Goal: Information Seeking & Learning: Learn about a topic

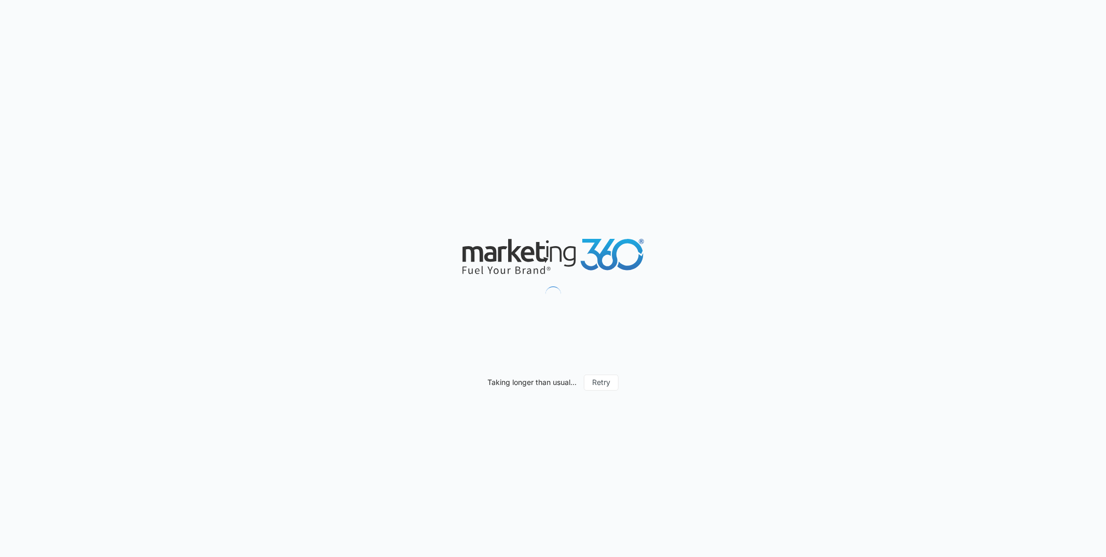
scroll to position [907, 0]
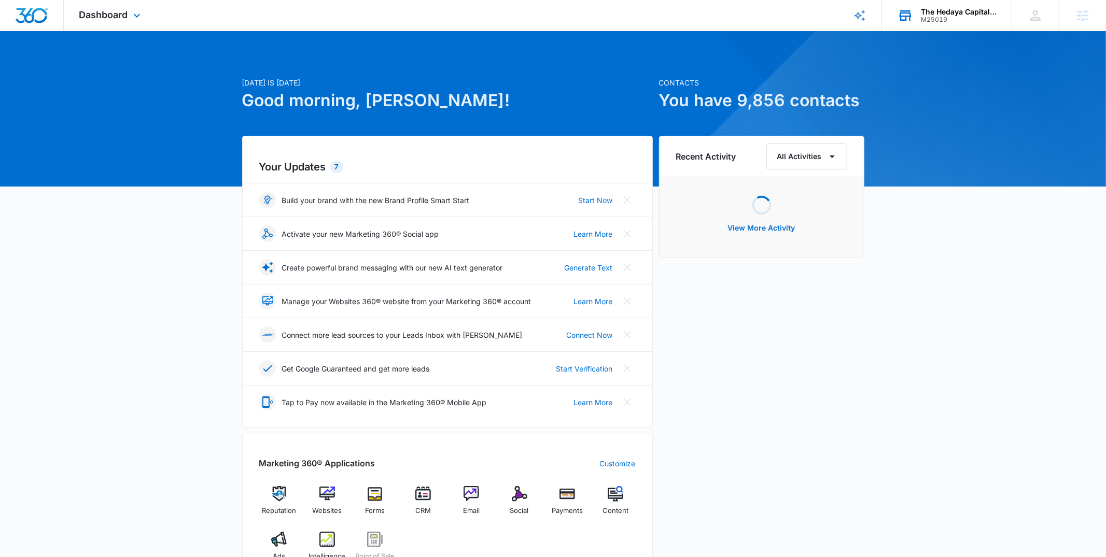
click at [939, 17] on div "M25019" at bounding box center [959, 19] width 76 height 7
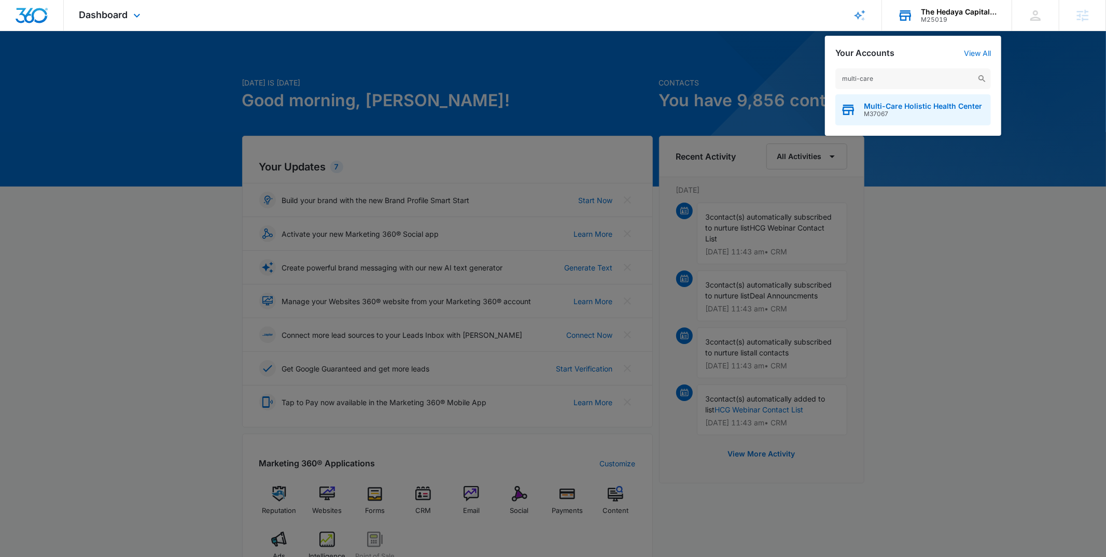
type input "multi-care"
click at [870, 115] on span "M37067" at bounding box center [923, 113] width 118 height 7
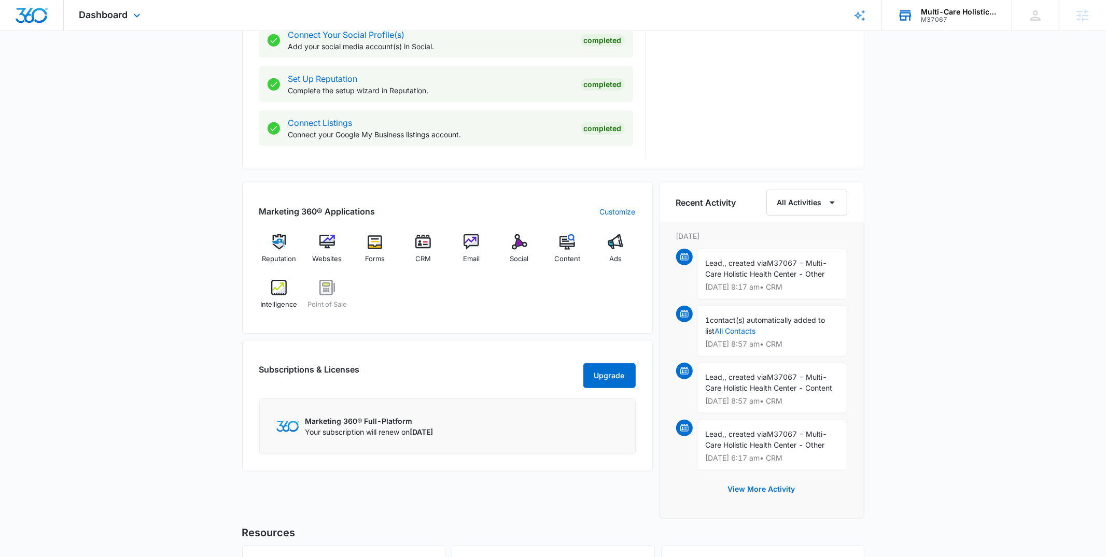
scroll to position [525, 0]
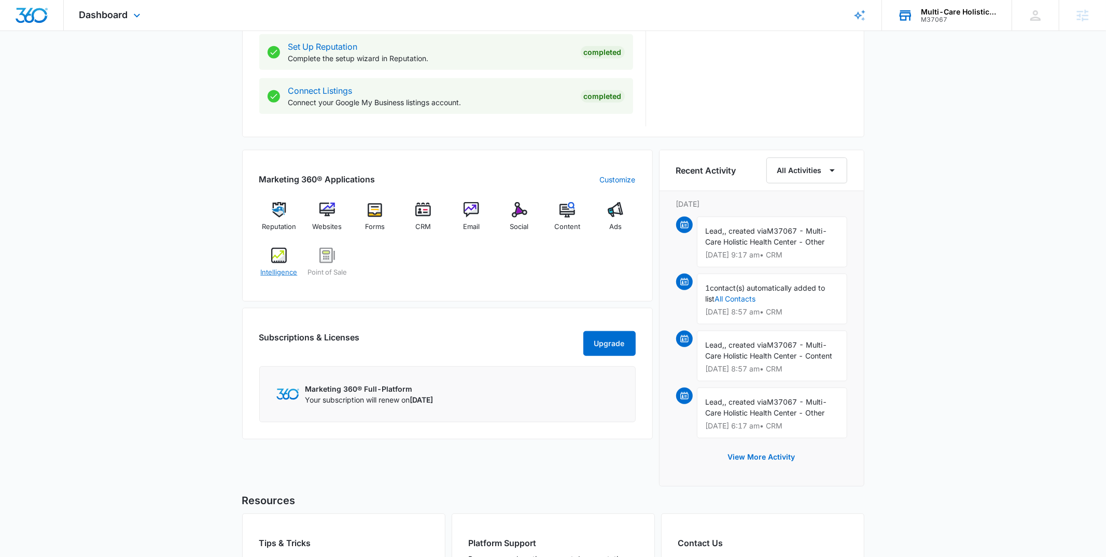
click at [277, 261] on img at bounding box center [279, 256] width 16 height 16
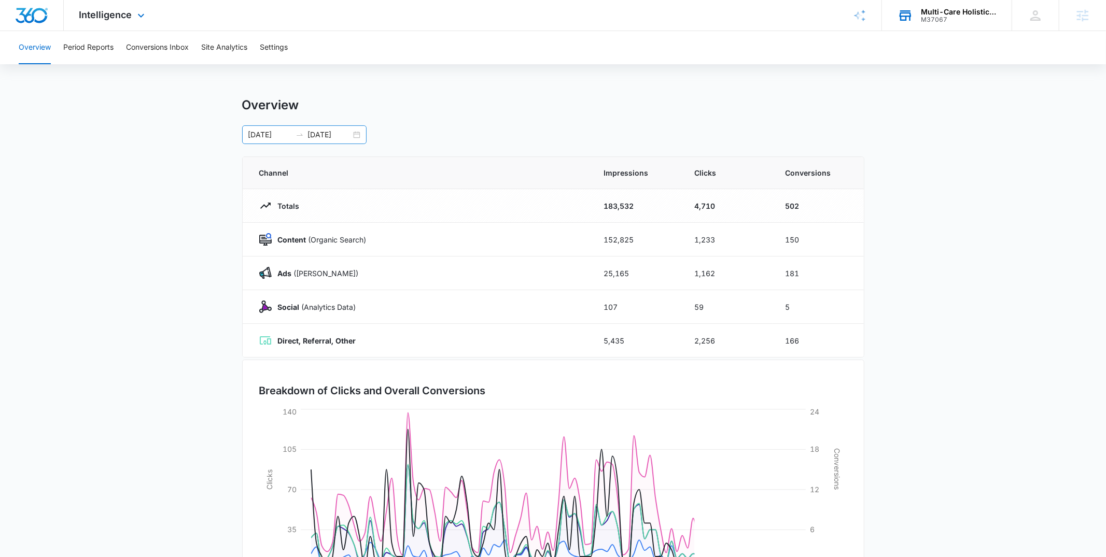
click at [361, 137] on div "05/22/2025 08/20/2025" at bounding box center [304, 134] width 124 height 19
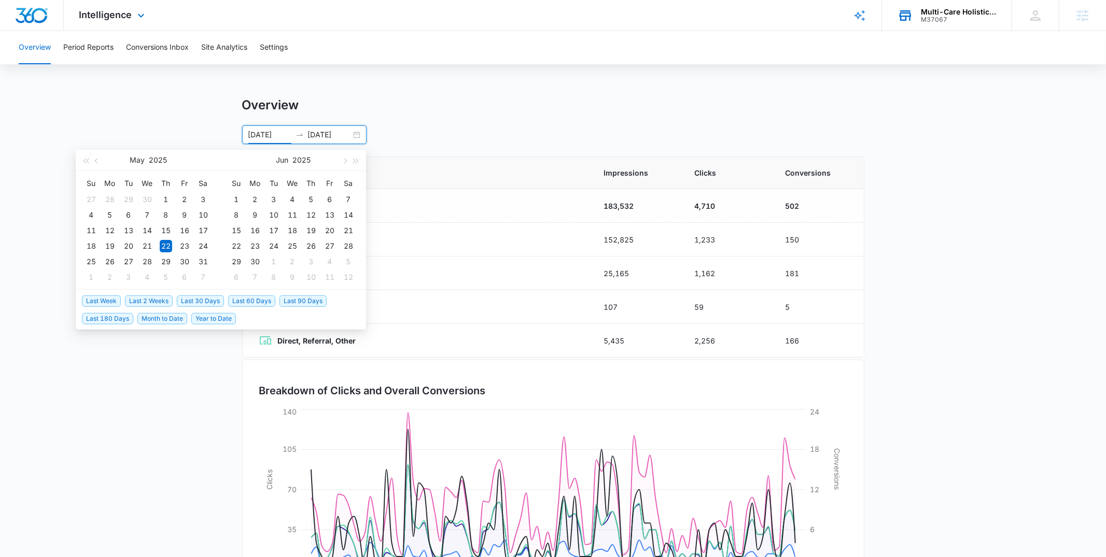
click at [204, 299] on span "Last 30 Days" at bounding box center [200, 301] width 47 height 11
type input "08/04/2025"
type input "09/03/2025"
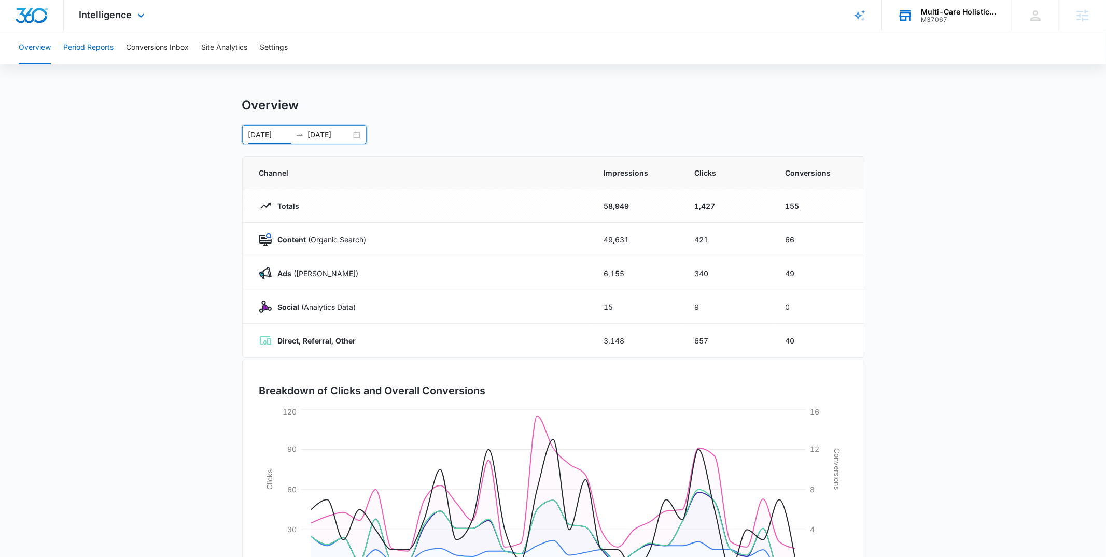
click at [103, 54] on button "Period Reports" at bounding box center [88, 47] width 50 height 33
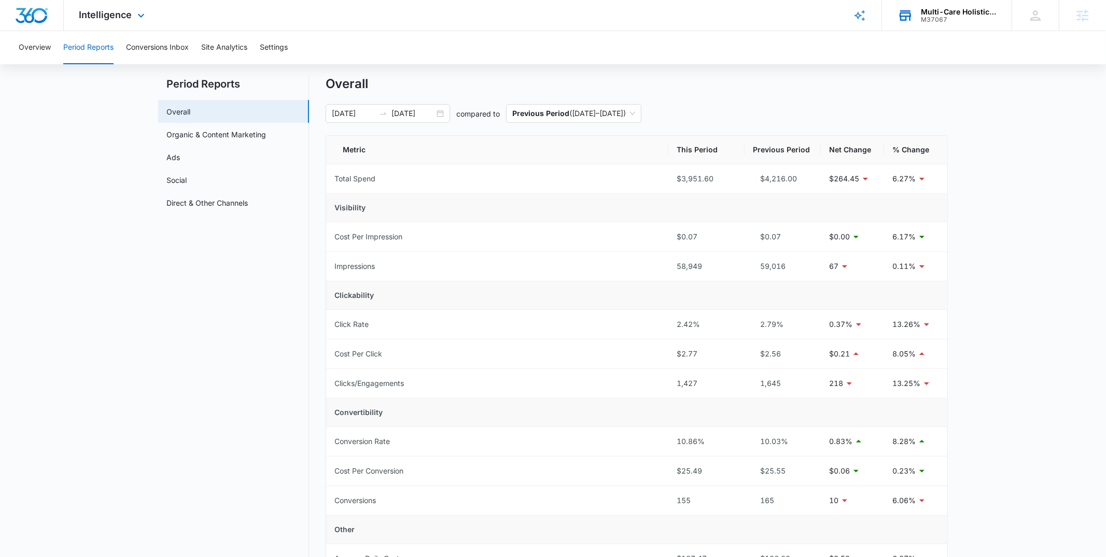
scroll to position [22, 0]
click at [430, 110] on input "09/03/2025" at bounding box center [413, 112] width 43 height 11
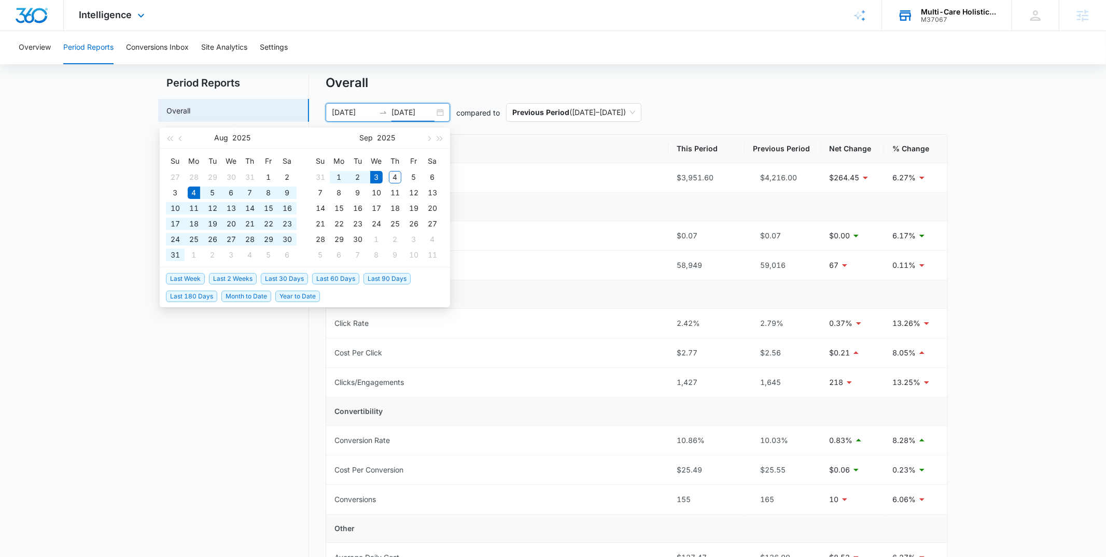
click at [289, 281] on span "Last 30 Days" at bounding box center [284, 278] width 47 height 11
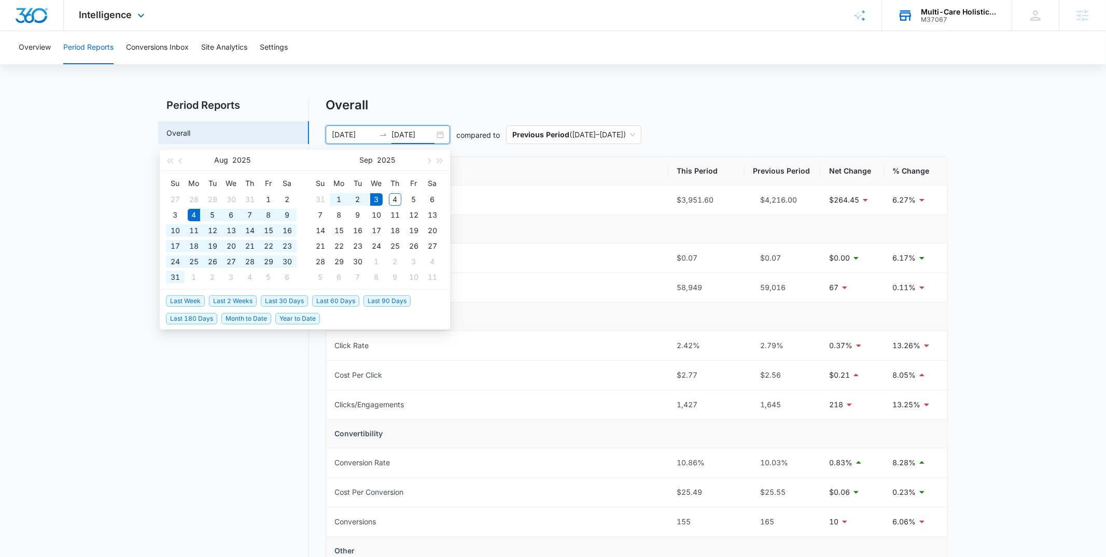
type input "09/03/2025"
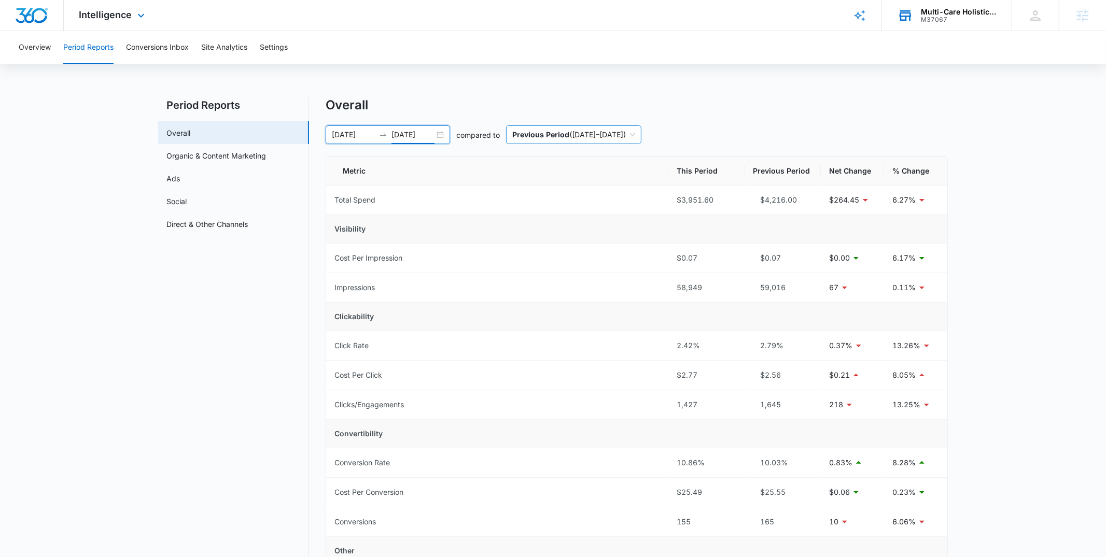
click at [539, 134] on p "Previous Period" at bounding box center [540, 134] width 57 height 9
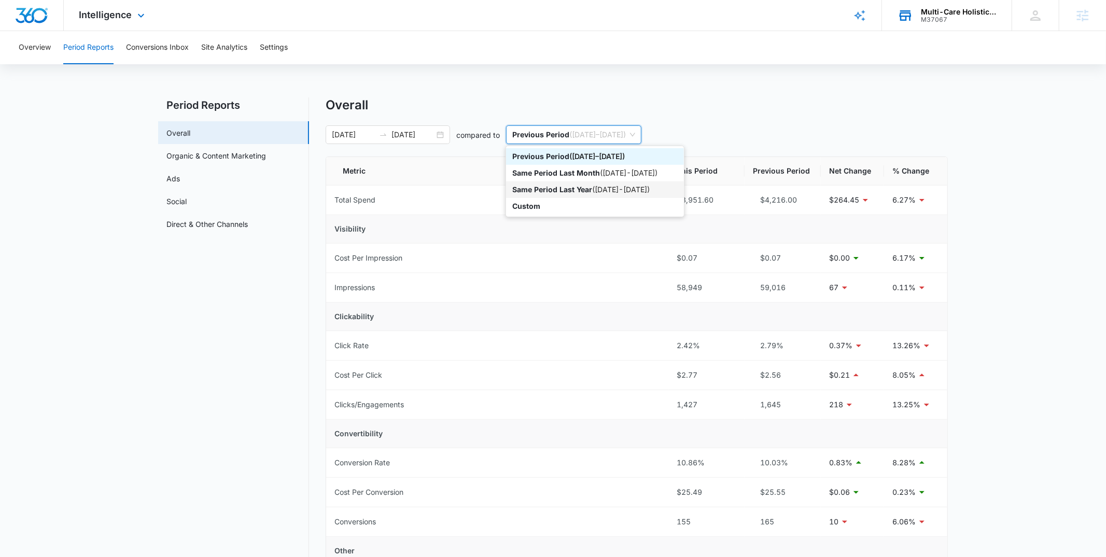
click at [544, 184] on div "Same Period Last Year ( 08/04/2024 - 09/03/2024 )" at bounding box center [594, 189] width 165 height 11
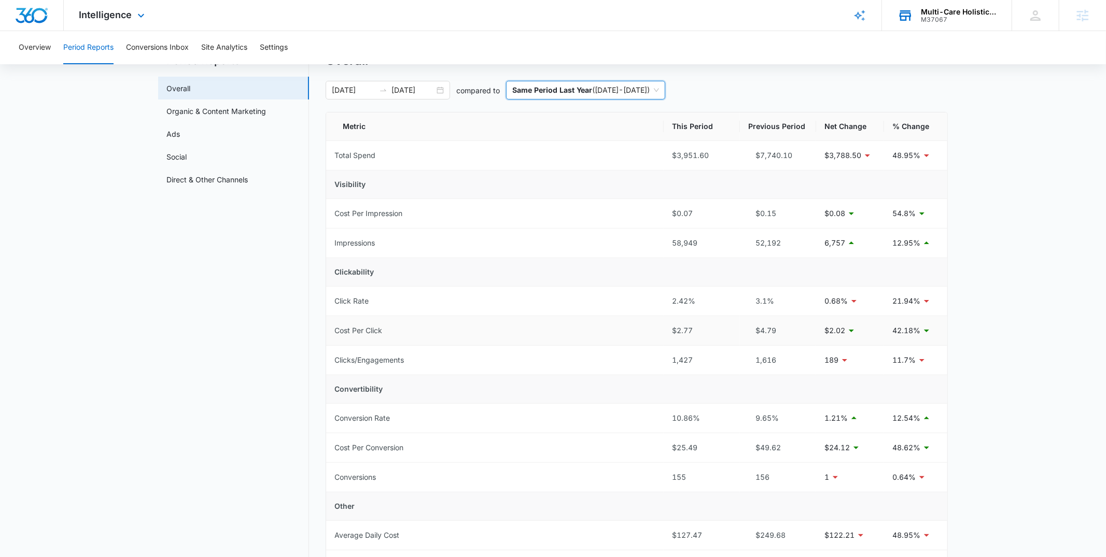
scroll to position [43, 0]
click at [122, 460] on main "Period Reports Overall Organic & Content Marketing Ads Social Direct & Other Ch…" at bounding box center [553, 460] width 1106 height 812
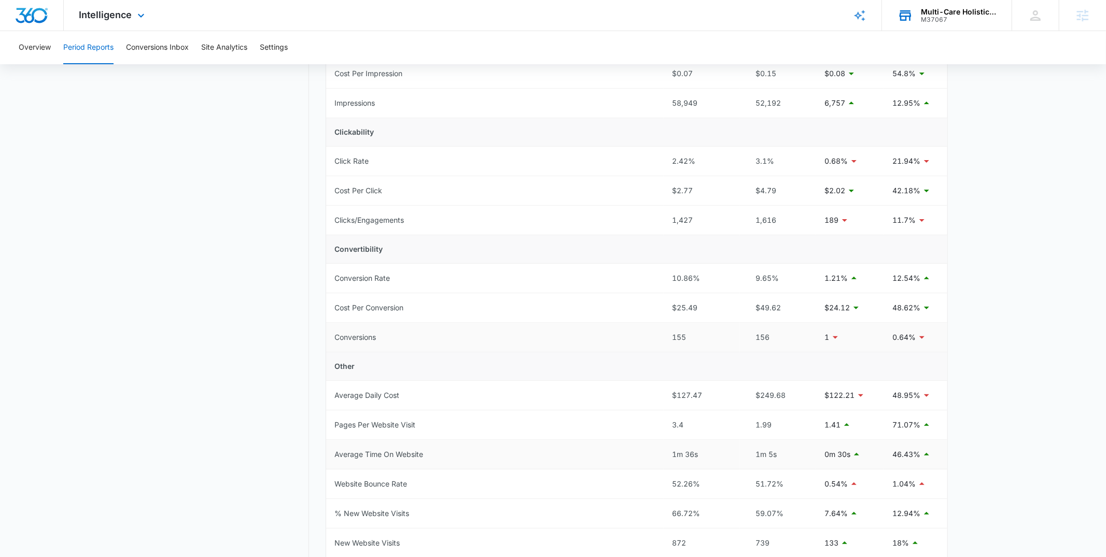
scroll to position [179, 0]
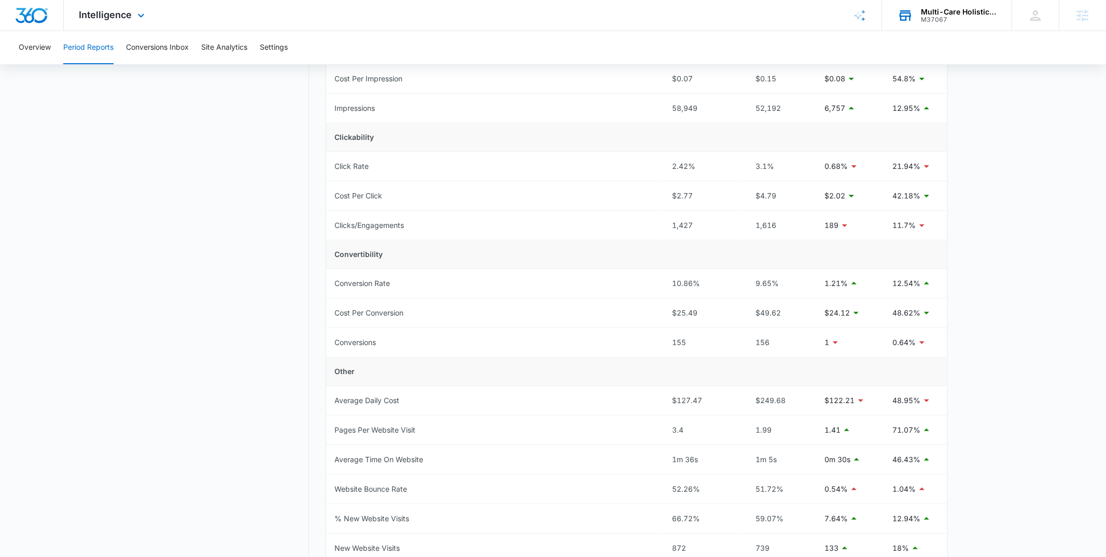
click at [234, 458] on nav "Period Reports Overall Organic & Content Marketing Ads Social Direct & Other Ch…" at bounding box center [233, 317] width 151 height 799
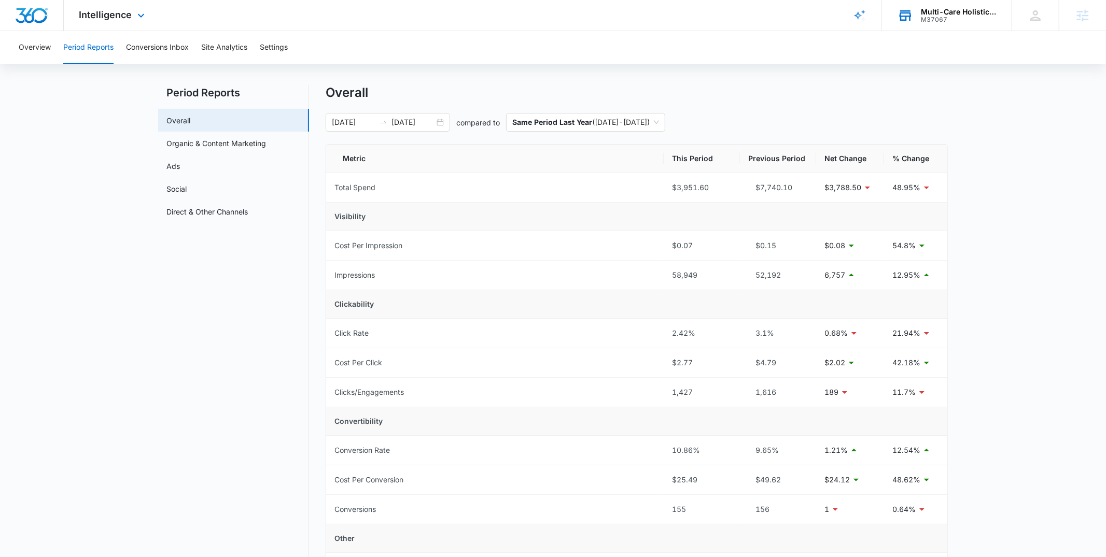
scroll to position [0, 0]
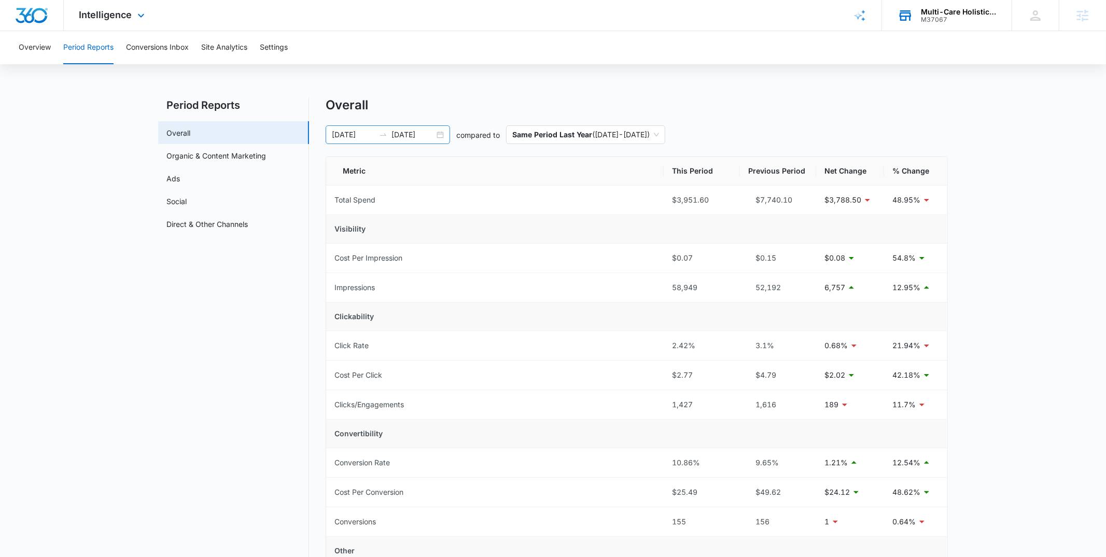
click at [349, 128] on div "08/04/2025 09/03/2025" at bounding box center [388, 134] width 124 height 19
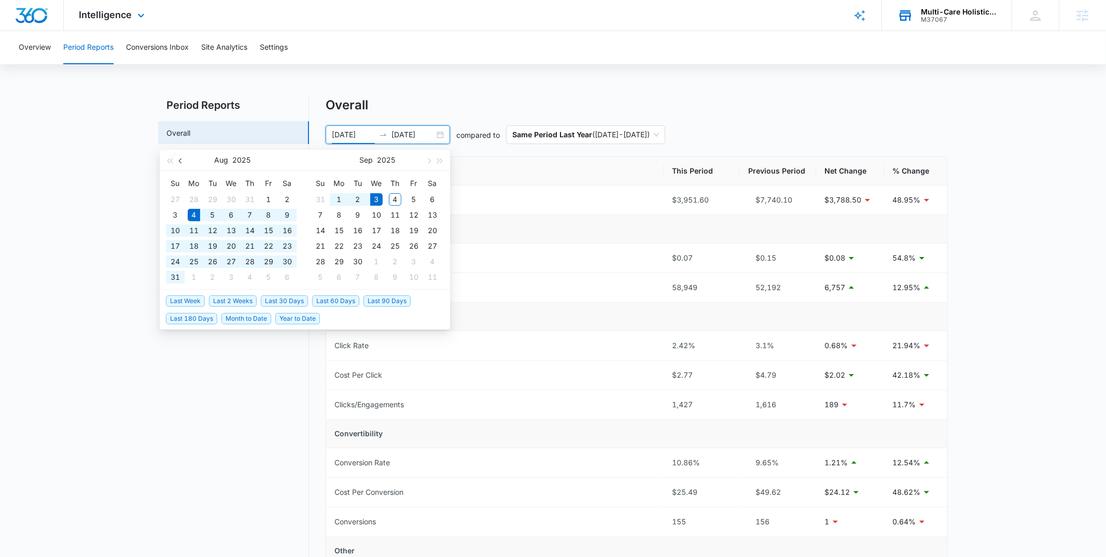
click at [181, 161] on span "button" at bounding box center [181, 160] width 5 height 5
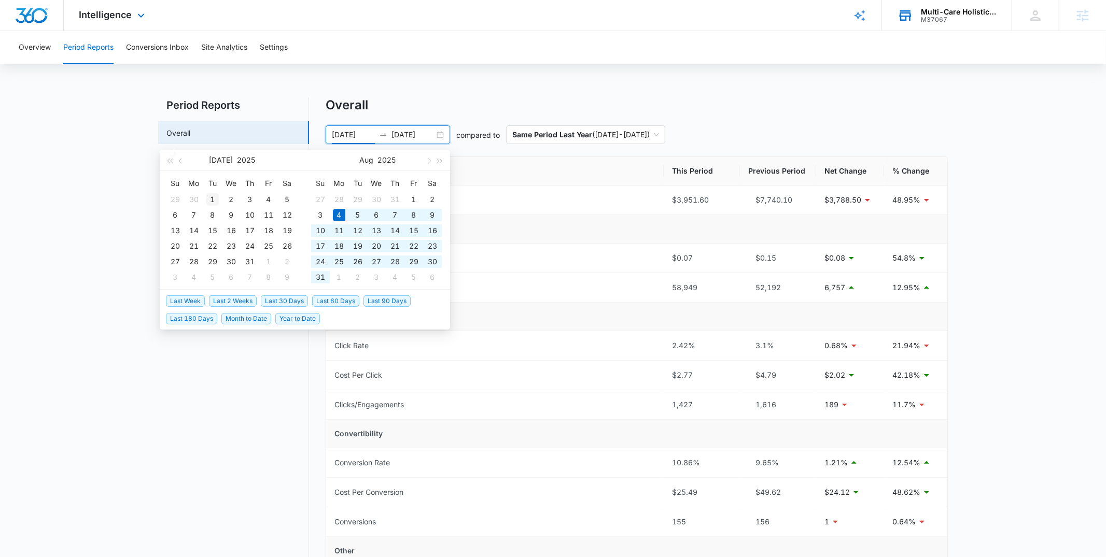
type input "07/01/2025"
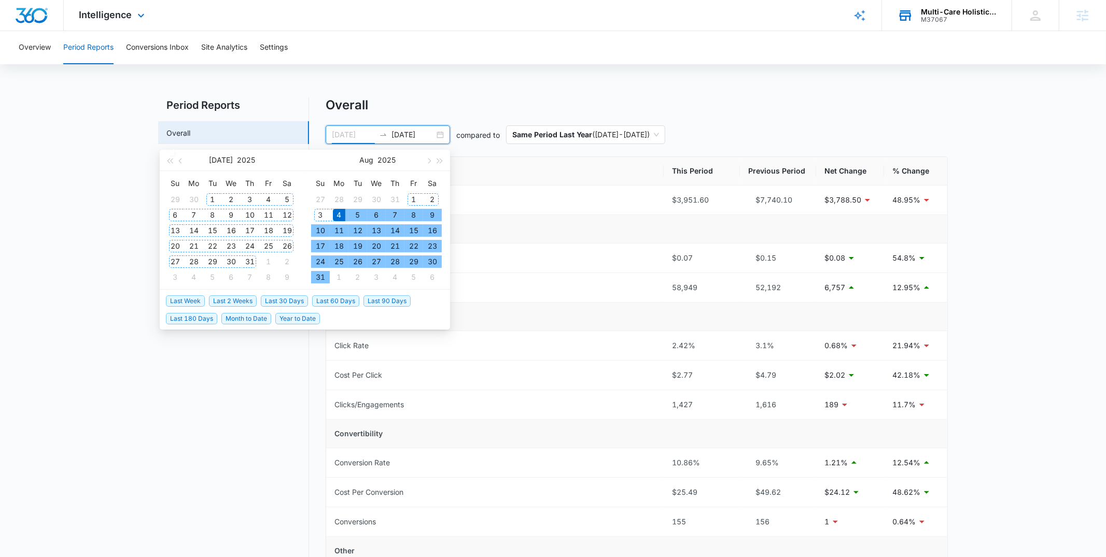
click at [211, 197] on div "1" at bounding box center [212, 199] width 12 height 12
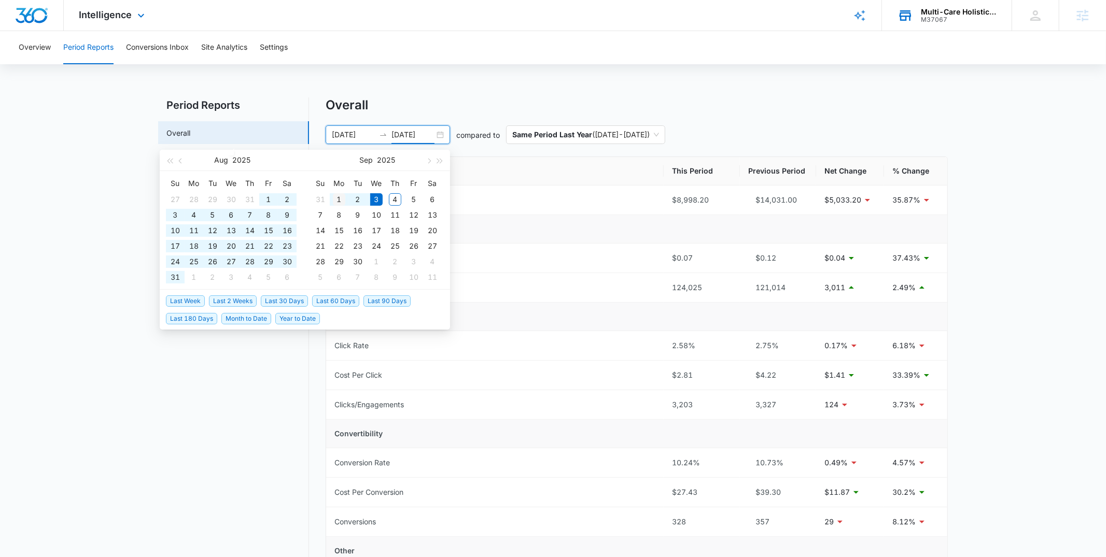
type input "09/01/2025"
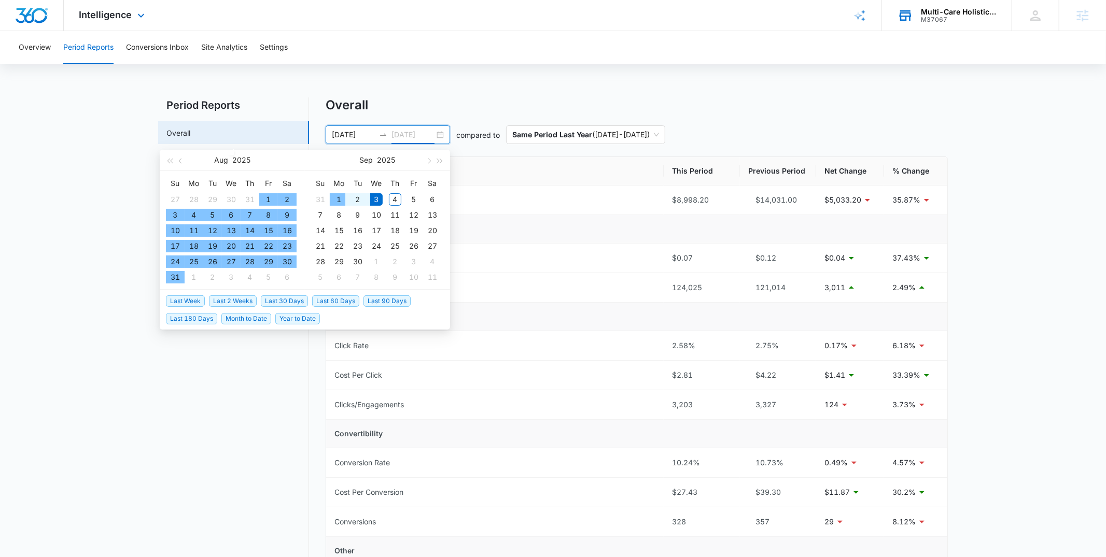
click at [336, 198] on div "1" at bounding box center [339, 199] width 12 height 12
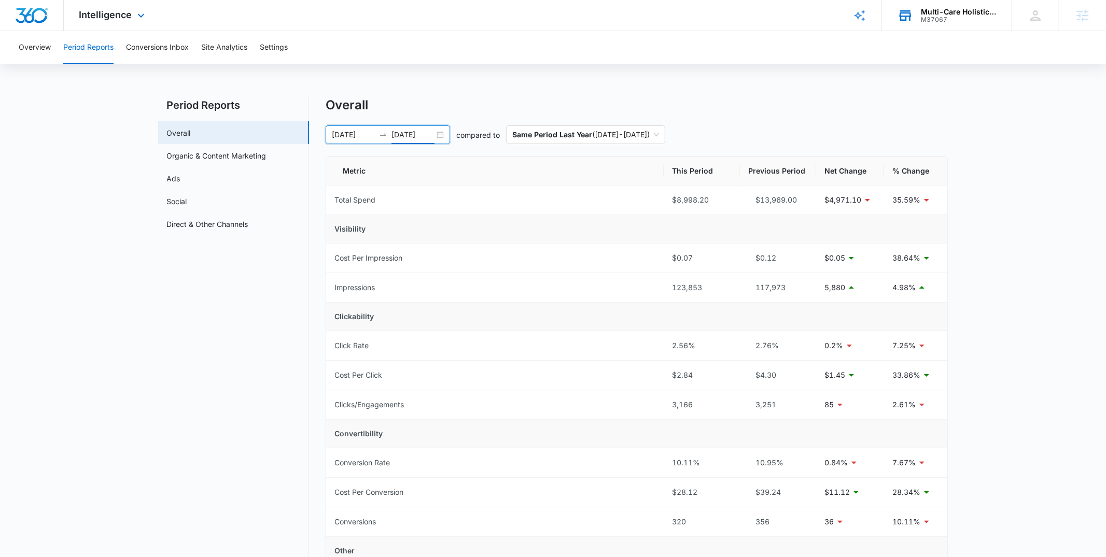
click at [467, 81] on div "Overview Period Reports Conversions Inbox Site Analytics Settings Period Report…" at bounding box center [553, 470] width 1106 height 878
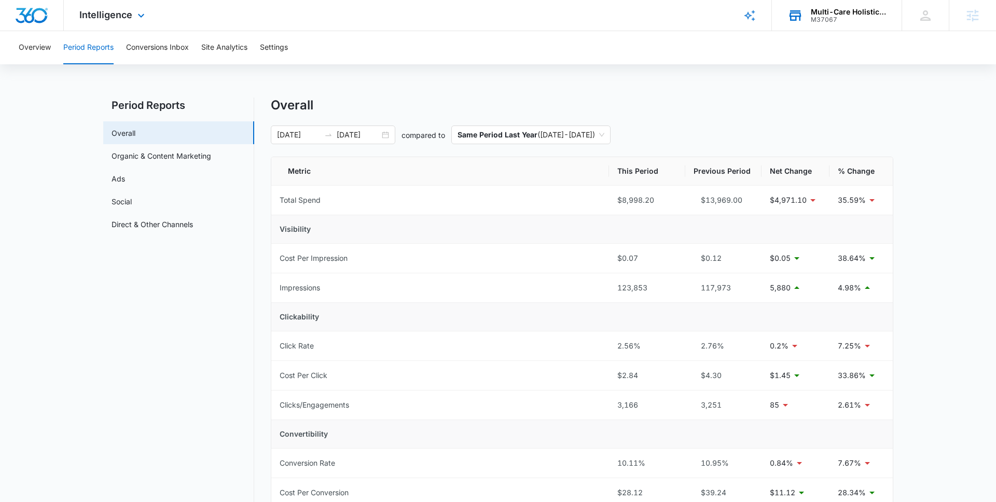
click at [223, 370] on nav "Period Reports Overall Organic & Content Marketing Ads Social Direct & Other Ch…" at bounding box center [178, 496] width 151 height 799
click at [110, 18] on span "Intelligence" at bounding box center [105, 14] width 53 height 11
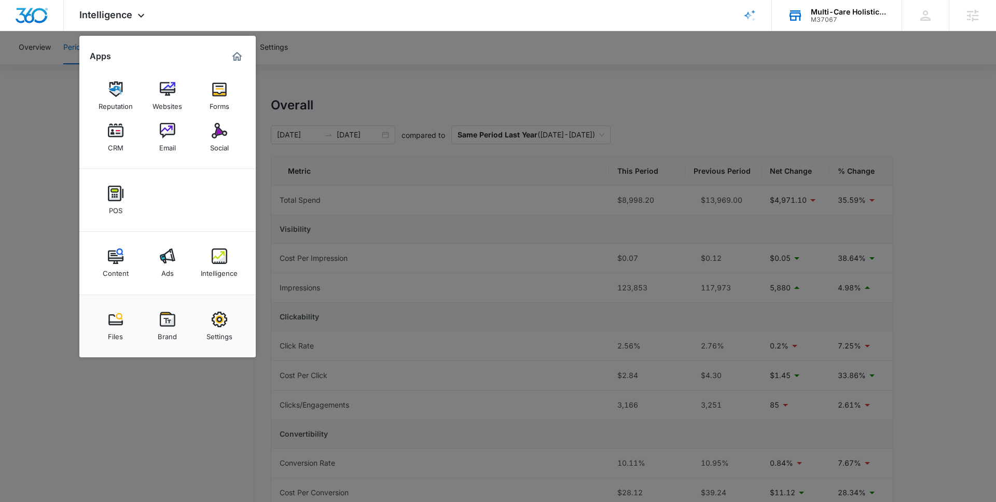
click at [364, 205] on div at bounding box center [498, 251] width 996 height 502
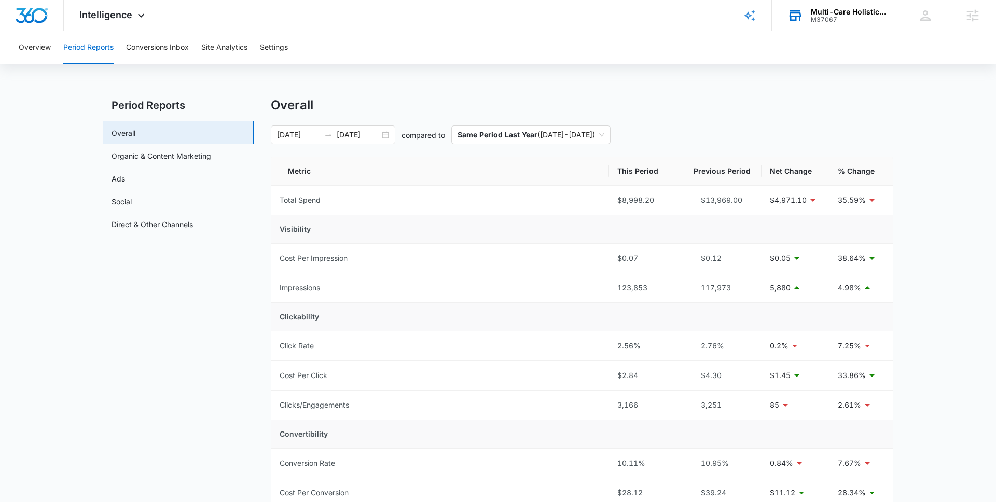
click at [265, 183] on div "Period Reports Overall Organic & Content Marketing Ads Social Direct & Other Ch…" at bounding box center [498, 496] width 790 height 799
click at [465, 136] on p "Same Period Last Year" at bounding box center [497, 134] width 80 height 9
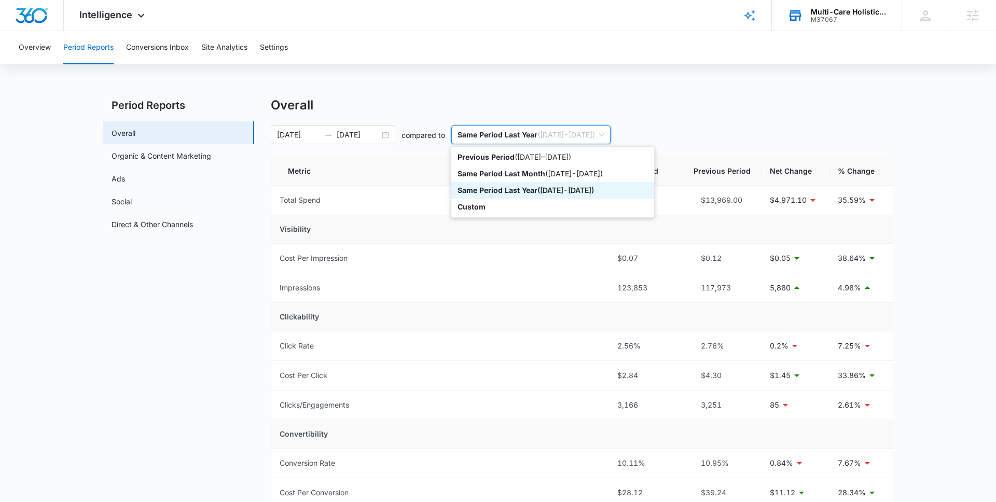
click at [479, 188] on p "Same Period Last Year" at bounding box center [497, 190] width 80 height 9
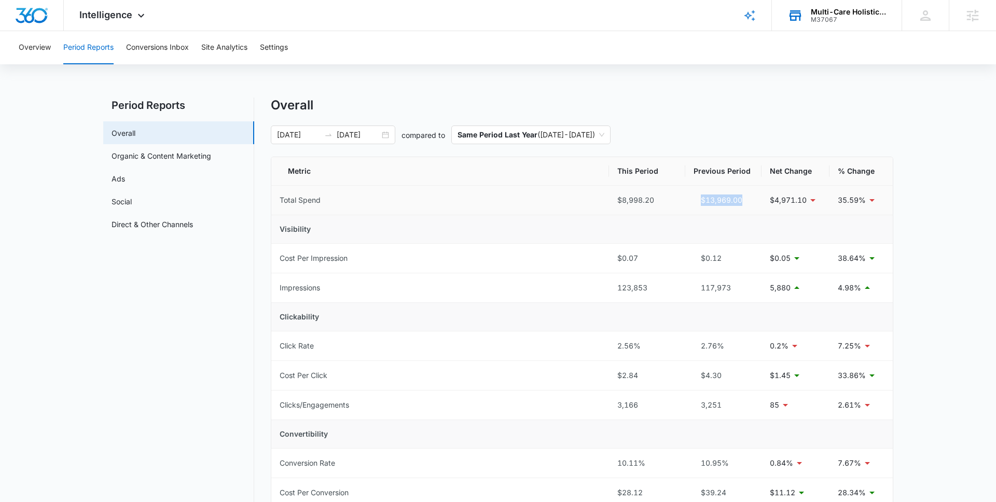
drag, startPoint x: 696, startPoint y: 200, endPoint x: 751, endPoint y: 201, distance: 55.5
type textarea "$13,969.00"
click at [751, 201] on div "$13,969.00" at bounding box center [723, 199] width 60 height 11
drag, startPoint x: 611, startPoint y: 200, endPoint x: 674, endPoint y: 200, distance: 62.7
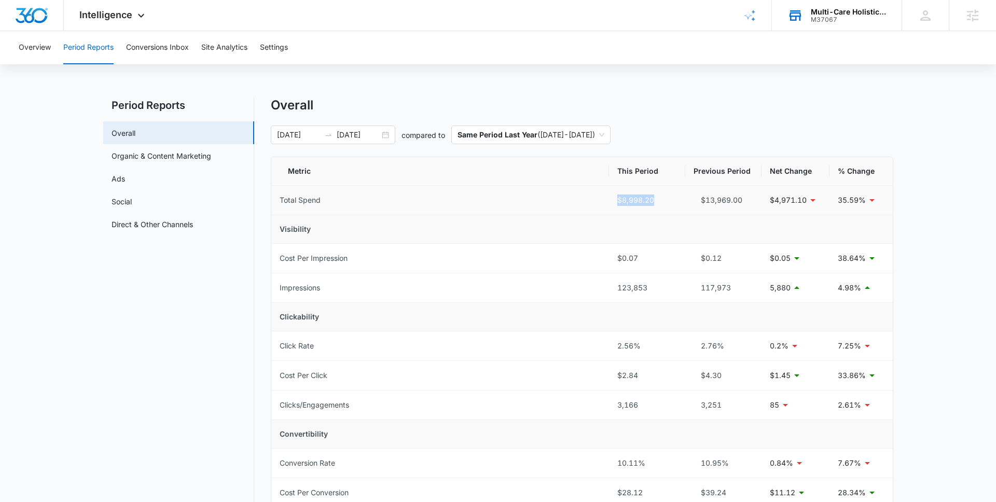
click at [674, 200] on td "$8,998.20" at bounding box center [647, 201] width 76 height 30
click at [641, 216] on td "Visibility" at bounding box center [581, 229] width 621 height 29
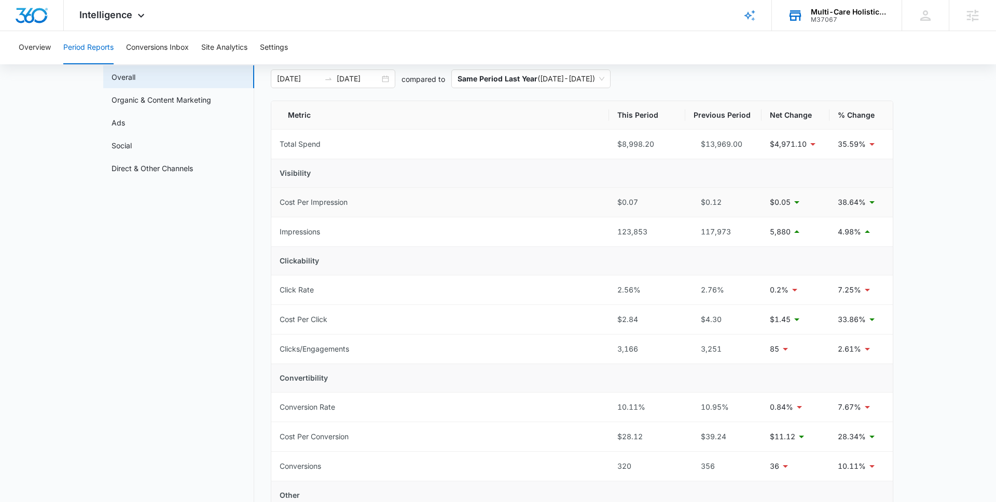
scroll to position [58, 0]
drag, startPoint x: 607, startPoint y: 228, endPoint x: 864, endPoint y: 240, distance: 257.5
click at [864, 240] on tr "Impressions 123,853 117,973 5,880 4.98%" at bounding box center [581, 231] width 621 height 30
click at [667, 302] on td "2.56%" at bounding box center [647, 289] width 76 height 30
drag, startPoint x: 607, startPoint y: 289, endPoint x: 711, endPoint y: 297, distance: 104.5
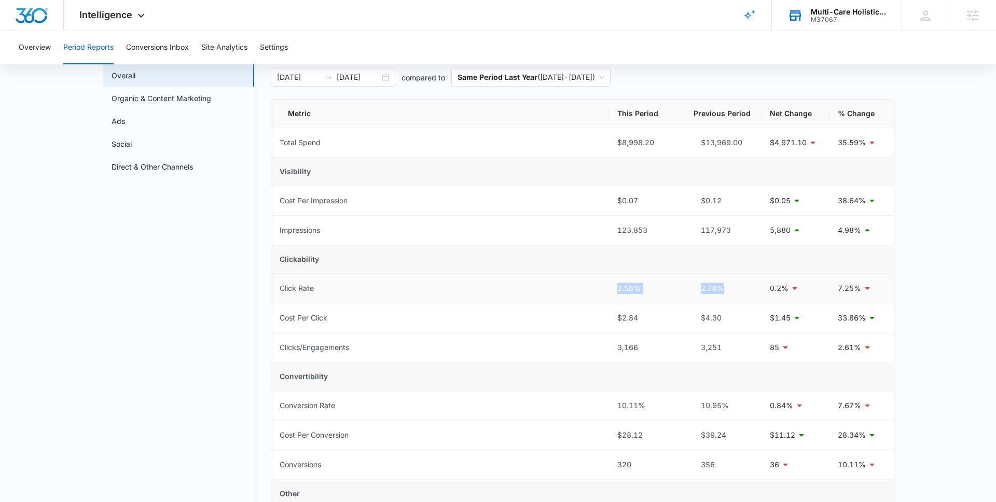
click at [711, 297] on tr "Click Rate 2.56% 2.76% 0.2% 7.25%" at bounding box center [581, 289] width 621 height 30
click at [677, 337] on td "3,166" at bounding box center [647, 348] width 76 height 30
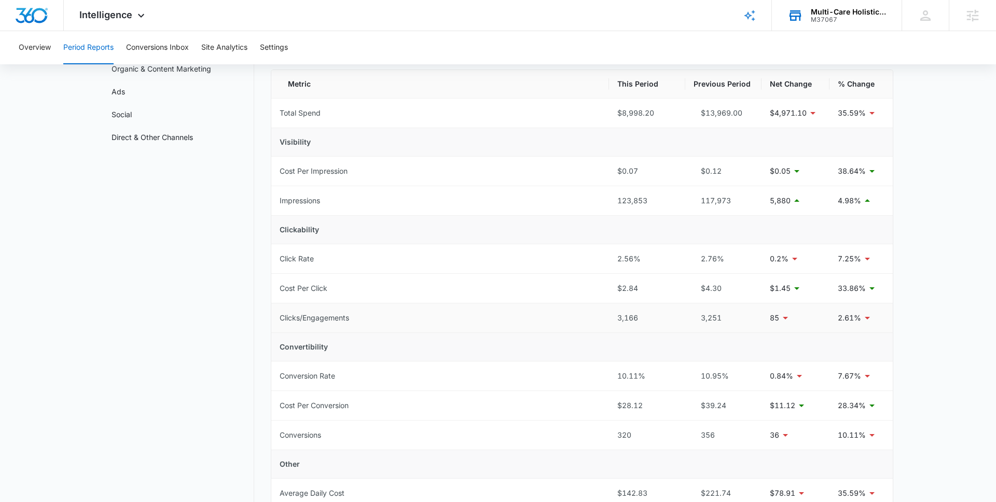
scroll to position [91, 0]
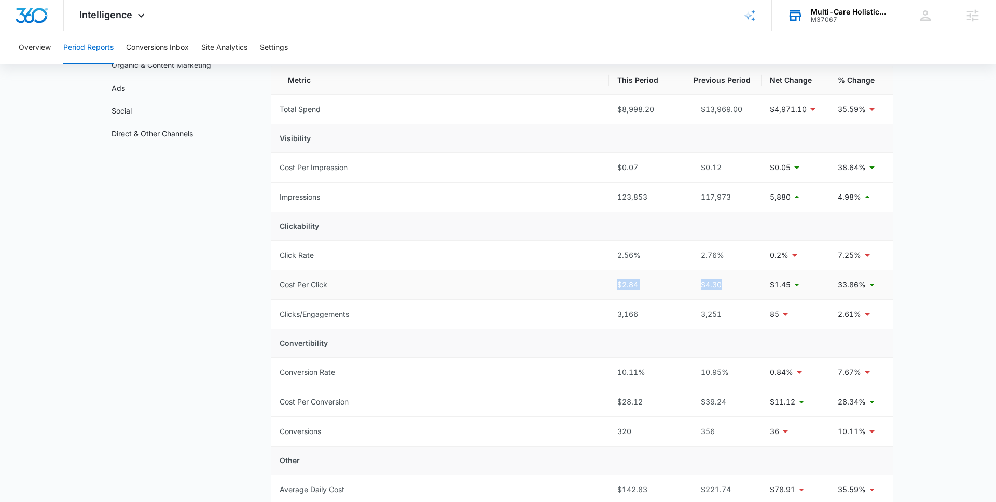
drag, startPoint x: 613, startPoint y: 285, endPoint x: 759, endPoint y: 285, distance: 145.7
click at [759, 285] on tr "Cost Per Click $2.84 $4.30 $1.45 33.86%" at bounding box center [581, 285] width 621 height 30
click at [748, 290] on div "$4.30" at bounding box center [723, 284] width 60 height 11
drag, startPoint x: 603, startPoint y: 315, endPoint x: 759, endPoint y: 319, distance: 155.6
click at [759, 319] on tr "Clicks/Engagements 3,166 3,251 85 2.61%" at bounding box center [581, 315] width 621 height 30
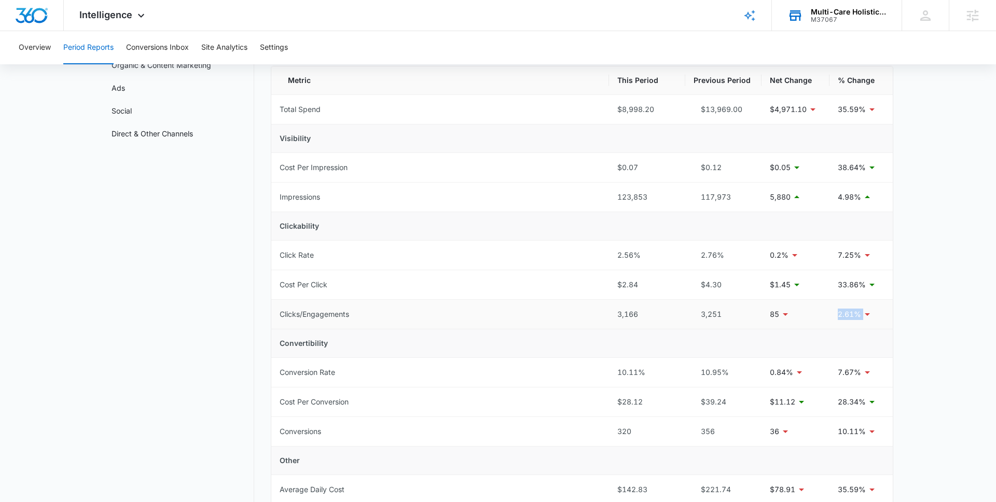
drag, startPoint x: 878, startPoint y: 311, endPoint x: 827, endPoint y: 312, distance: 51.3
click at [827, 312] on tr "Clicks/Engagements 3,166 3,251 85 2.61%" at bounding box center [581, 315] width 621 height 30
click at [826, 317] on td "85" at bounding box center [795, 315] width 68 height 30
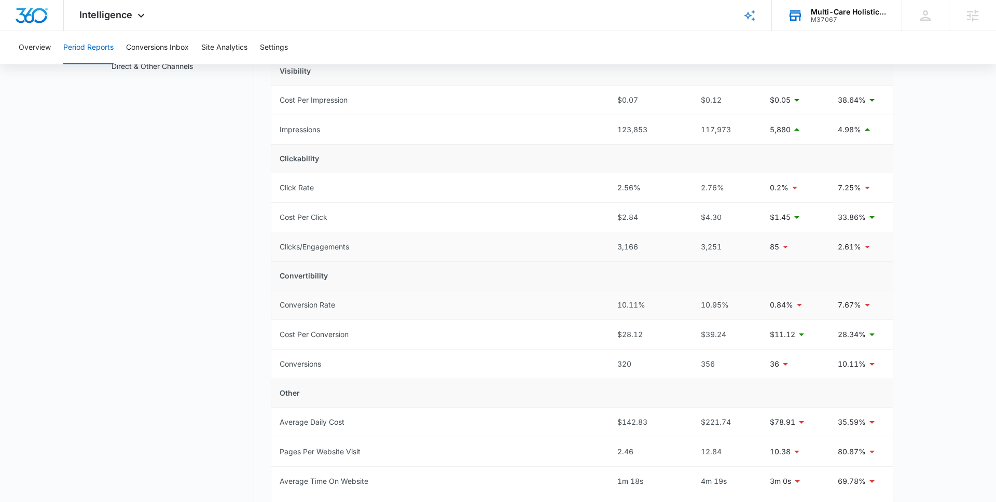
scroll to position [161, 0]
drag, startPoint x: 611, startPoint y: 359, endPoint x: 874, endPoint y: 361, distance: 262.9
click at [874, 361] on tr "Conversions 320 356 36 10.11%" at bounding box center [581, 362] width 621 height 30
click at [900, 365] on main "Period Reports Overall Organic & Content Marketing Ads Social Direct & Other Ch…" at bounding box center [498, 343] width 996 height 812
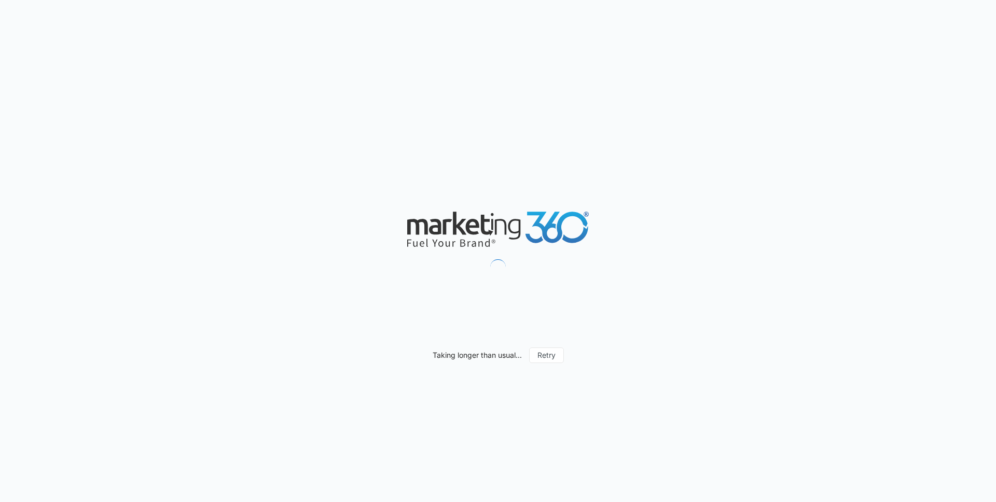
scroll to position [963, 0]
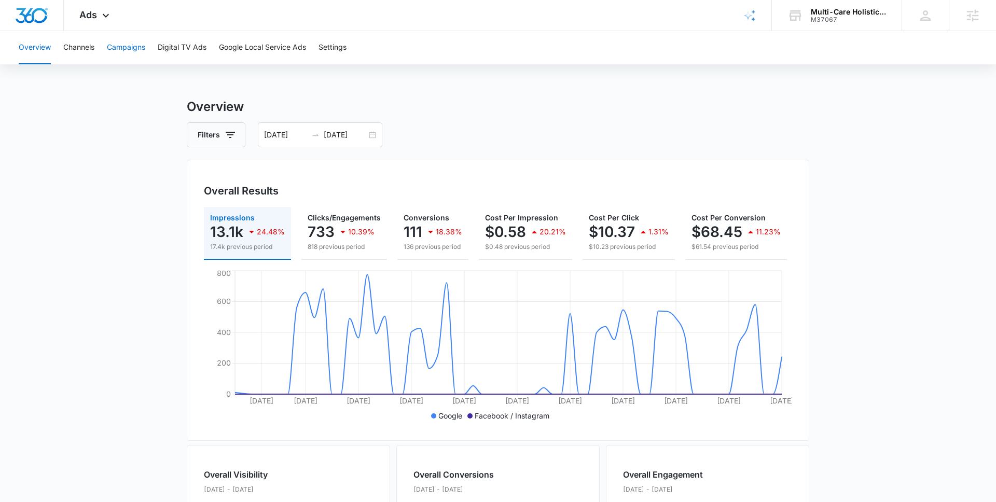
click at [121, 50] on button "Campaigns" at bounding box center [126, 47] width 38 height 33
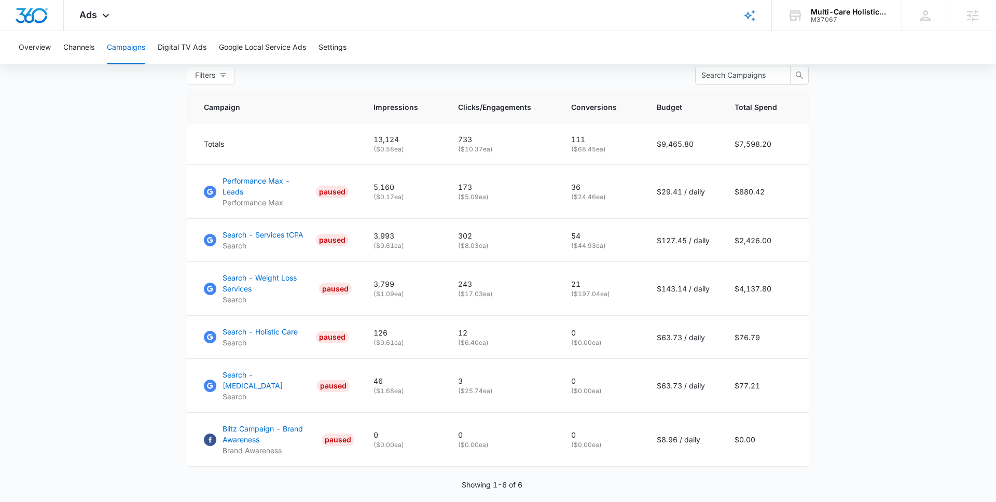
scroll to position [431, 0]
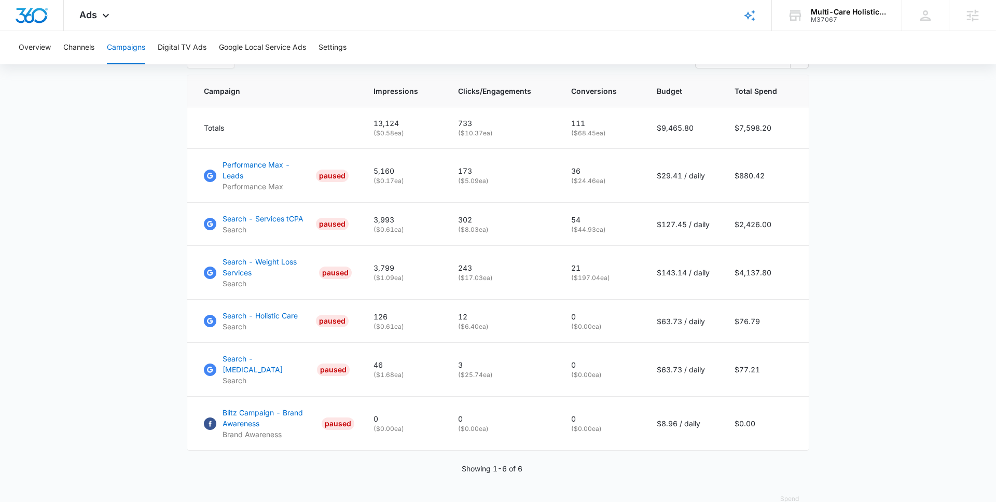
click at [158, 344] on main "Campaigns Filters 07/01/2025 09/01/2025 Overall Results Impressions 13.1k 24.48…" at bounding box center [498, 95] width 996 height 858
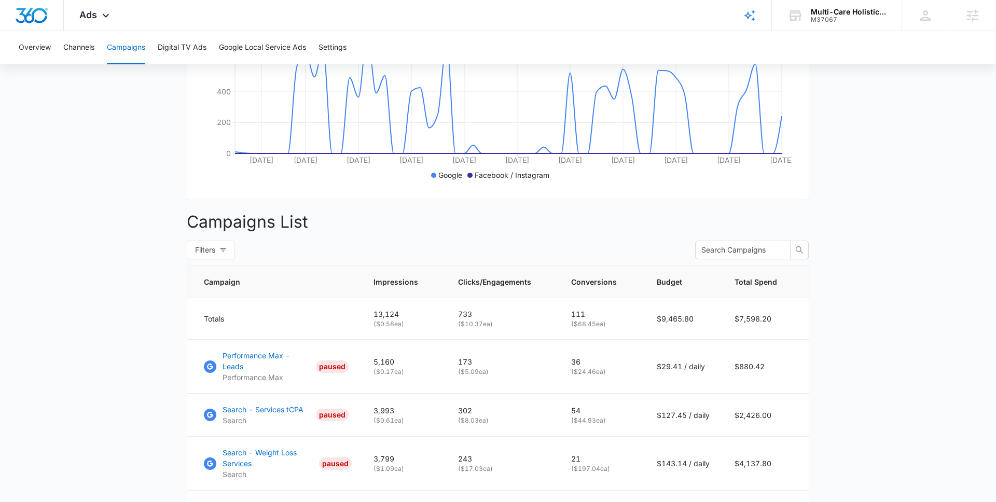
scroll to position [0, 0]
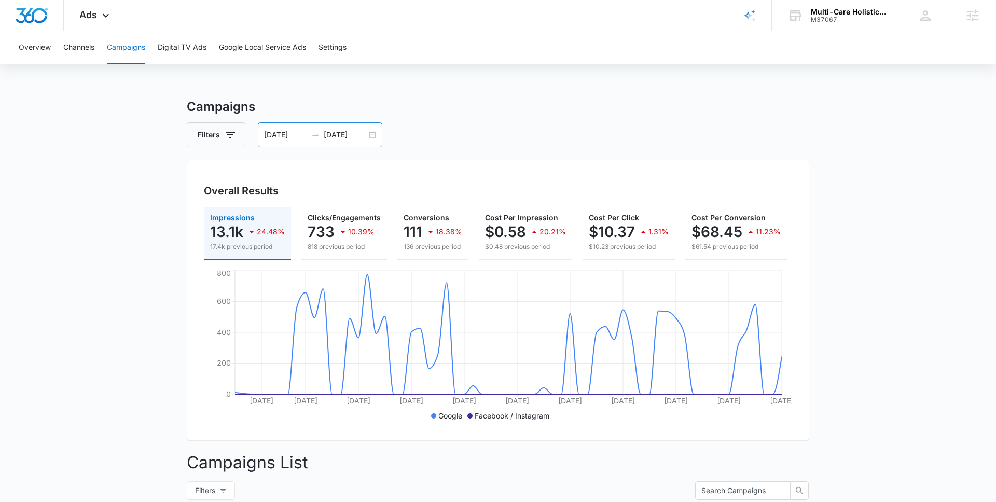
click at [285, 135] on input "07/01/2025" at bounding box center [285, 134] width 43 height 11
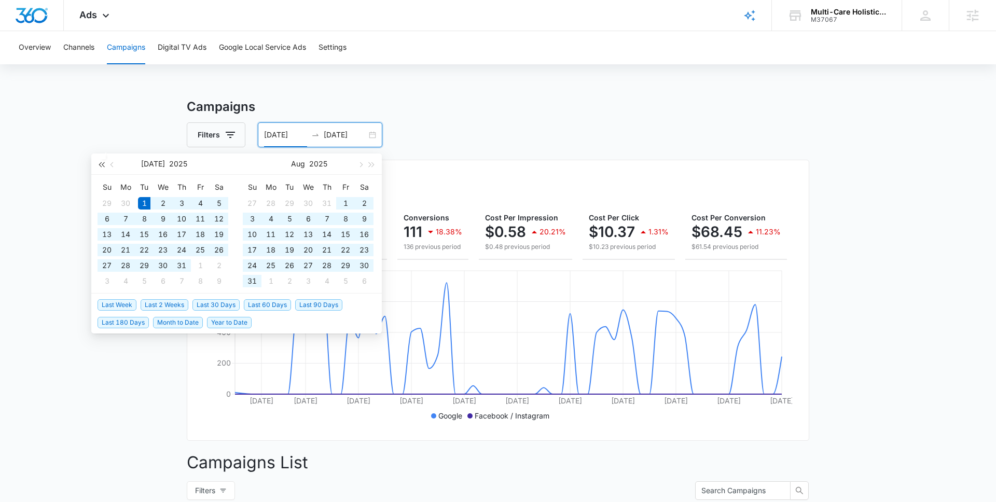
click at [100, 164] on span "button" at bounding box center [101, 164] width 5 height 5
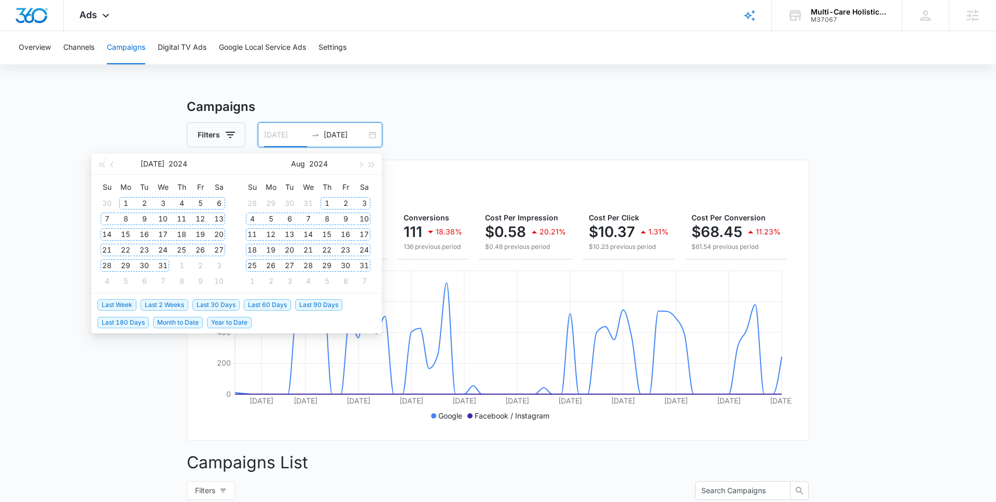
type input "07/01/2024"
click at [126, 202] on div "1" at bounding box center [125, 203] width 12 height 12
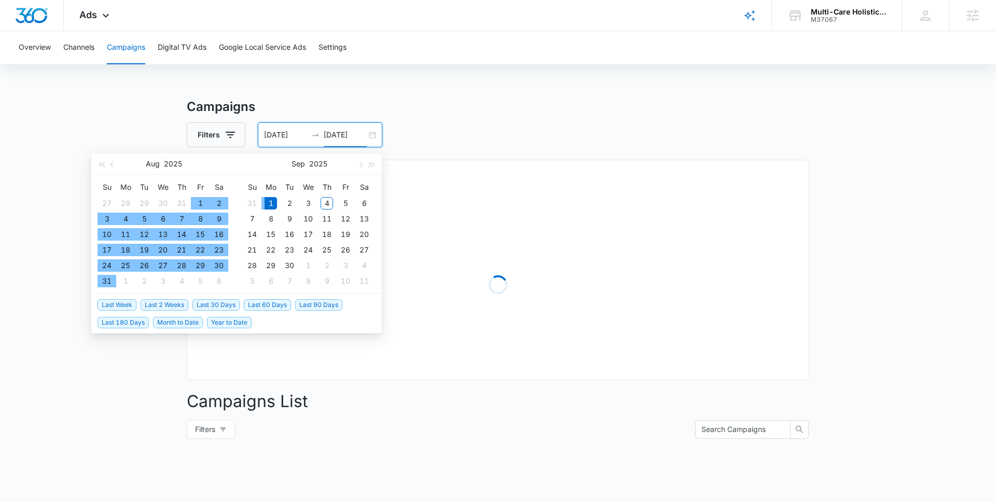
type input "09/01/2025"
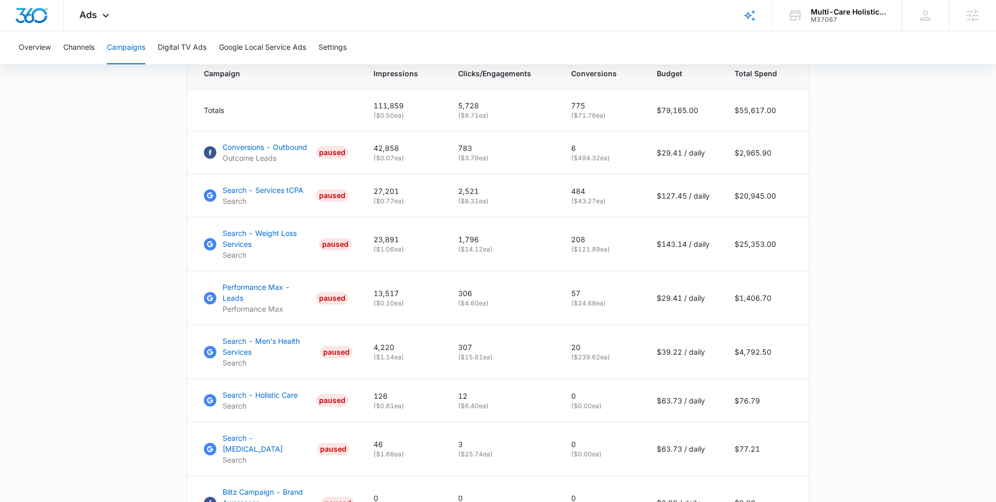
scroll to position [451, 0]
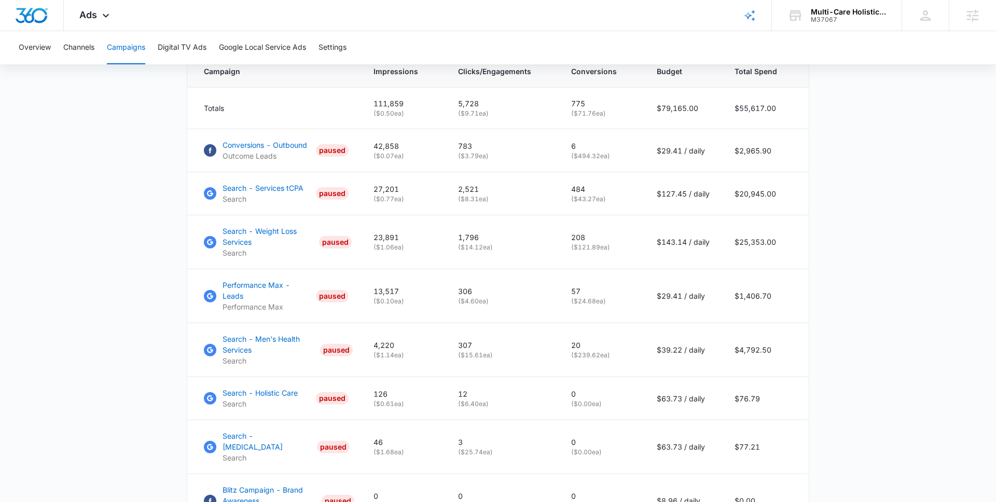
click at [69, 260] on main "Campaigns Filters 07/01/2024 09/01/2025 Overall Results Impressions 111.9k 32.2…" at bounding box center [498, 123] width 996 height 955
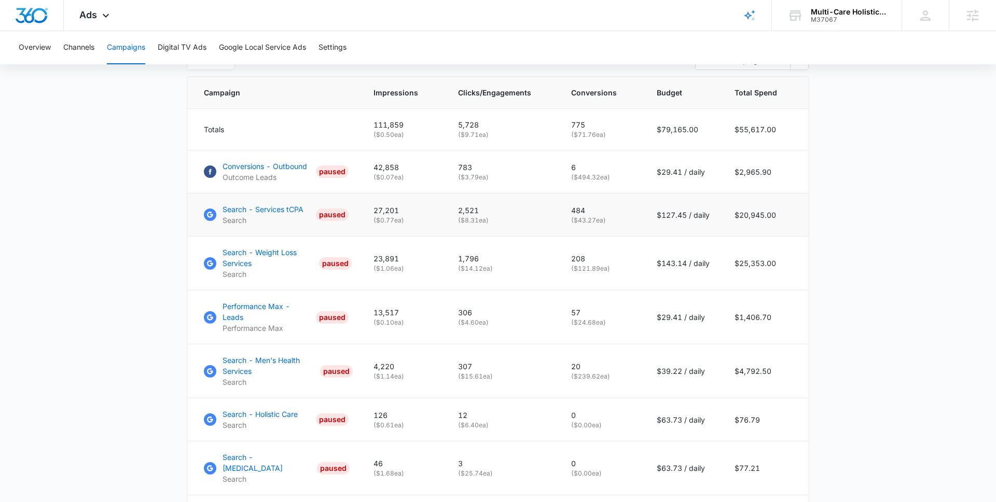
scroll to position [433, 0]
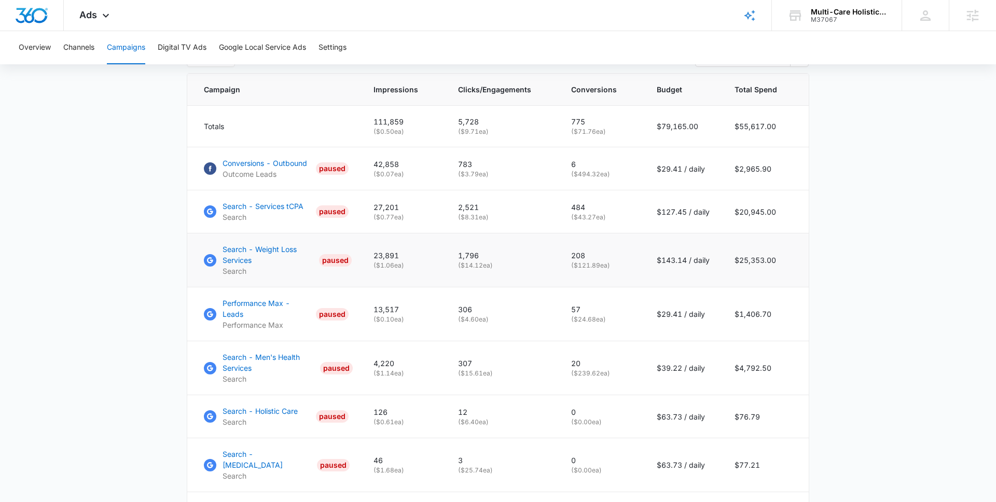
drag, startPoint x: 717, startPoint y: 264, endPoint x: 644, endPoint y: 264, distance: 73.1
type textarea "$143.14 / daily"
click at [644, 264] on tr "Search - Weight Loss Services Search PAUSED 23,891 ( $1.06 ea) 1,796 ( $14.12 e…" at bounding box center [497, 260] width 621 height 54
click at [176, 259] on main "Campaigns Filters 07/01/2024 09/01/2025 Overall Results Impressions 111.9k 32.2…" at bounding box center [498, 141] width 996 height 955
drag, startPoint x: 737, startPoint y: 309, endPoint x: 793, endPoint y: 313, distance: 56.7
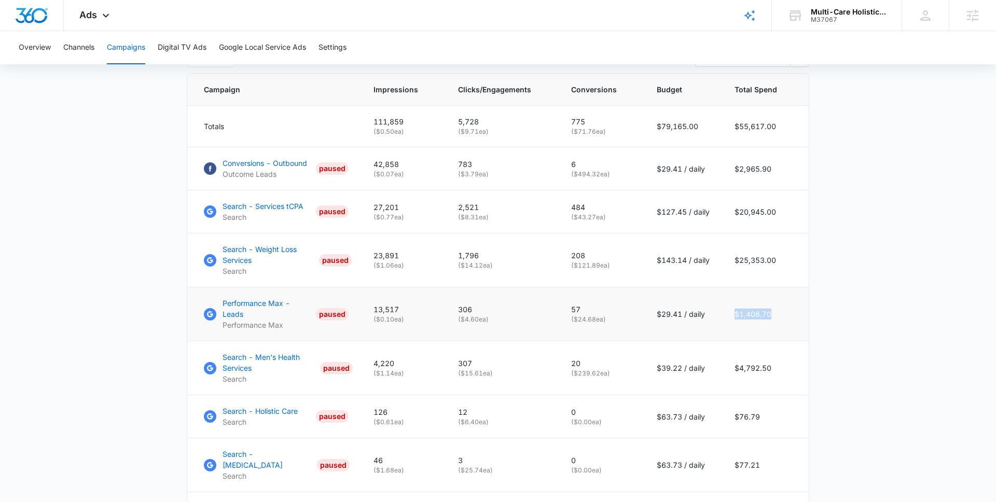
click at [793, 313] on td "$1,406.70" at bounding box center [765, 314] width 87 height 54
click at [793, 312] on td "$1,406.70" at bounding box center [765, 314] width 87 height 54
drag, startPoint x: 570, startPoint y: 315, endPoint x: 627, endPoint y: 317, distance: 57.6
click at [627, 317] on td "57 ( $24.68 ea)" at bounding box center [601, 314] width 86 height 54
click at [574, 255] on p "208" at bounding box center [601, 255] width 61 height 11
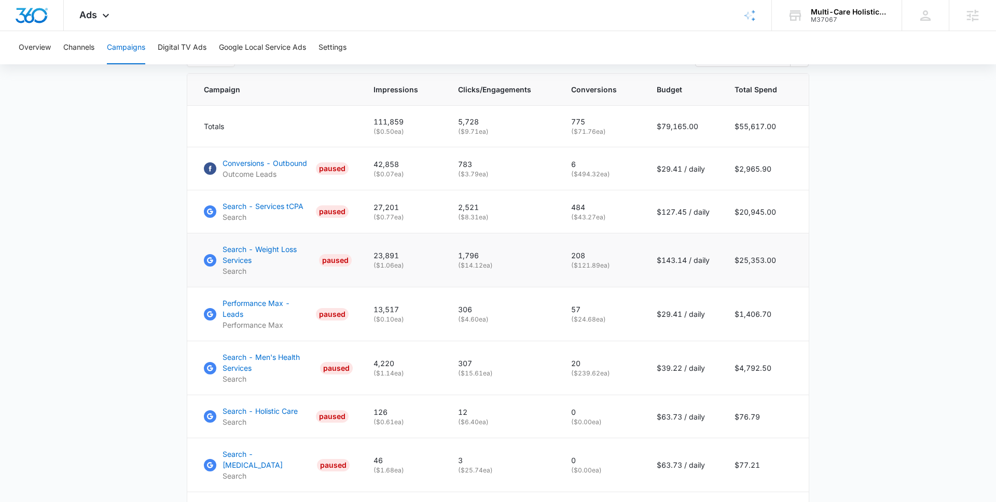
drag, startPoint x: 568, startPoint y: 259, endPoint x: 637, endPoint y: 264, distance: 68.7
click at [637, 264] on td "208 ( $121.89 ea)" at bounding box center [601, 260] width 86 height 54
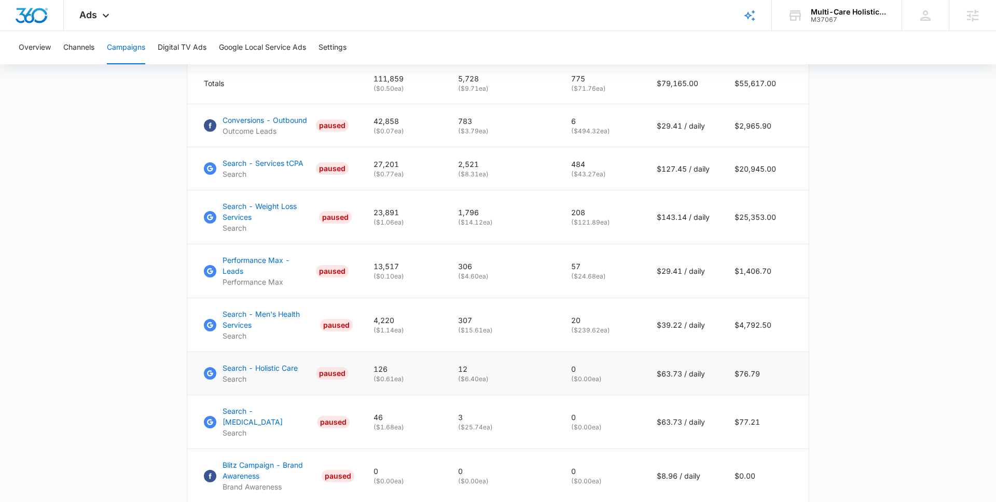
scroll to position [481, 0]
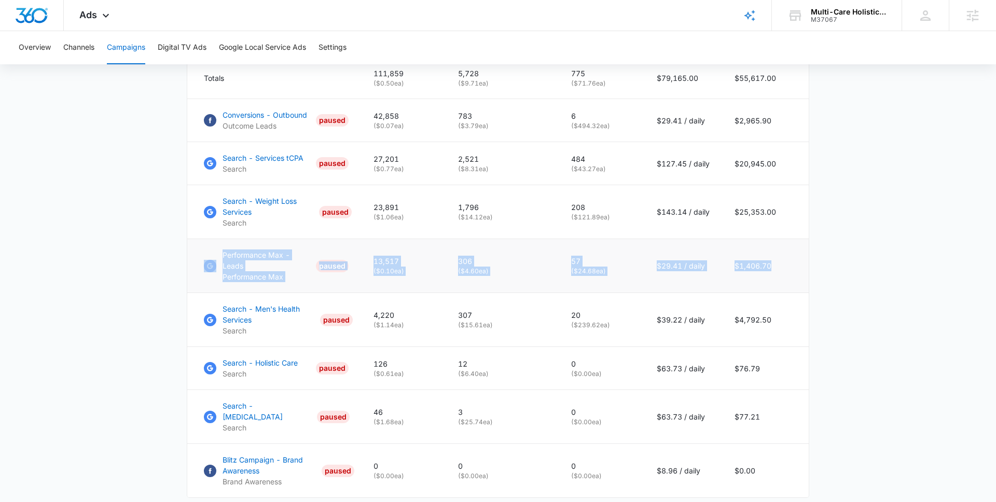
drag, startPoint x: 783, startPoint y: 258, endPoint x: 212, endPoint y: 254, distance: 570.9
click at [212, 254] on tr "Performance Max - Leads Performance Max PAUSED 13,517 ( $0.10 ea) 306 ( $4.60 e…" at bounding box center [497, 266] width 621 height 54
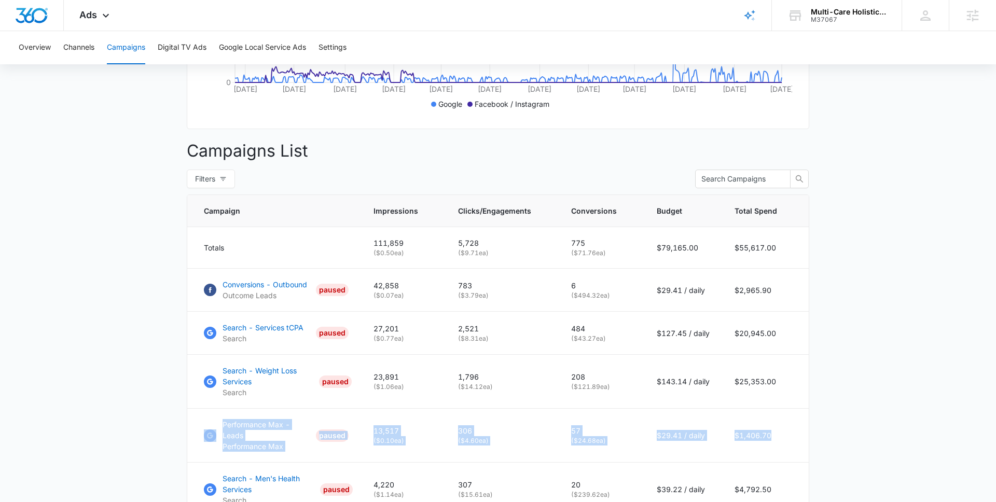
scroll to position [0, 0]
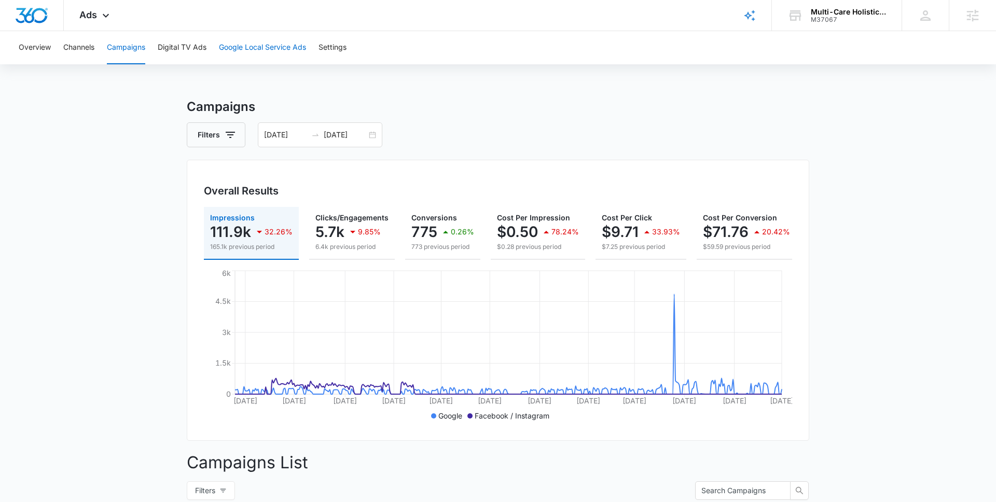
click at [285, 45] on button "Google Local Service Ads" at bounding box center [262, 47] width 87 height 33
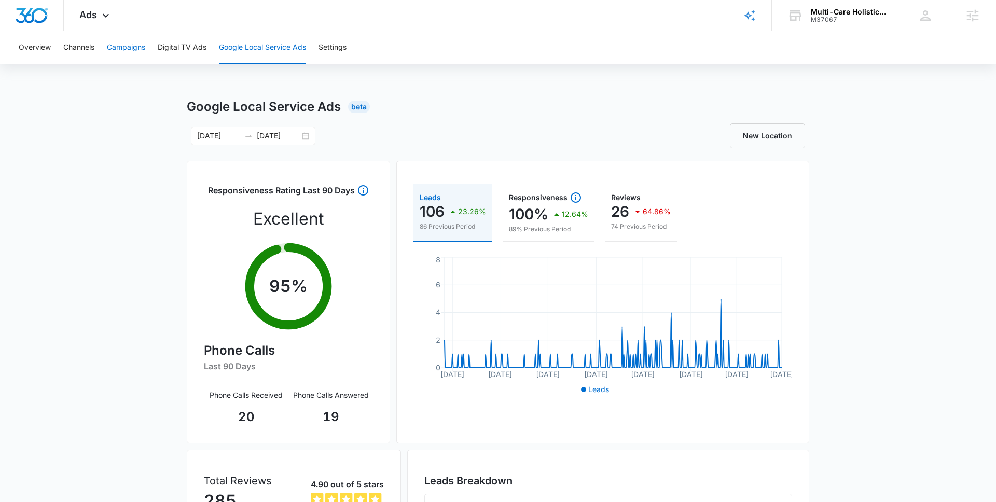
click at [125, 55] on button "Campaigns" at bounding box center [126, 47] width 38 height 33
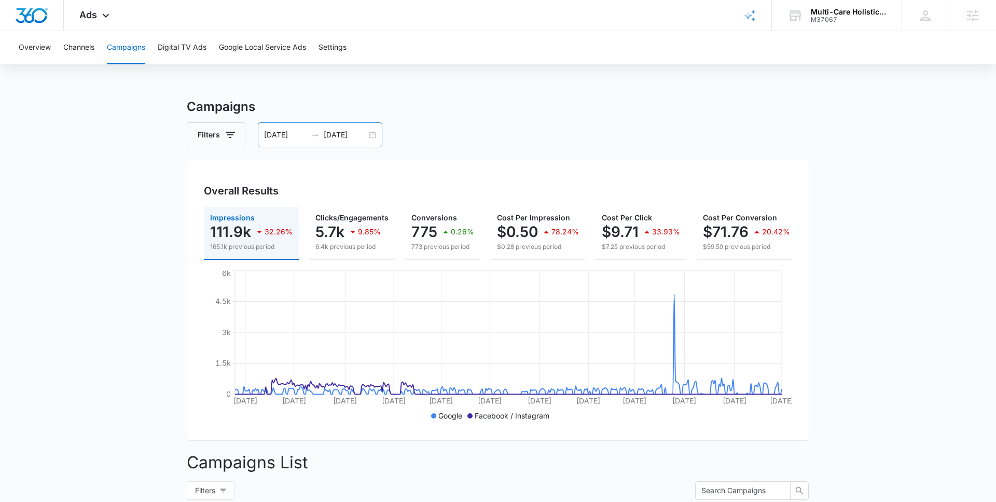
click at [368, 133] on div "07/01/2024 09/01/2025" at bounding box center [320, 134] width 124 height 25
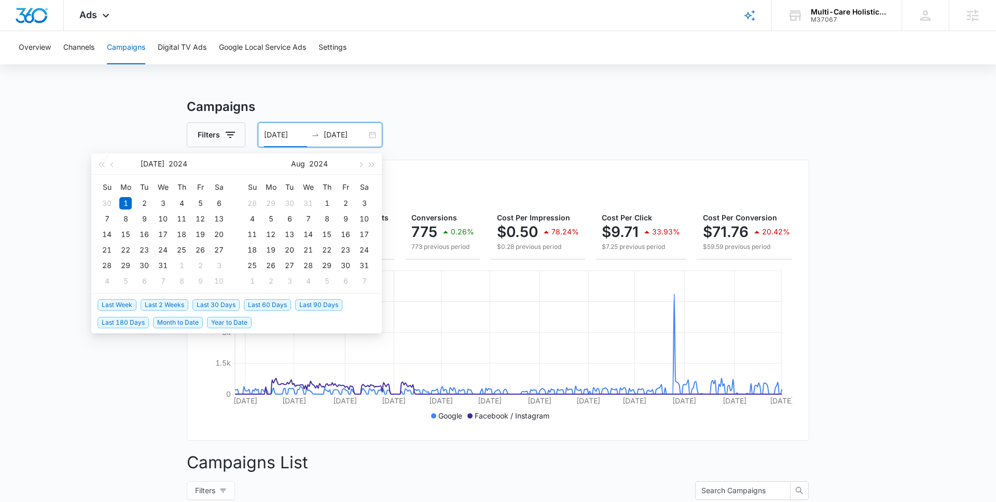
click at [227, 302] on span "Last 30 Days" at bounding box center [215, 304] width 47 height 11
type input "[DATE]"
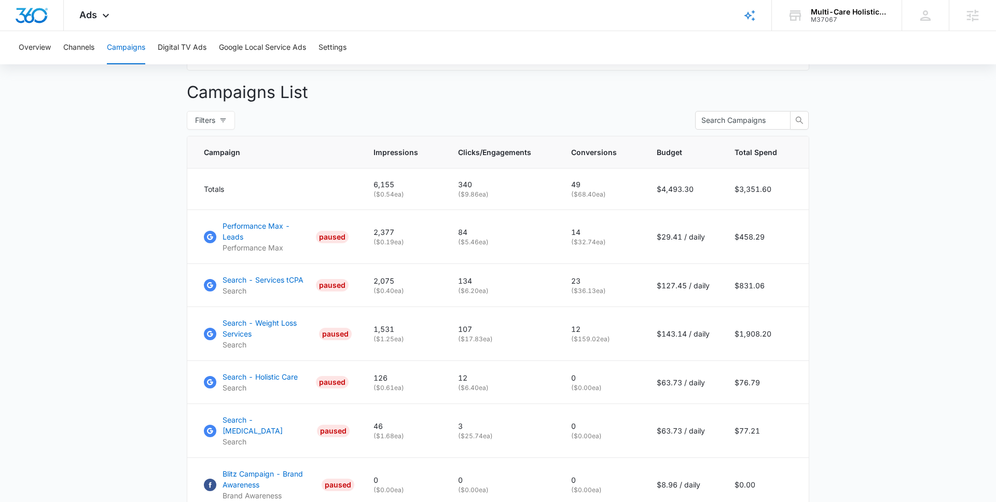
scroll to position [371, 0]
drag, startPoint x: 736, startPoint y: 231, endPoint x: 787, endPoint y: 232, distance: 50.8
click at [787, 232] on td "$458.29" at bounding box center [765, 236] width 87 height 54
drag, startPoint x: 733, startPoint y: 275, endPoint x: 775, endPoint y: 277, distance: 42.1
click at [775, 277] on td "$831.06" at bounding box center [765, 284] width 87 height 43
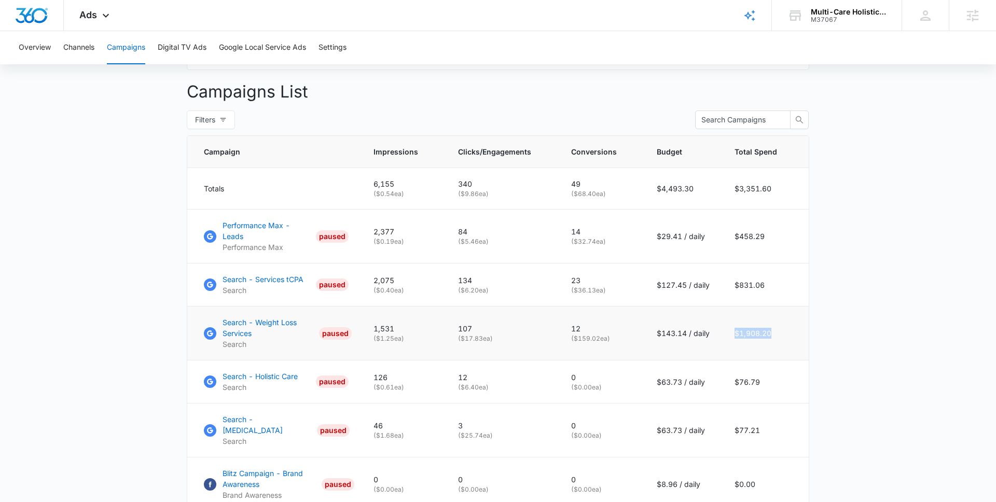
drag, startPoint x: 733, startPoint y: 322, endPoint x: 790, endPoint y: 326, distance: 57.2
click at [790, 326] on td "$1,908.20" at bounding box center [765, 333] width 87 height 54
drag, startPoint x: 731, startPoint y: 369, endPoint x: 788, endPoint y: 370, distance: 56.5
click at [788, 370] on td "$76.79" at bounding box center [765, 381] width 87 height 43
drag, startPoint x: 734, startPoint y: 414, endPoint x: 800, endPoint y: 414, distance: 65.9
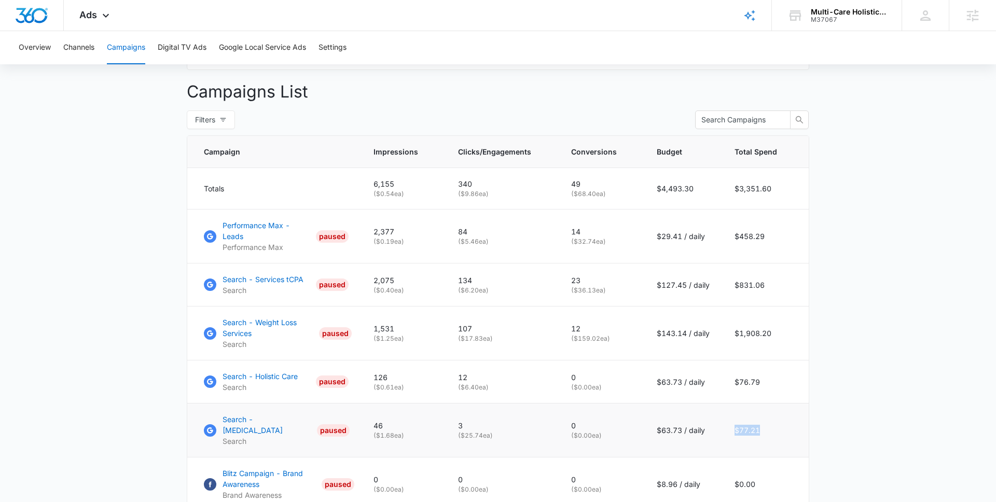
click at [800, 414] on td "$77.21" at bounding box center [765, 430] width 87 height 54
drag, startPoint x: 502, startPoint y: 326, endPoint x: 455, endPoint y: 327, distance: 46.7
click at [455, 327] on td "107 ( $17.83 ea)" at bounding box center [501, 333] width 113 height 54
click at [656, 326] on td "$143.14 / daily" at bounding box center [683, 333] width 78 height 54
drag, startPoint x: 656, startPoint y: 324, endPoint x: 691, endPoint y: 325, distance: 34.8
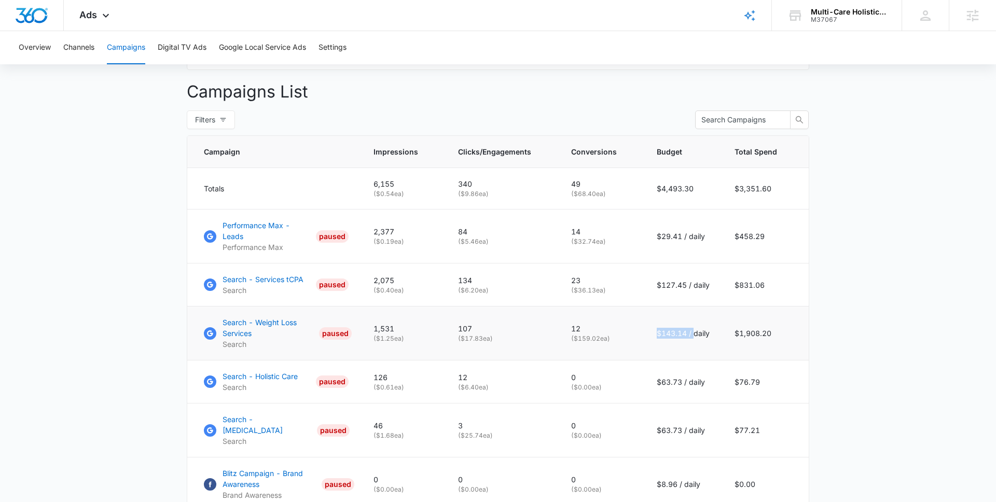
click at [691, 325] on td "$143.14 / daily" at bounding box center [683, 333] width 78 height 54
click at [234, 317] on p "Search - Weight Loss Services" at bounding box center [268, 328] width 92 height 22
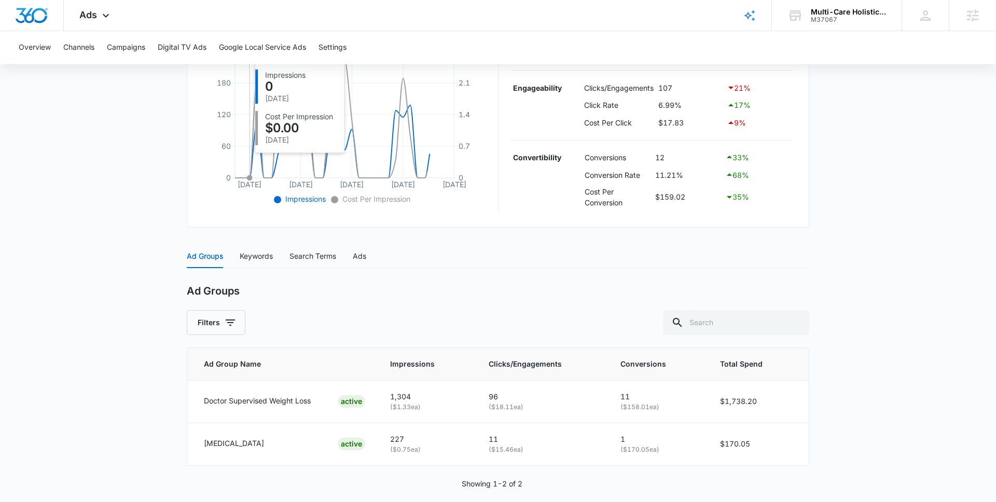
scroll to position [264, 0]
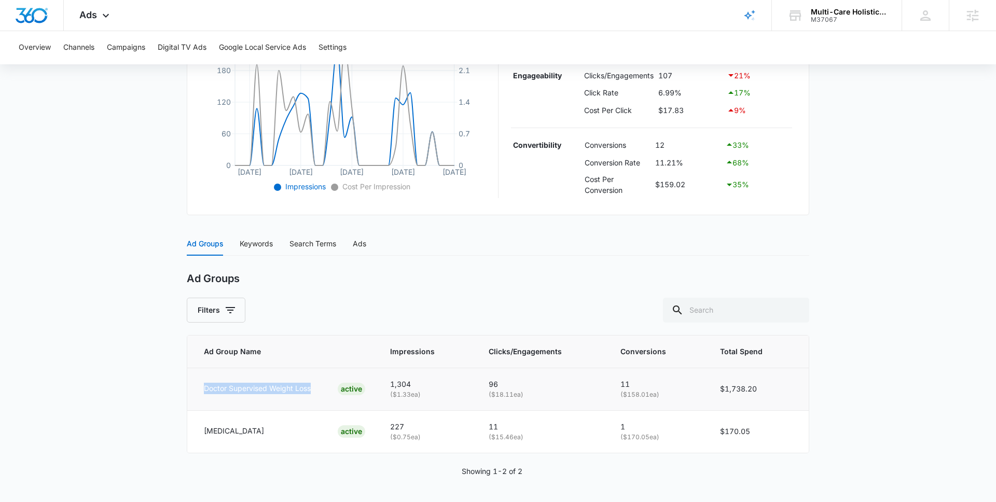
drag, startPoint x: 315, startPoint y: 388, endPoint x: 192, endPoint y: 394, distance: 123.0
type textarea "Doctor Supervised Weight Loss"
click at [192, 394] on td "Doctor Supervised Weight Loss ACTIVE" at bounding box center [282, 389] width 190 height 43
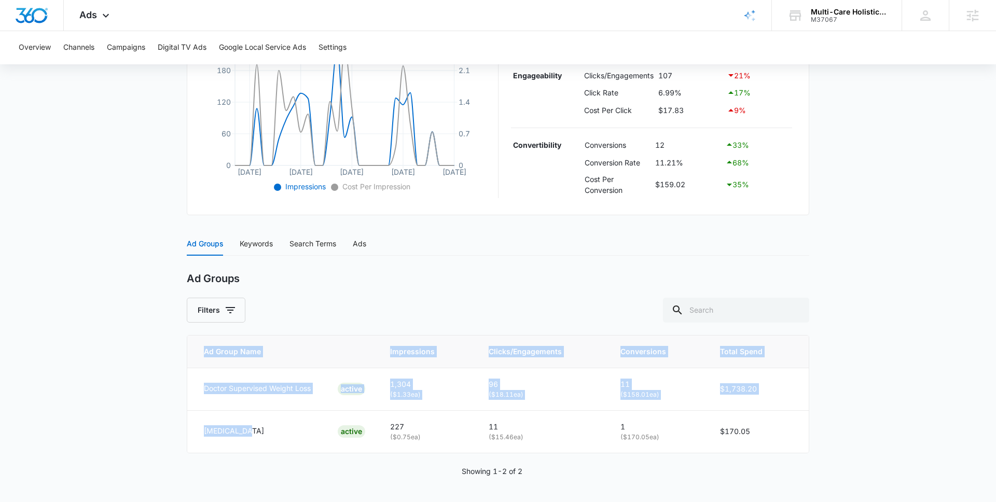
drag, startPoint x: 263, startPoint y: 429, endPoint x: 185, endPoint y: 431, distance: 78.3
click at [185, 431] on main "Search - Weight Loss Services | Search Paused $143.14 daily , $1,908.20 Spent O…" at bounding box center [498, 168] width 996 height 668
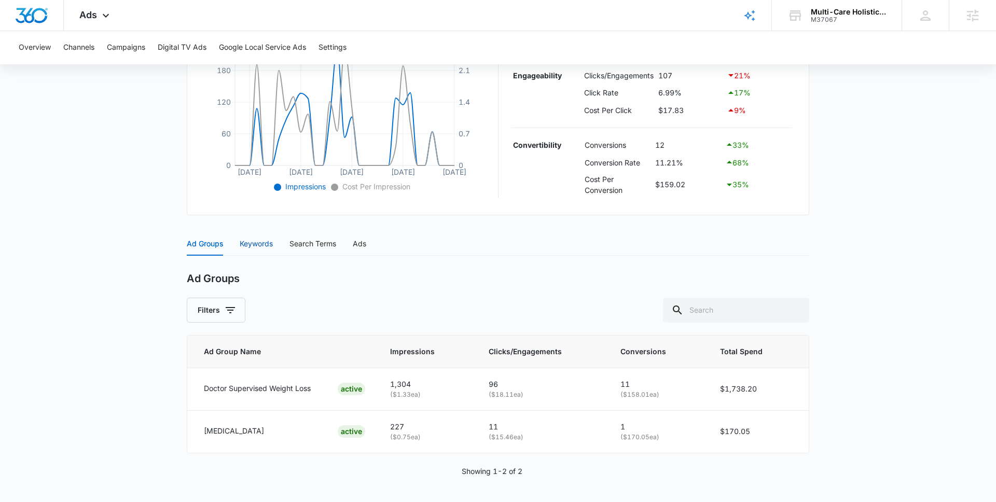
click at [255, 244] on div "Keywords" at bounding box center [256, 243] width 33 height 11
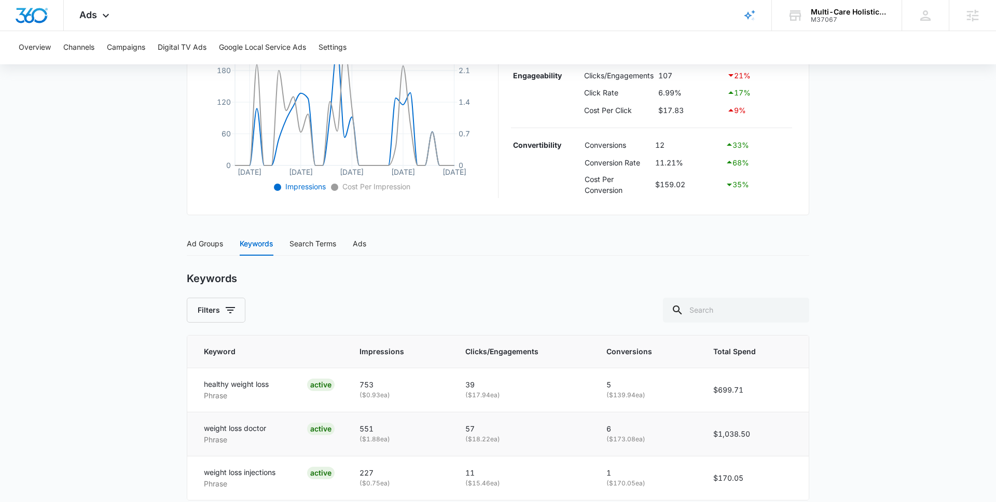
scroll to position [311, 0]
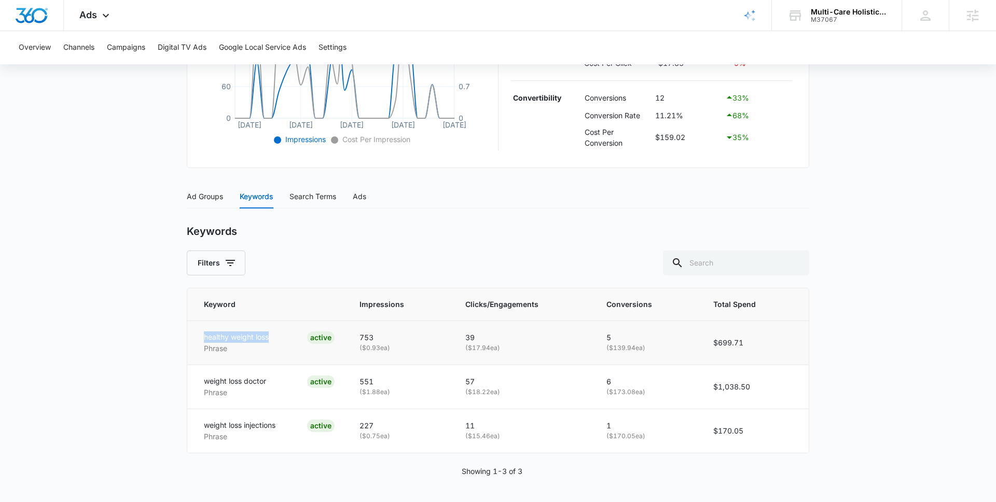
drag, startPoint x: 201, startPoint y: 338, endPoint x: 287, endPoint y: 342, distance: 85.7
click at [287, 342] on td "healthy weight loss Phrase ACTIVE" at bounding box center [267, 342] width 160 height 44
drag, startPoint x: 200, startPoint y: 381, endPoint x: 280, endPoint y: 383, distance: 80.4
click at [280, 383] on td "weight loss doctor Phrase ACTIVE" at bounding box center [267, 387] width 160 height 44
drag, startPoint x: 202, startPoint y: 422, endPoint x: 287, endPoint y: 431, distance: 85.6
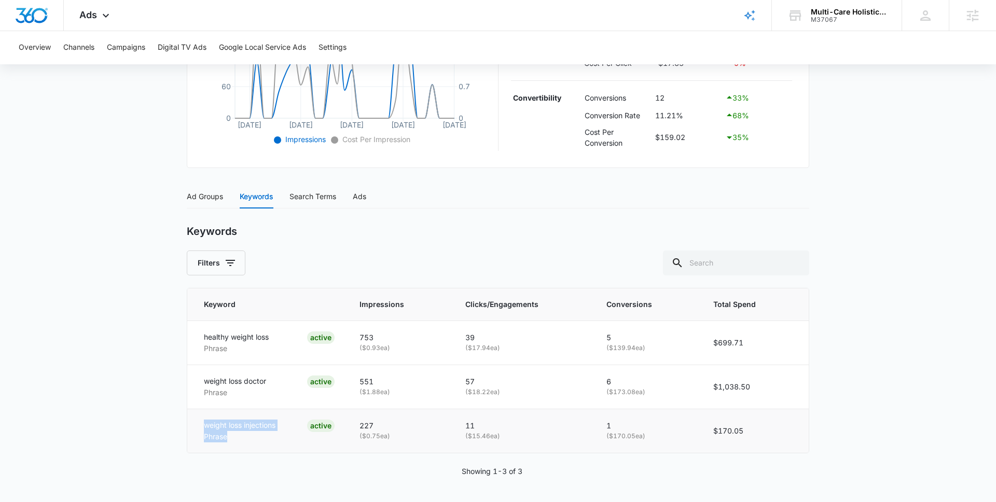
click at [287, 431] on td "weight loss injections Phrase ACTIVE" at bounding box center [267, 431] width 160 height 44
click at [287, 431] on div "weight loss injections Phrase ACTIVE" at bounding box center [269, 431] width 131 height 23
click at [314, 195] on div "Search Terms" at bounding box center [312, 196] width 47 height 11
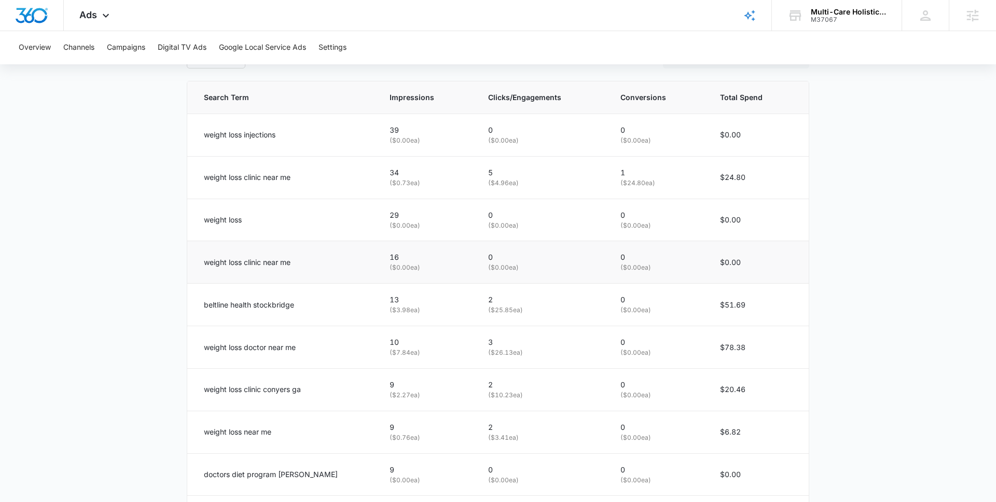
scroll to position [535, 0]
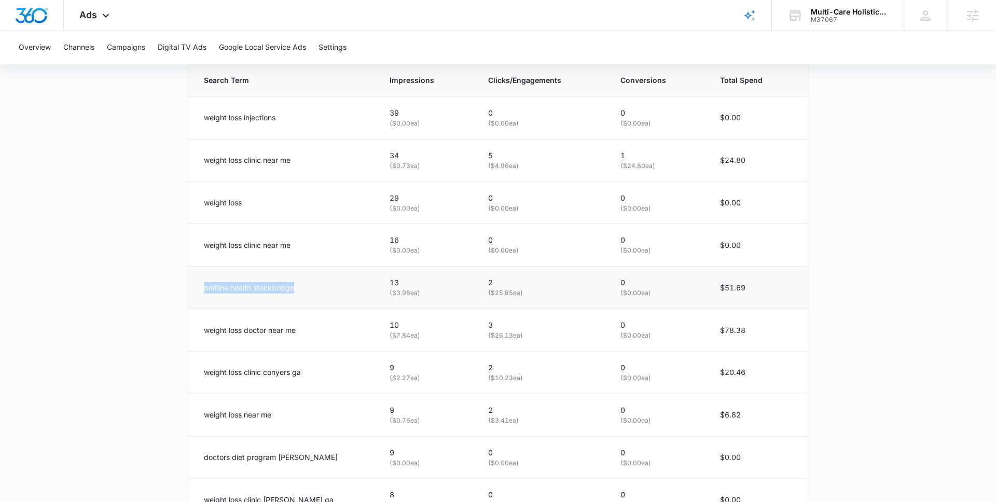
drag, startPoint x: 199, startPoint y: 288, endPoint x: 323, endPoint y: 304, distance: 125.0
click at [323, 304] on td "beltline health stockbridge" at bounding box center [282, 288] width 190 height 43
click at [305, 287] on div "beltline health stockbridge" at bounding box center [284, 287] width 161 height 11
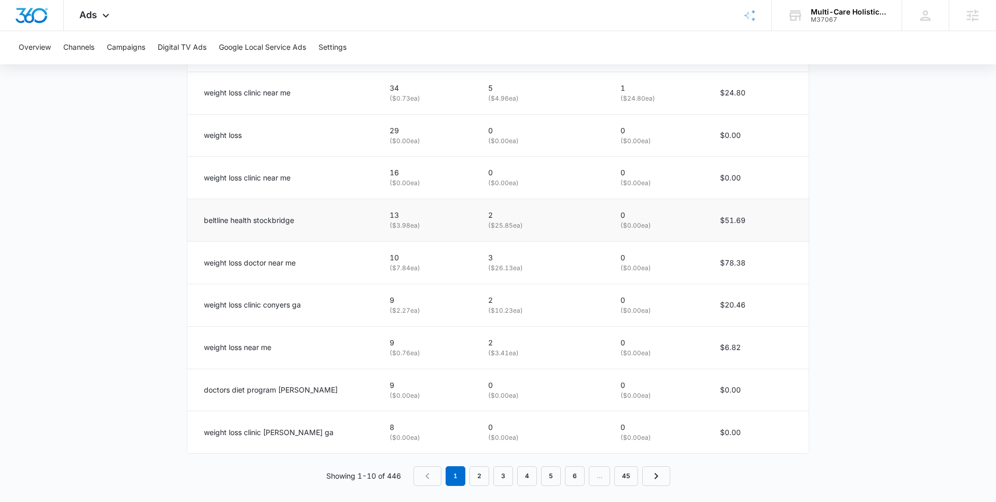
scroll to position [605, 0]
drag, startPoint x: 200, startPoint y: 260, endPoint x: 347, endPoint y: 264, distance: 147.3
click at [347, 264] on td "weight loss doctor near me" at bounding box center [282, 261] width 190 height 43
click at [208, 301] on p "weight loss clinic conyers ga" at bounding box center [252, 302] width 97 height 11
drag, startPoint x: 207, startPoint y: 301, endPoint x: 330, endPoint y: 299, distance: 123.4
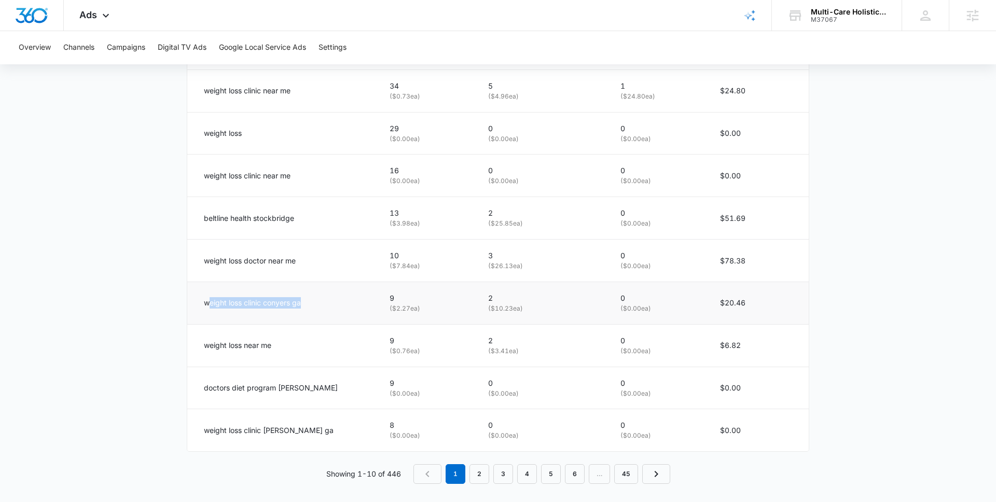
click at [330, 300] on div "weight loss clinic conyers ga" at bounding box center [284, 302] width 161 height 11
click at [330, 299] on div "weight loss clinic conyers ga" at bounding box center [284, 302] width 161 height 11
drag, startPoint x: 193, startPoint y: 390, endPoint x: 368, endPoint y: 389, distance: 174.8
click at [369, 389] on tr "doctors diet program conyers 9 ( $0.00 ea) 0 ( $0.00 ea) 0 ( $0.00 ea) $0.00" at bounding box center [497, 388] width 621 height 43
click at [324, 394] on td "doctors diet program conyers" at bounding box center [282, 388] width 190 height 43
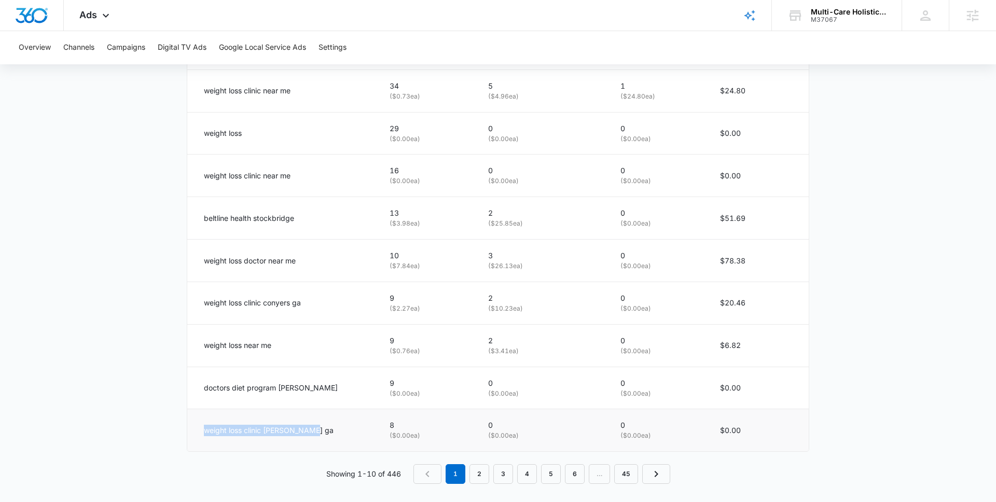
drag, startPoint x: 203, startPoint y: 429, endPoint x: 341, endPoint y: 439, distance: 138.3
click at [341, 439] on td "weight loss clinic mcdonough ga" at bounding box center [282, 430] width 190 height 42
click at [333, 404] on td "doctors diet program conyers" at bounding box center [282, 388] width 190 height 43
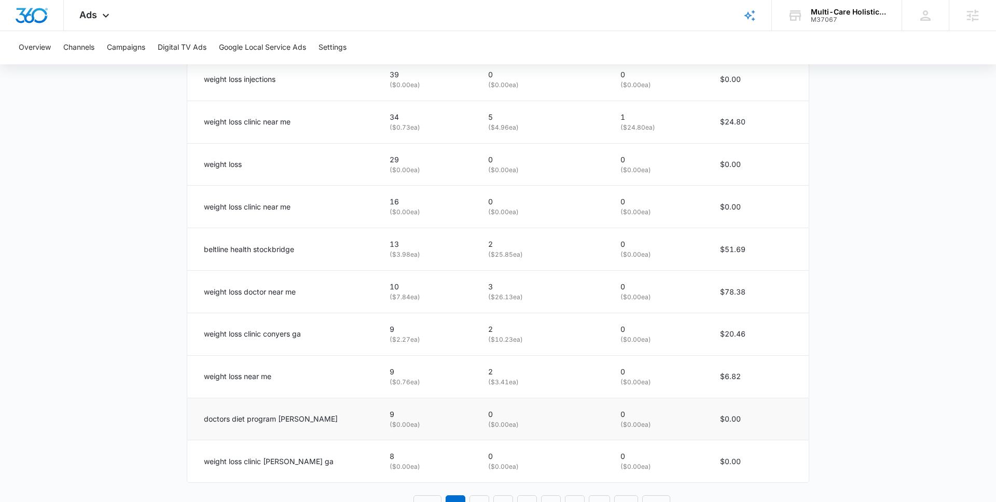
scroll to position [572, 0]
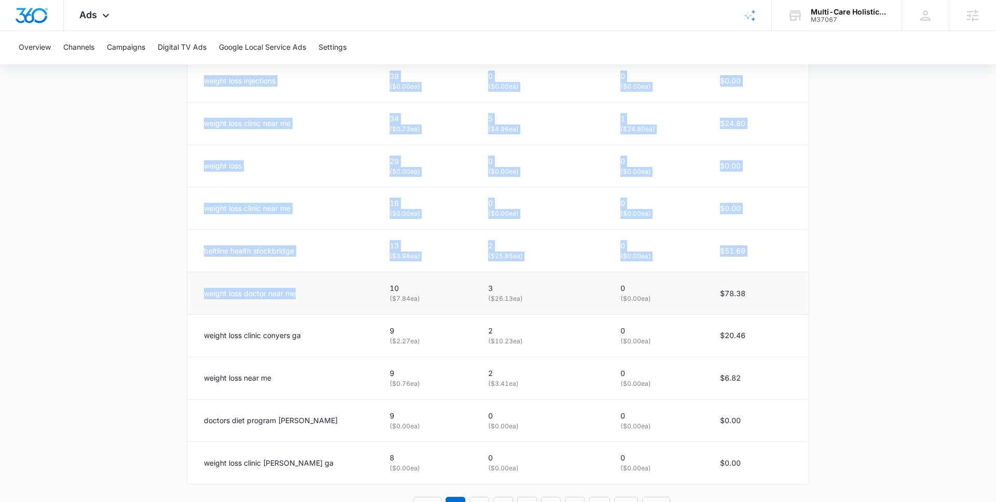
drag, startPoint x: 319, startPoint y: 299, endPoint x: 198, endPoint y: 299, distance: 121.3
click at [195, 299] on td "weight loss doctor near me" at bounding box center [282, 293] width 190 height 43
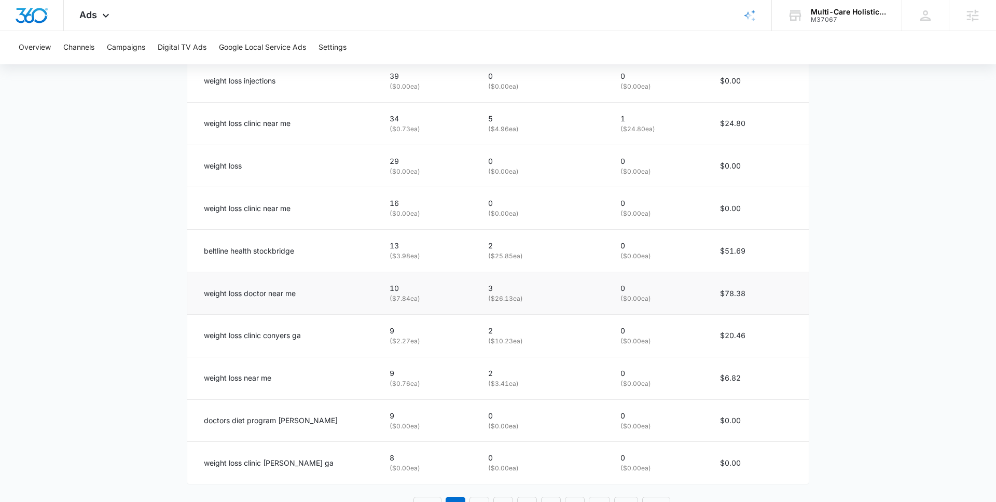
click at [198, 299] on td "weight loss doctor near me" at bounding box center [282, 293] width 190 height 43
drag, startPoint x: 475, startPoint y: 301, endPoint x: 528, endPoint y: 302, distance: 53.4
click at [528, 302] on p "( $26.13 ea)" at bounding box center [541, 299] width 107 height 10
drag, startPoint x: 206, startPoint y: 338, endPoint x: 325, endPoint y: 344, distance: 118.9
click at [325, 344] on td "weight loss clinic conyers ga" at bounding box center [282, 335] width 190 height 43
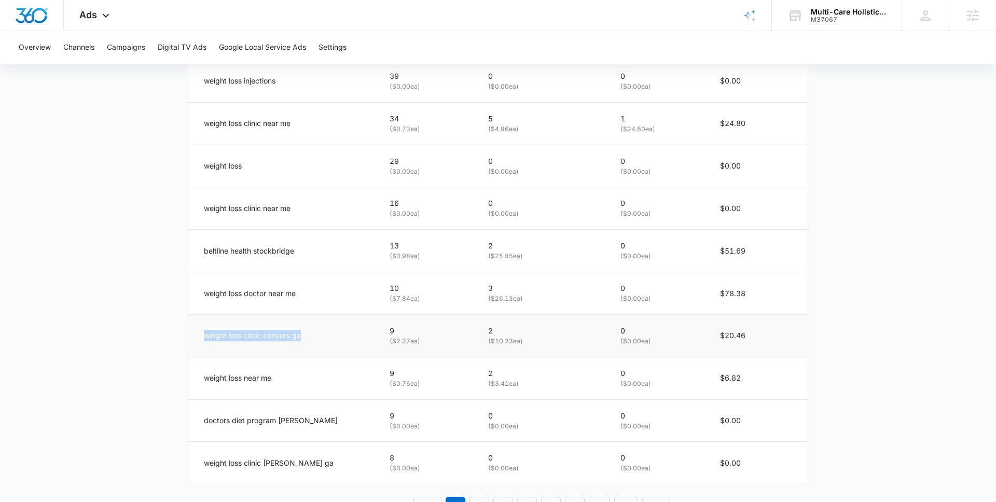
drag, startPoint x: 476, startPoint y: 342, endPoint x: 577, endPoint y: 342, distance: 101.1
click at [577, 342] on p "( $10.23 ea)" at bounding box center [541, 342] width 107 height 10
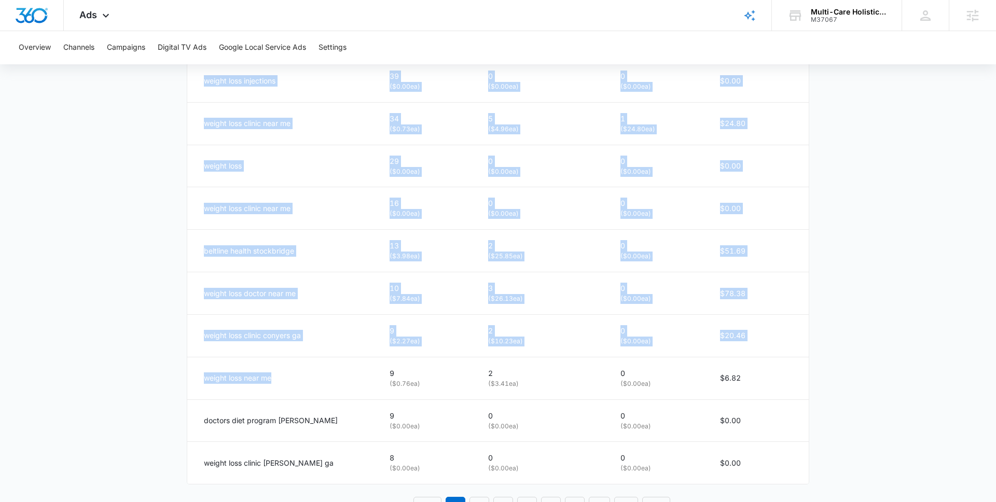
drag, startPoint x: 271, startPoint y: 373, endPoint x: 158, endPoint y: 373, distance: 113.0
click at [158, 373] on main "Search - Weight Loss Services | Search Paused $143.14 daily , $1,908.20 Spent O…" at bounding box center [498, 34] width 996 height 1016
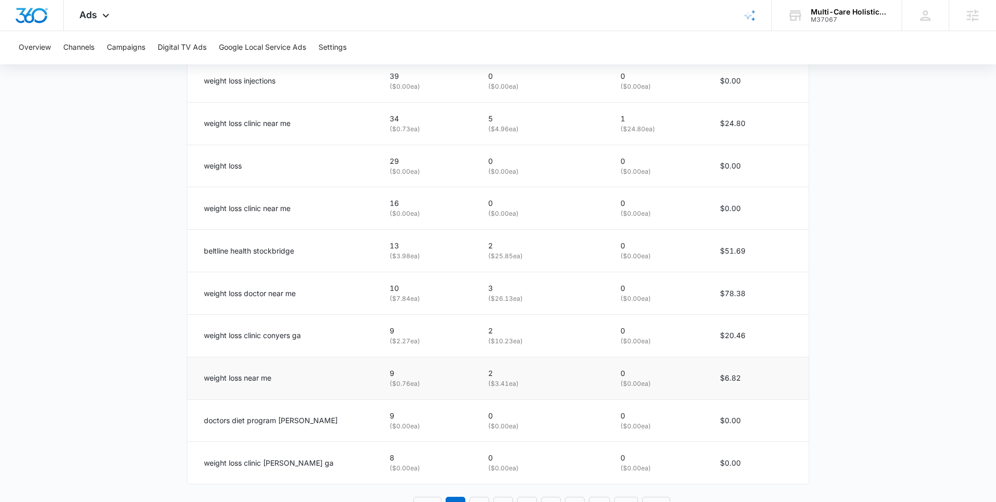
click at [408, 394] on td "9 ( $0.76 ea)" at bounding box center [426, 378] width 99 height 43
drag, startPoint x: 470, startPoint y: 384, endPoint x: 510, endPoint y: 380, distance: 39.6
click at [510, 380] on td "2 ( $3.41 ea)" at bounding box center [542, 378] width 132 height 43
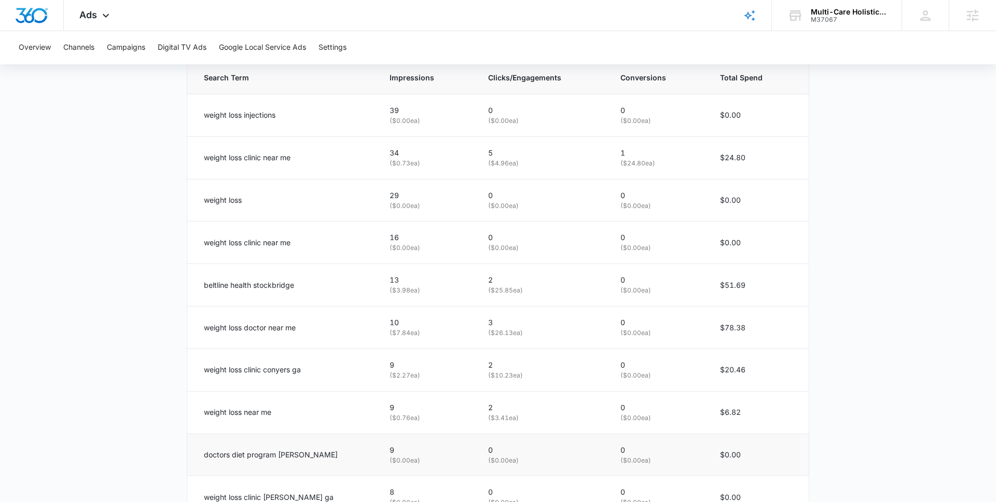
scroll to position [530, 0]
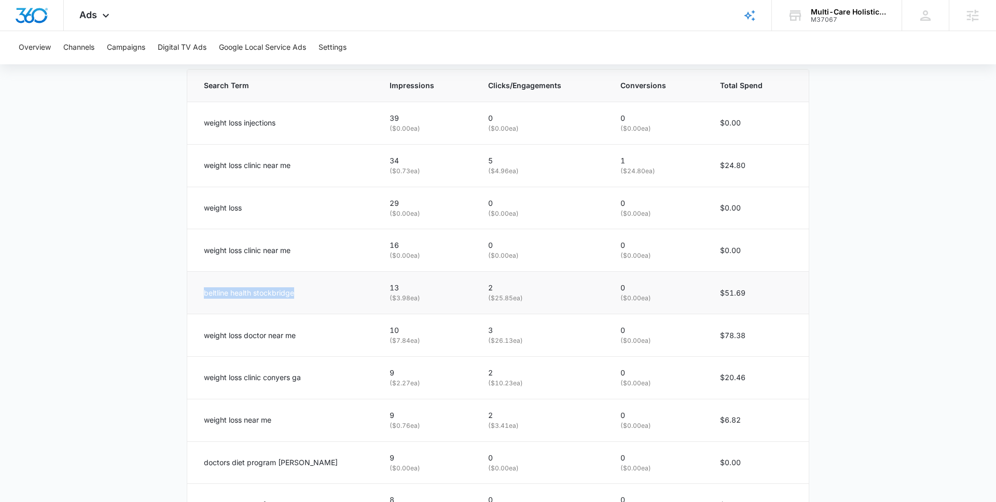
drag, startPoint x: 314, startPoint y: 292, endPoint x: 196, endPoint y: 293, distance: 117.7
click at [196, 293] on td "beltline health stockbridge" at bounding box center [282, 293] width 190 height 43
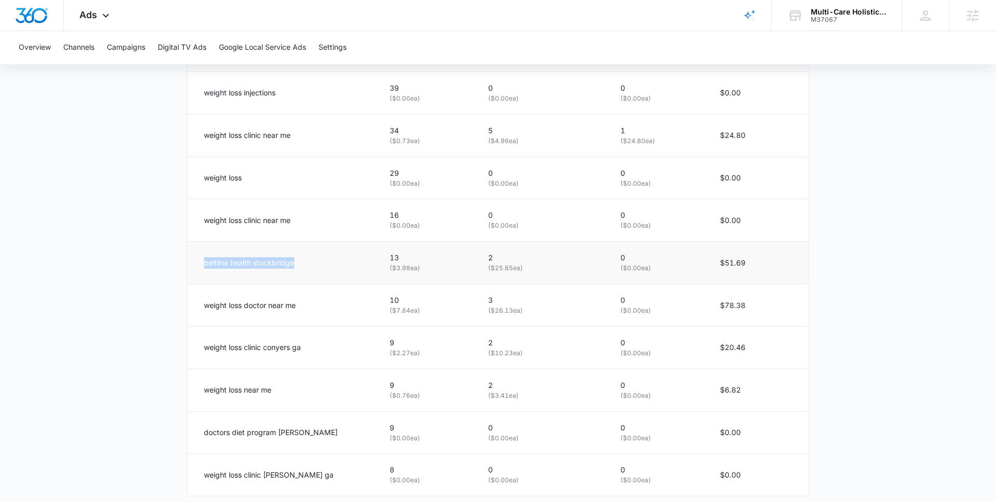
scroll to position [611, 0]
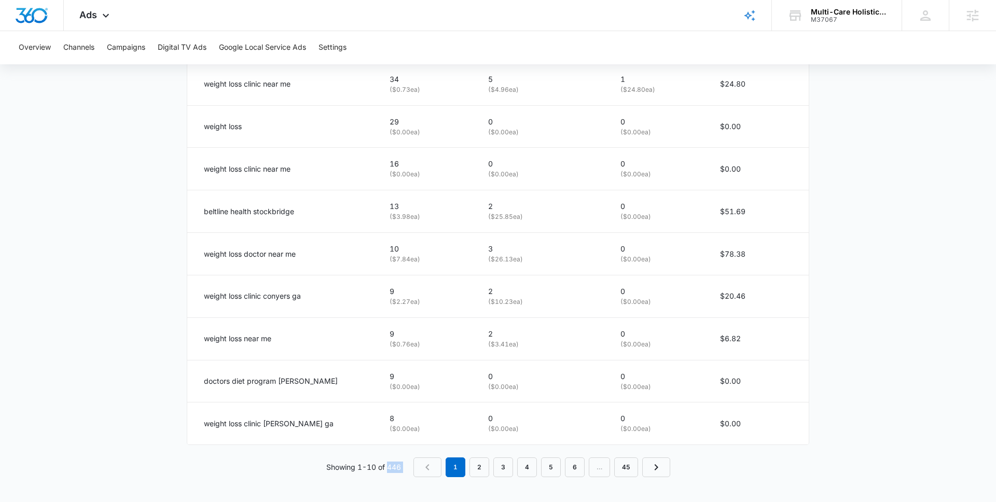
drag, startPoint x: 387, startPoint y: 468, endPoint x: 407, endPoint y: 468, distance: 19.7
click at [407, 468] on div "Showing 1-10 of 446 1 2 3 4 5 6 … 45" at bounding box center [498, 467] width 622 height 20
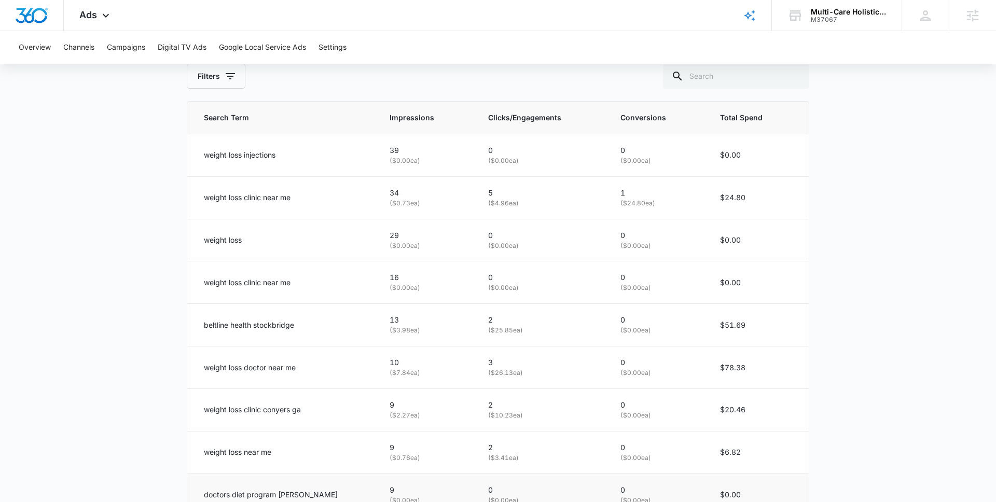
scroll to position [496, 0]
click at [285, 157] on div "weight loss injections" at bounding box center [284, 156] width 161 height 11
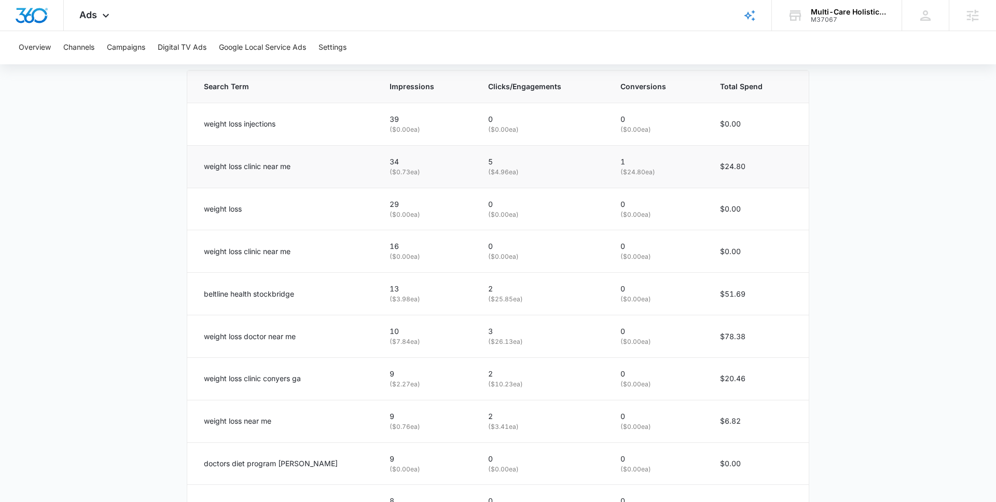
scroll to position [530, 0]
drag, startPoint x: 299, startPoint y: 165, endPoint x: 189, endPoint y: 165, distance: 109.4
click at [189, 165] on td "weight loss clinic near me" at bounding box center [282, 165] width 190 height 43
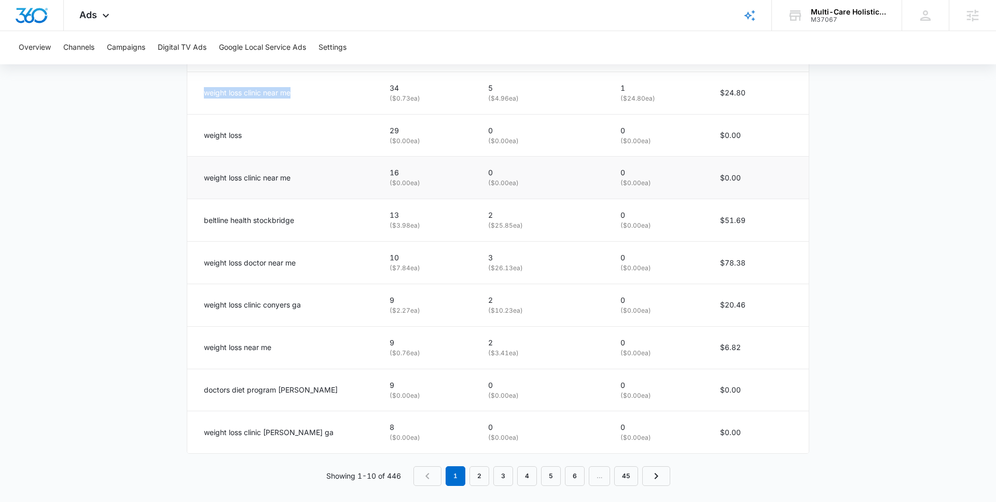
scroll to position [604, 0]
drag, startPoint x: 307, startPoint y: 304, endPoint x: 187, endPoint y: 302, distance: 119.8
click at [187, 302] on td "weight loss clinic conyers ga" at bounding box center [282, 303] width 190 height 43
copy p "weight loss clinic conyers ga"
drag, startPoint x: 302, startPoint y: 222, endPoint x: 199, endPoint y: 220, distance: 103.2
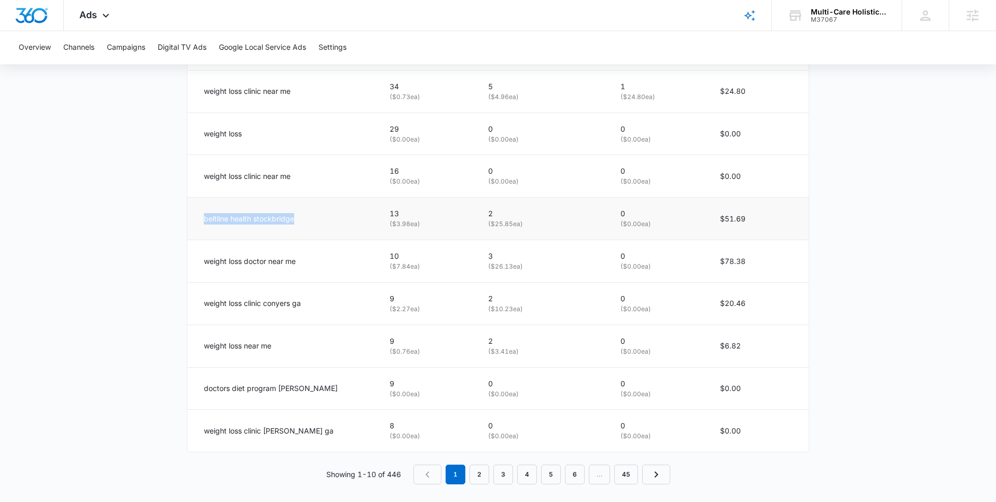
click at [199, 220] on td "beltline health stockbridge" at bounding box center [282, 219] width 190 height 43
drag, startPoint x: 386, startPoint y: 476, endPoint x: 401, endPoint y: 476, distance: 15.6
click at [401, 476] on div "Showing 1-10 of 446 1 2 3 4 5 6 … 45" at bounding box center [498, 475] width 622 height 20
drag, startPoint x: 401, startPoint y: 476, endPoint x: 388, endPoint y: 475, distance: 13.0
click at [388, 475] on div "Showing 1-10 of 446 1 2 3 4 5 6 … 45" at bounding box center [498, 475] width 622 height 20
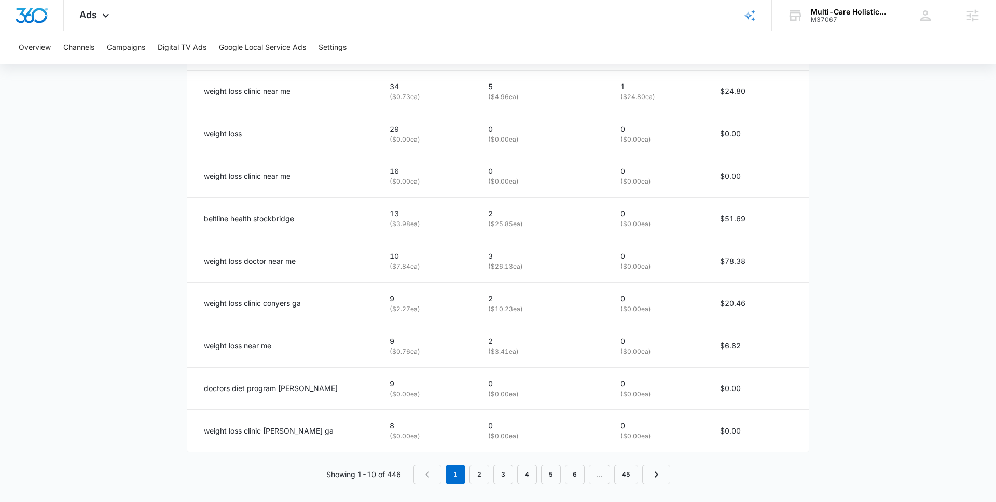
click at [385, 477] on p "Showing 1-10 of 446" at bounding box center [363, 474] width 75 height 11
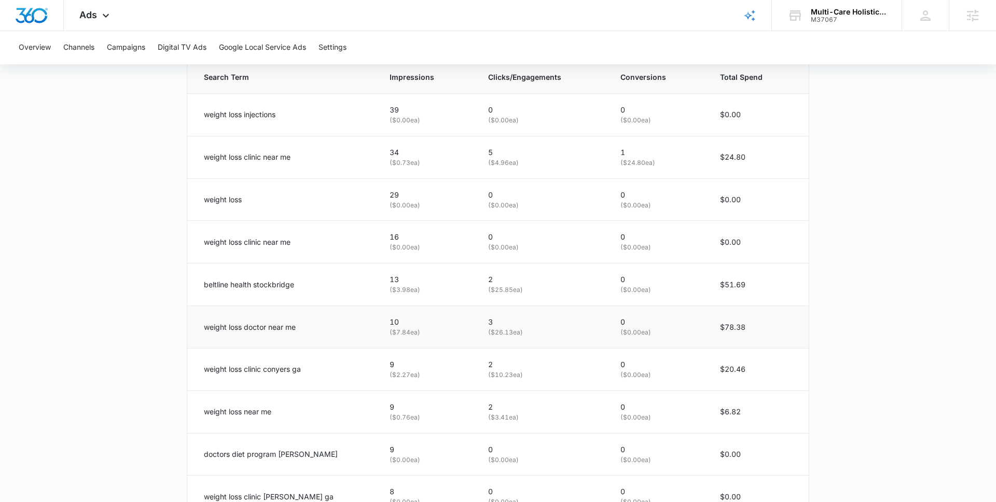
scroll to position [611, 0]
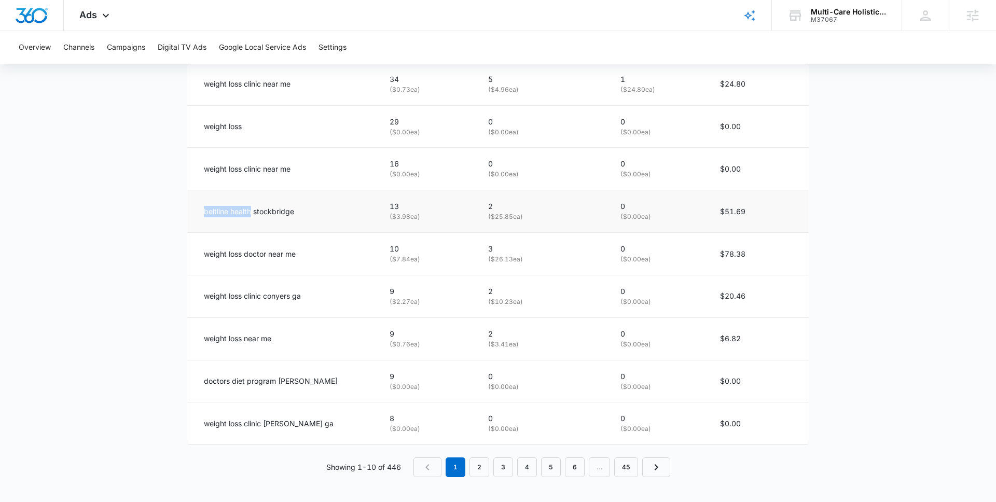
drag, startPoint x: 205, startPoint y: 211, endPoint x: 252, endPoint y: 212, distance: 47.2
click at [252, 212] on p "beltline health stockbridge" at bounding box center [249, 211] width 90 height 11
click at [290, 271] on td "weight loss doctor near me" at bounding box center [282, 254] width 190 height 43
drag, startPoint x: 467, startPoint y: 302, endPoint x: 563, endPoint y: 302, distance: 95.9
click at [563, 302] on td "2 ( $10.23 ea)" at bounding box center [542, 296] width 132 height 43
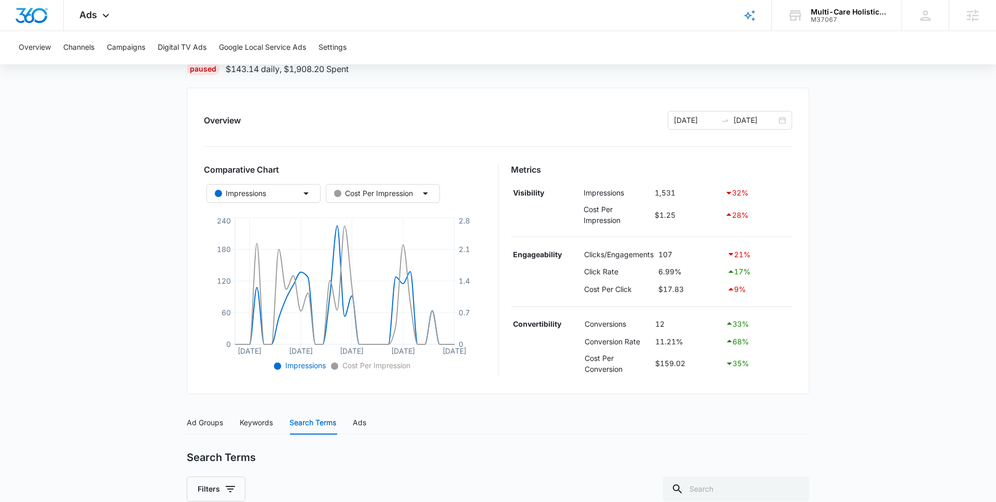
scroll to position [63, 0]
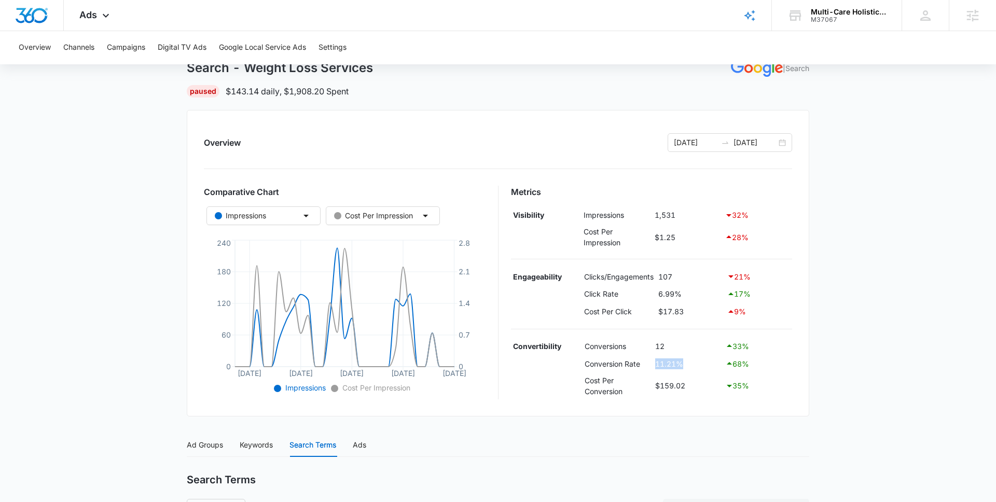
drag, startPoint x: 655, startPoint y: 366, endPoint x: 692, endPoint y: 366, distance: 37.3
click at [692, 366] on td "11.21%" at bounding box center [687, 364] width 70 height 18
drag, startPoint x: 655, startPoint y: 296, endPoint x: 708, endPoint y: 296, distance: 53.4
click at [708, 296] on tr "Click Rate 6.99% 17 %" at bounding box center [652, 294] width 282 height 18
drag, startPoint x: 652, startPoint y: 216, endPoint x: 697, endPoint y: 215, distance: 45.6
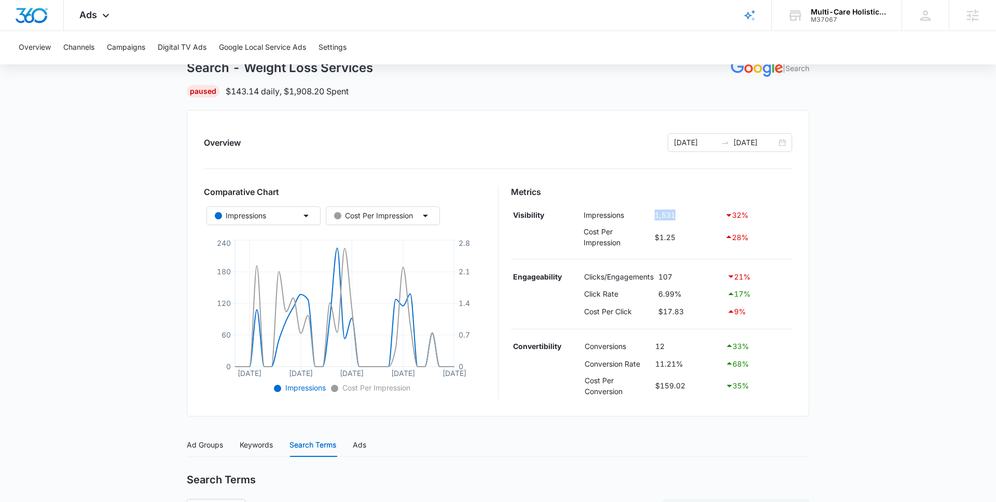
click at [697, 216] on td "1,531" at bounding box center [687, 215] width 70 height 18
drag, startPoint x: 655, startPoint y: 294, endPoint x: 692, endPoint y: 294, distance: 37.3
click at [692, 294] on tr "Click Rate 6.99% 17 %" at bounding box center [652, 294] width 282 height 18
drag, startPoint x: 655, startPoint y: 276, endPoint x: 694, endPoint y: 276, distance: 38.4
click at [694, 276] on td "107" at bounding box center [689, 277] width 68 height 18
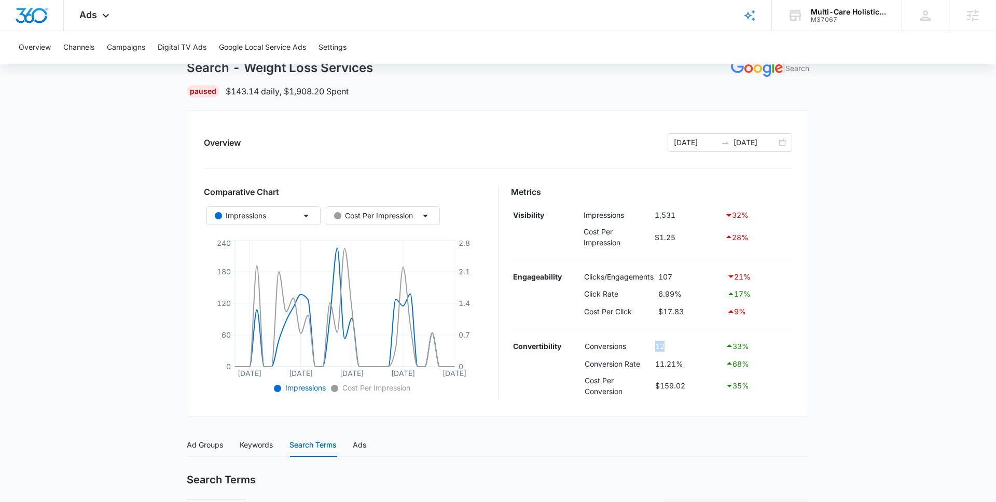
drag, startPoint x: 652, startPoint y: 344, endPoint x: 672, endPoint y: 344, distance: 19.7
click at [672, 344] on td "12" at bounding box center [687, 347] width 70 height 18
click at [681, 360] on td "11.21%" at bounding box center [687, 364] width 70 height 18
drag, startPoint x: 653, startPoint y: 365, endPoint x: 687, endPoint y: 365, distance: 34.2
click at [687, 365] on td "11.21%" at bounding box center [687, 364] width 70 height 18
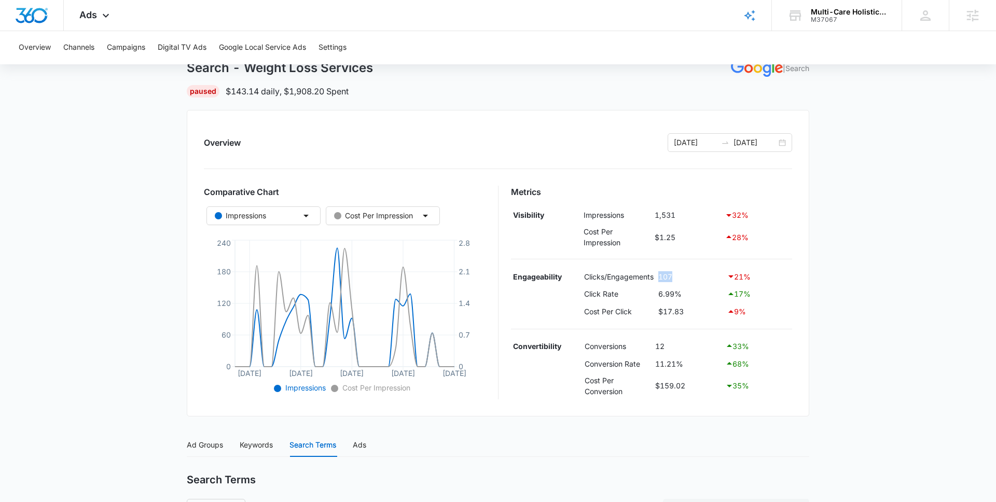
drag, startPoint x: 658, startPoint y: 277, endPoint x: 680, endPoint y: 277, distance: 22.3
click at [680, 277] on td "107" at bounding box center [689, 277] width 68 height 18
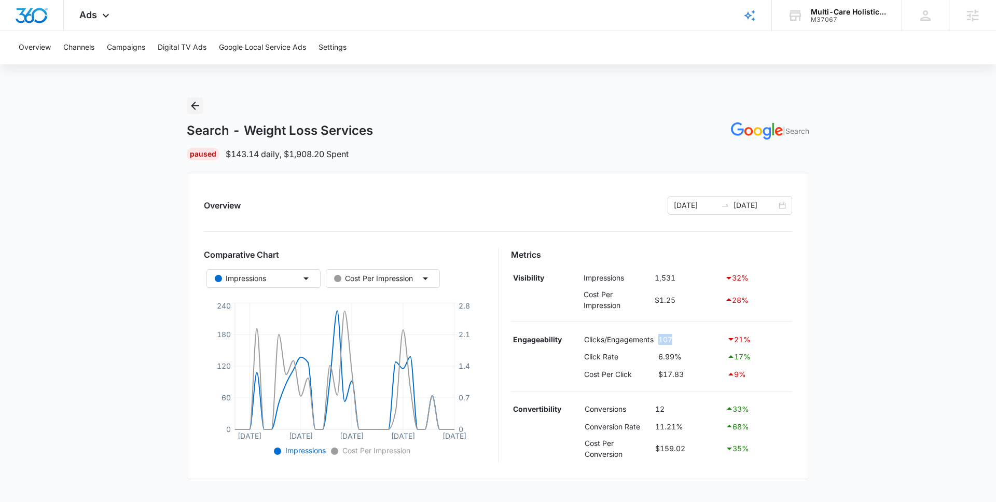
click at [201, 106] on icon "Back" at bounding box center [195, 106] width 12 height 12
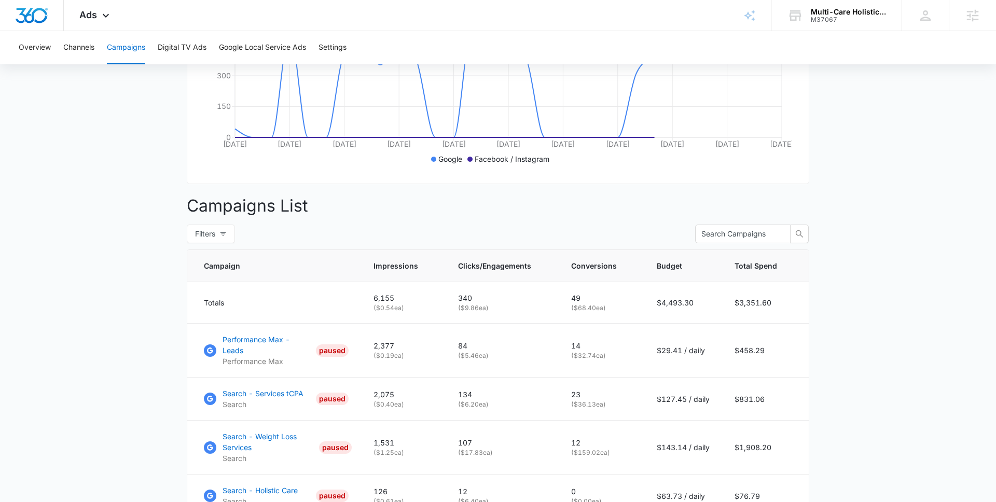
scroll to position [431, 0]
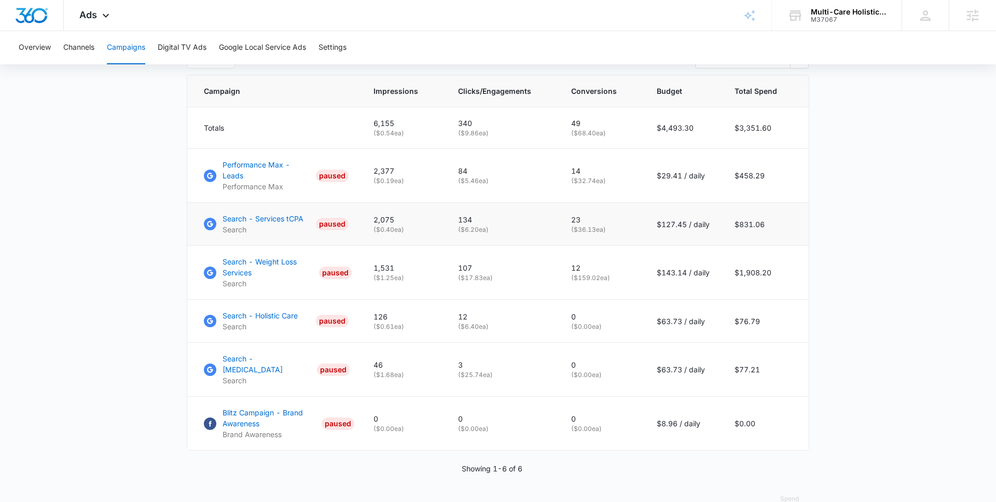
type textarea "($36.13 ea)"
click at [633, 216] on td "23 ( $36.13 ea)" at bounding box center [601, 224] width 86 height 43
click at [228, 213] on p "Search - Services tCPA" at bounding box center [262, 218] width 81 height 11
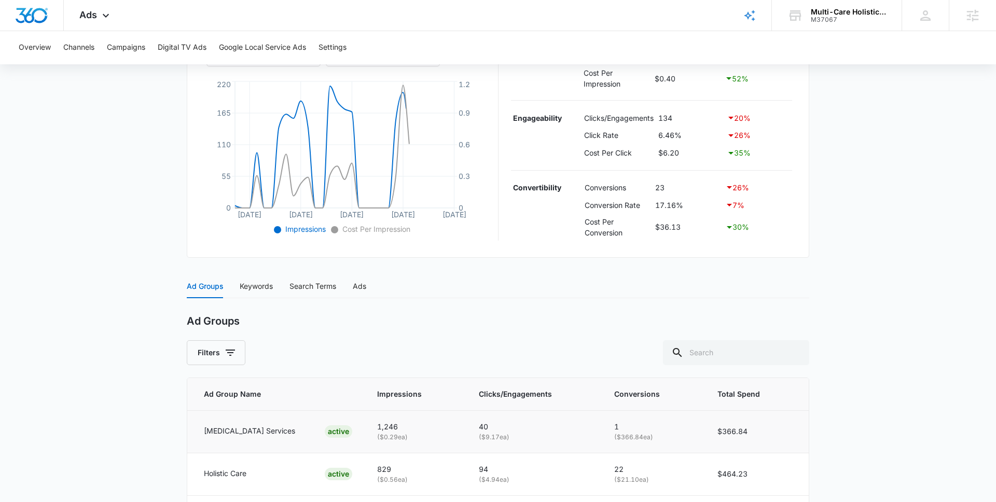
scroll to position [391, 0]
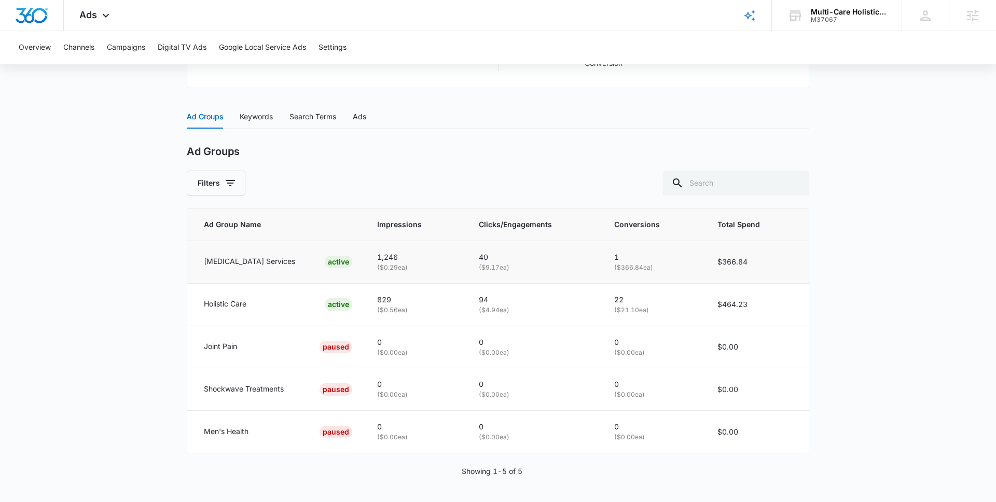
drag, startPoint x: 476, startPoint y: 268, endPoint x: 521, endPoint y: 267, distance: 44.6
type textarea "$9.17 ea)"
click at [521, 267] on p "( $9.17 ea)" at bounding box center [534, 268] width 111 height 10
click at [479, 271] on p "( $9.17 ea)" at bounding box center [534, 268] width 111 height 10
click at [507, 269] on td "40 ( $9.17 ea)" at bounding box center [534, 262] width 136 height 43
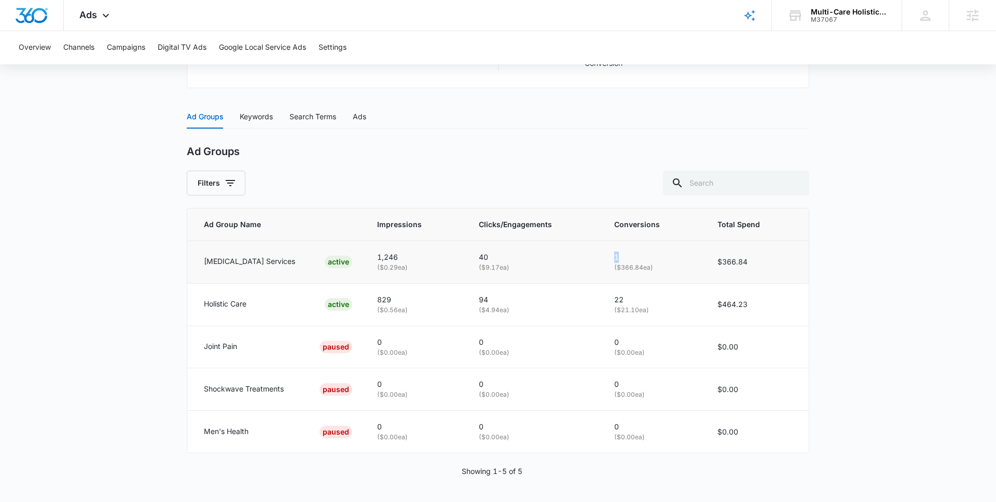
drag, startPoint x: 601, startPoint y: 255, endPoint x: 634, endPoint y: 255, distance: 33.2
click at [634, 255] on td "1 ( $366.84 ea)" at bounding box center [653, 262] width 103 height 43
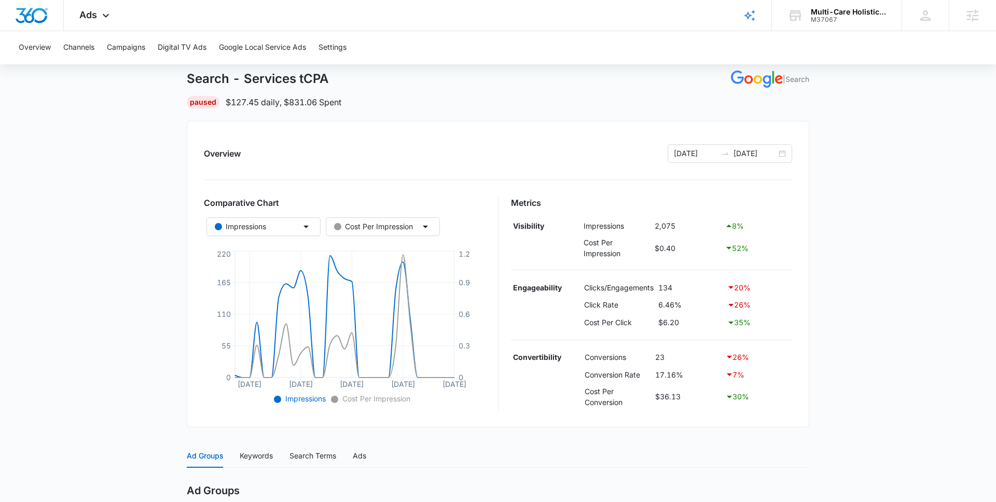
scroll to position [0, 0]
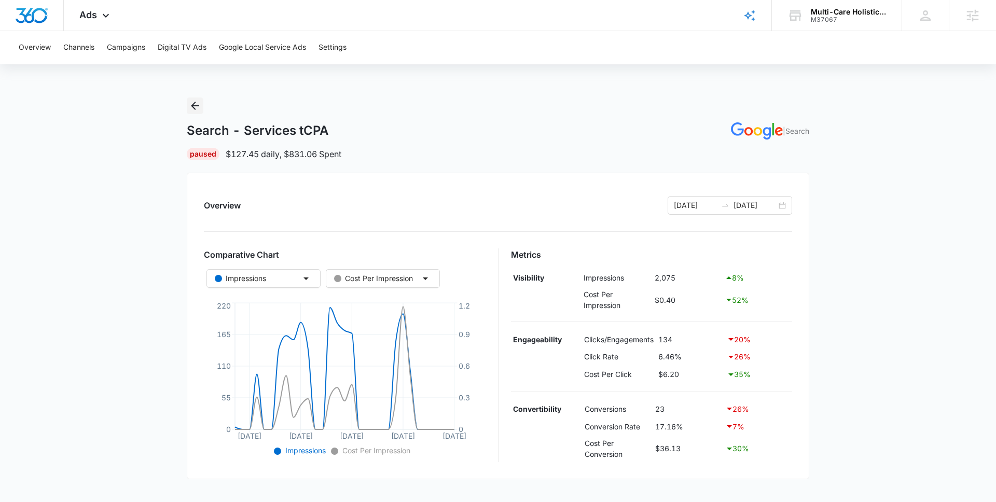
click at [192, 107] on icon "Back" at bounding box center [195, 106] width 12 height 12
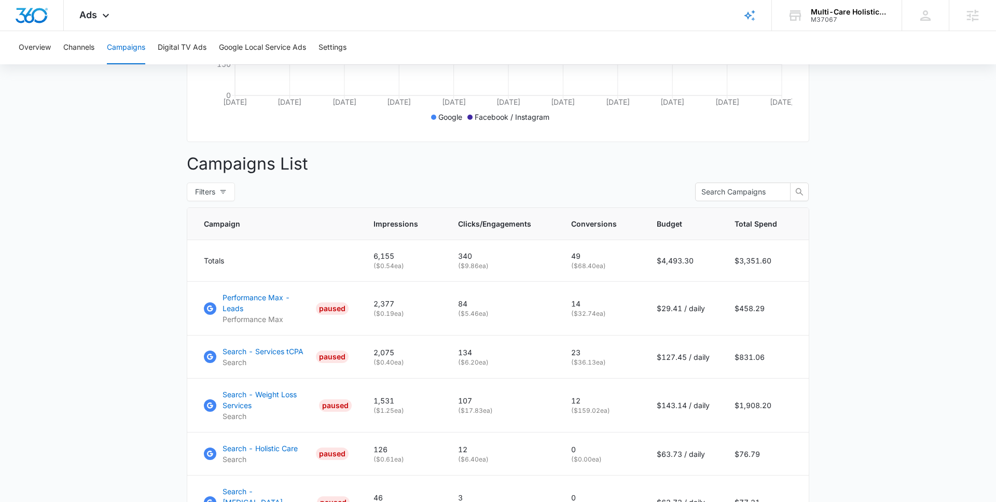
scroll to position [431, 0]
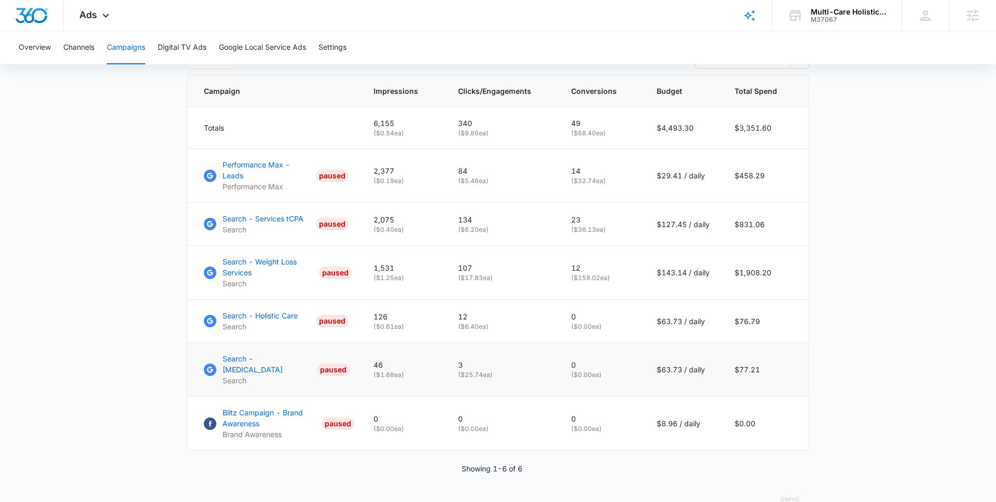
type textarea "($25.74 ea)"
click at [497, 361] on td "3 ( $25.74 ea)" at bounding box center [501, 370] width 113 height 54
click at [497, 370] on p "( $25.74 ea)" at bounding box center [502, 374] width 88 height 9
click at [280, 213] on p "Search - Services tCPA" at bounding box center [262, 218] width 81 height 11
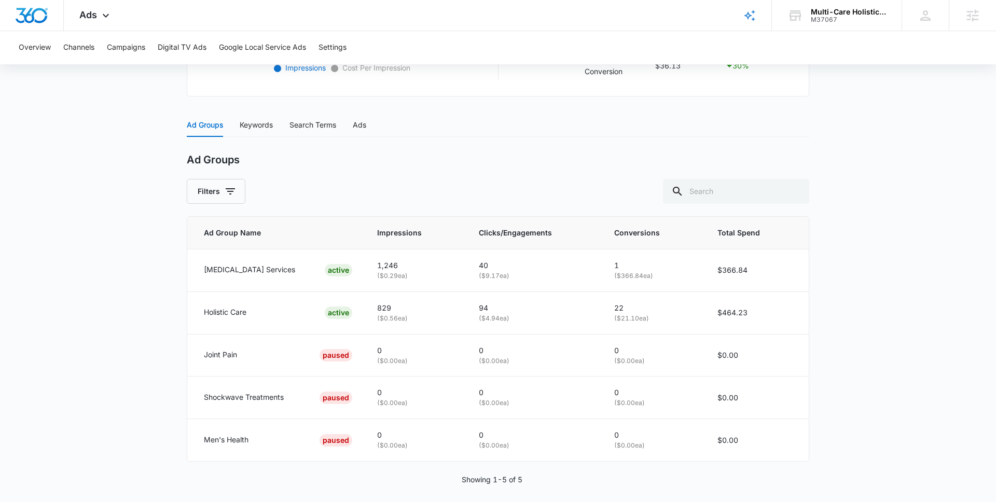
scroll to position [386, 0]
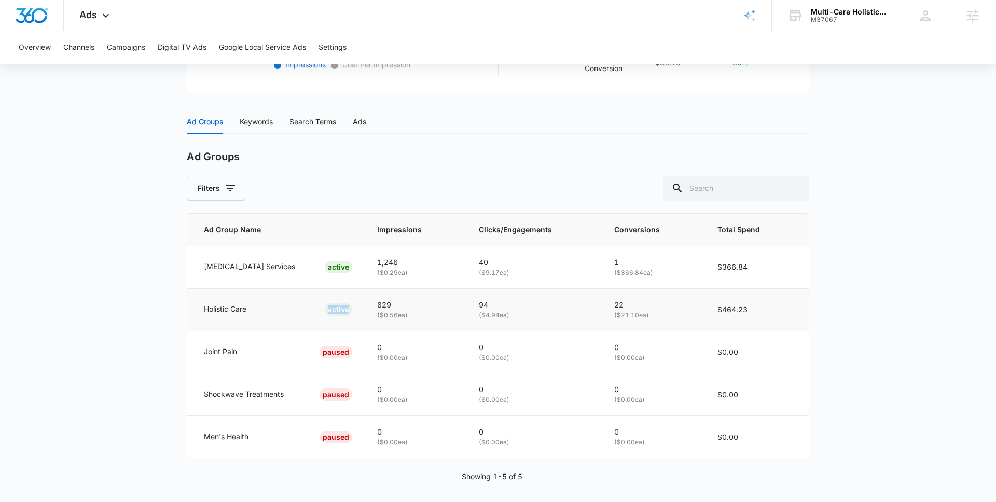
drag, startPoint x: 321, startPoint y: 309, endPoint x: 359, endPoint y: 309, distance: 37.9
type textarea "active"
click at [359, 309] on td "Holistic Care ACTIVE" at bounding box center [275, 309] width 177 height 43
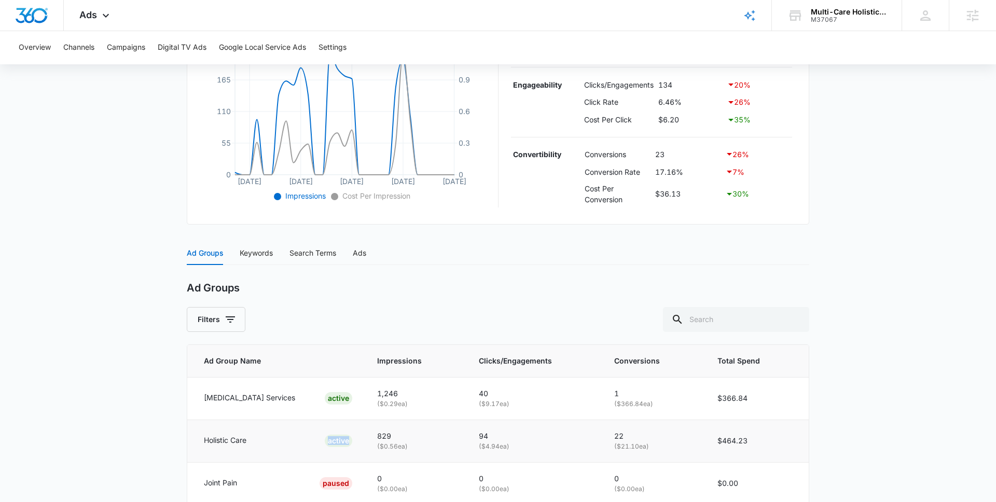
scroll to position [257, 0]
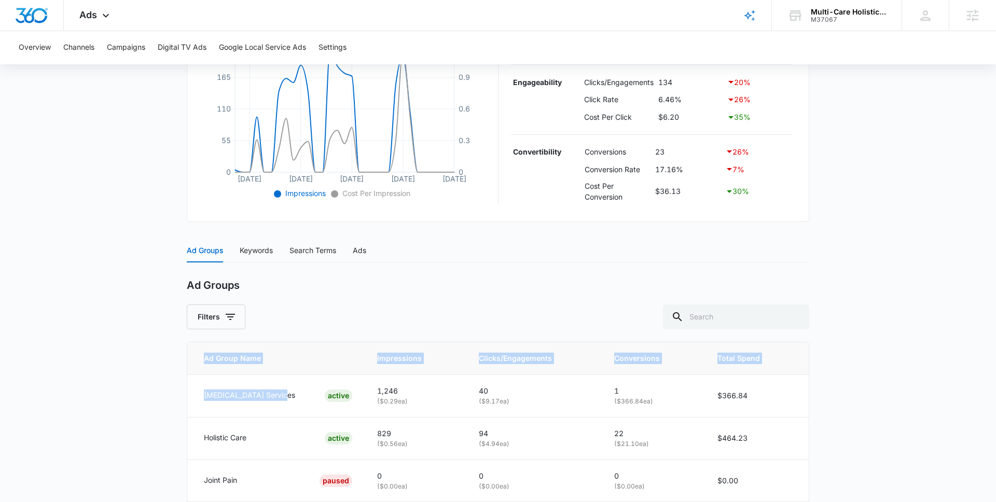
drag, startPoint x: 289, startPoint y: 395, endPoint x: 164, endPoint y: 395, distance: 124.5
click at [164, 395] on main "Search - Services tCPA | Search Paused $127.45 daily , $831.06 Spent Overview […" at bounding box center [498, 237] width 996 height 795
click at [206, 394] on p "[MEDICAL_DATA] Services" at bounding box center [249, 394] width 91 height 11
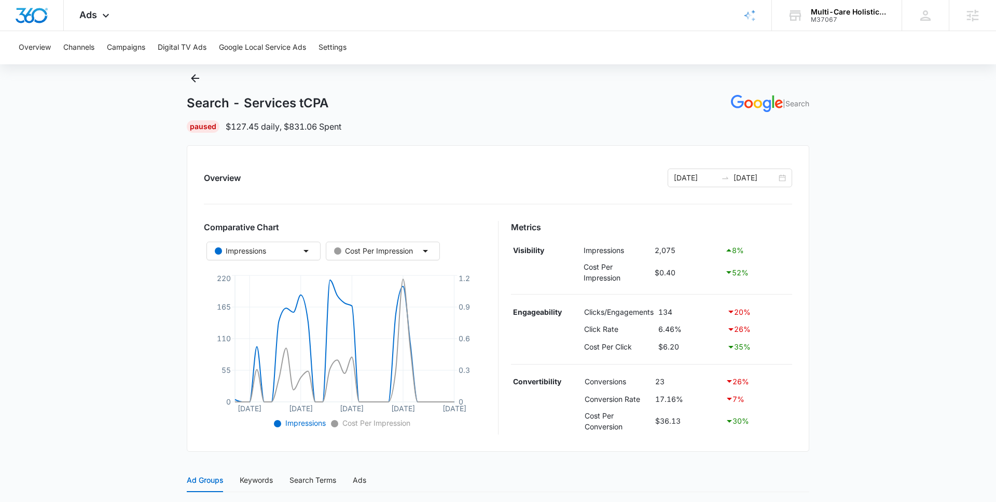
scroll to position [0, 0]
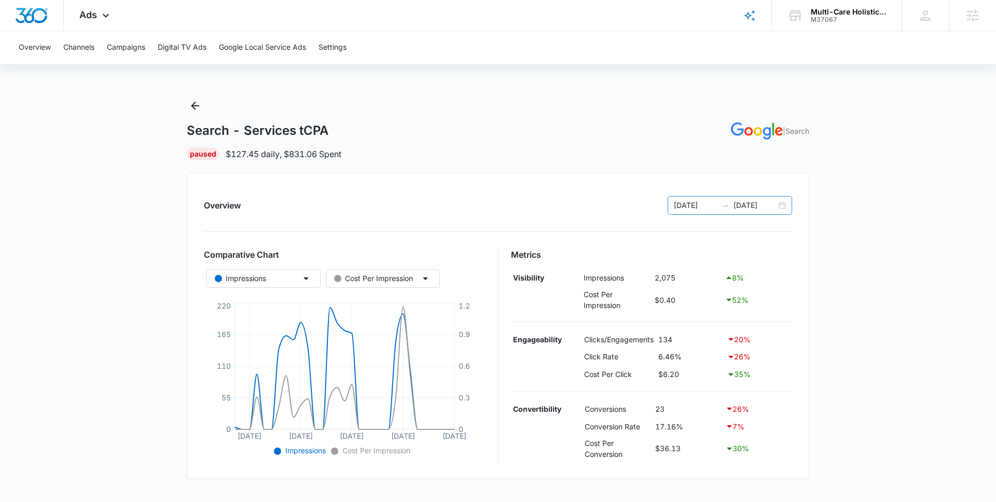
click at [703, 207] on input "[DATE]" at bounding box center [695, 205] width 43 height 11
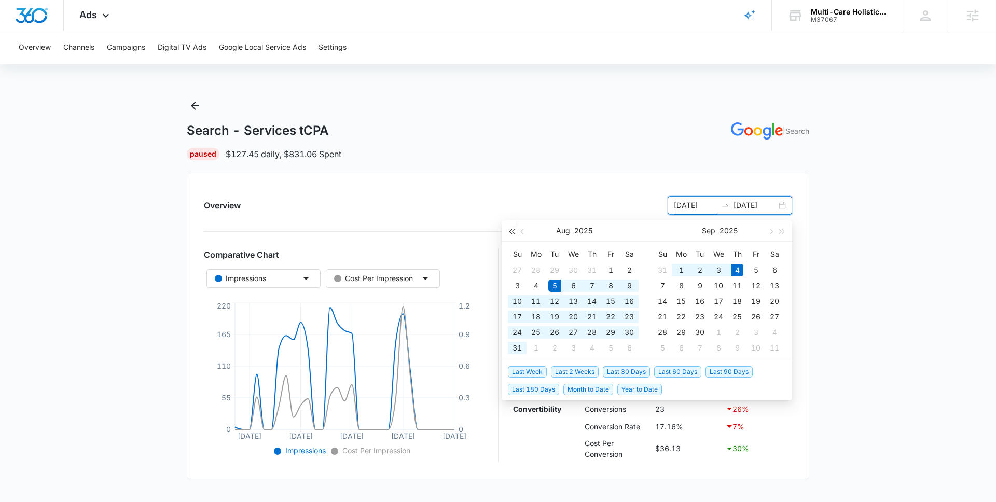
click at [511, 234] on span "button" at bounding box center [511, 231] width 5 height 5
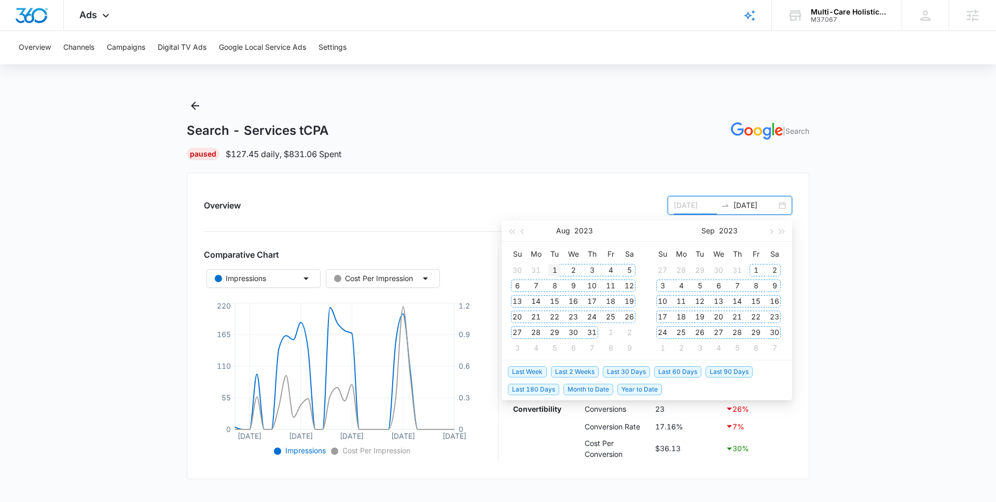
type input "[DATE]"
click at [552, 273] on div "1" at bounding box center [554, 270] width 12 height 12
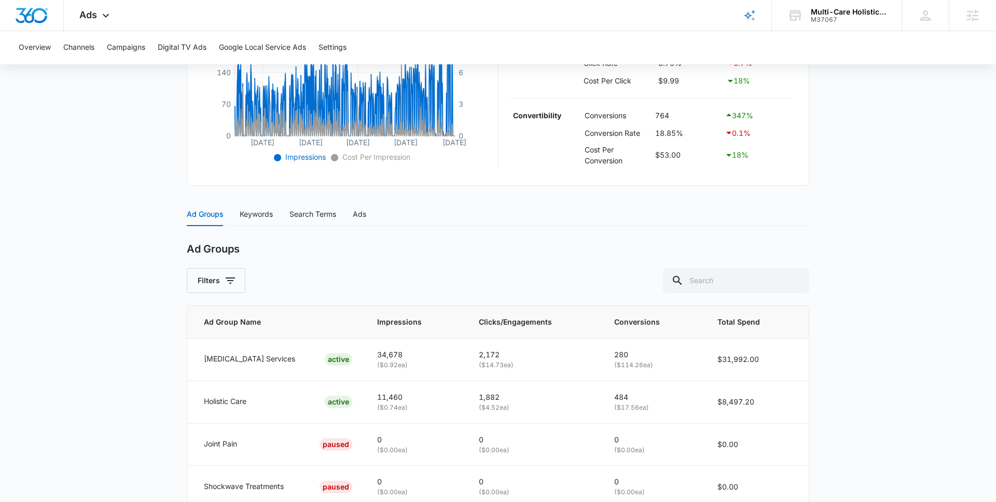
scroll to position [324, 0]
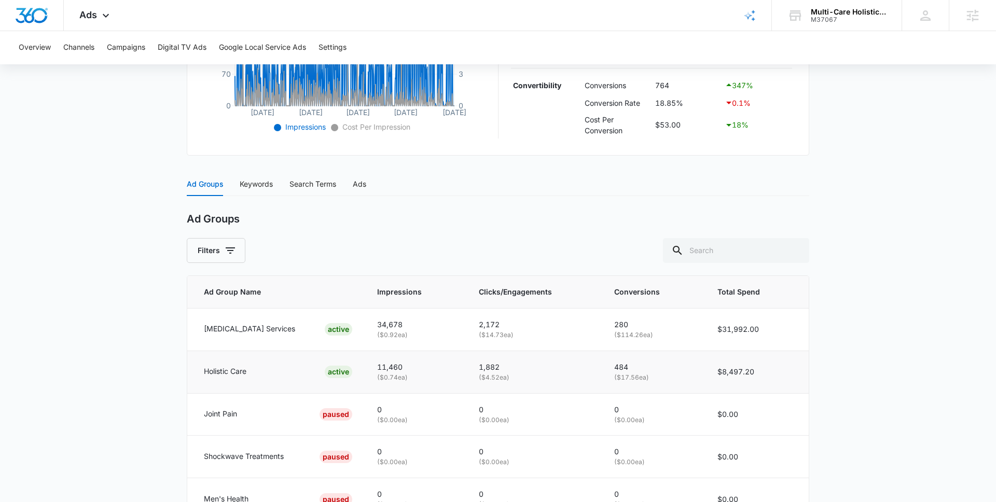
click at [246, 374] on p "Holistic Care" at bounding box center [225, 371] width 43 height 11
drag, startPoint x: 259, startPoint y: 373, endPoint x: 193, endPoint y: 373, distance: 65.3
click at [193, 373] on td "Holistic Care ACTIVE" at bounding box center [275, 372] width 177 height 43
drag, startPoint x: 326, startPoint y: 369, endPoint x: 359, endPoint y: 367, distance: 33.8
click at [359, 367] on td "Holistic Care ACTIVE" at bounding box center [275, 372] width 177 height 43
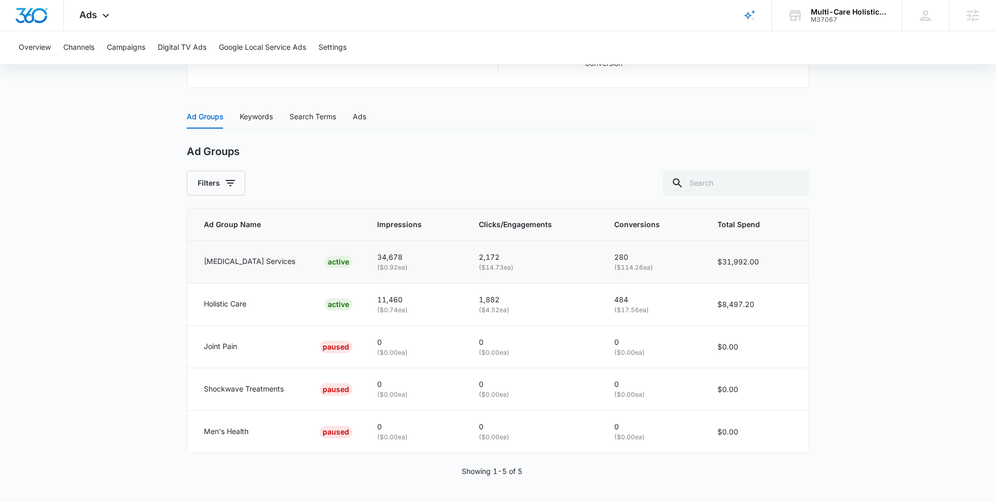
scroll to position [389, 0]
drag, startPoint x: 324, startPoint y: 310, endPoint x: 351, endPoint y: 310, distance: 27.5
click at [351, 310] on td "Holistic Care ACTIVE" at bounding box center [275, 306] width 177 height 43
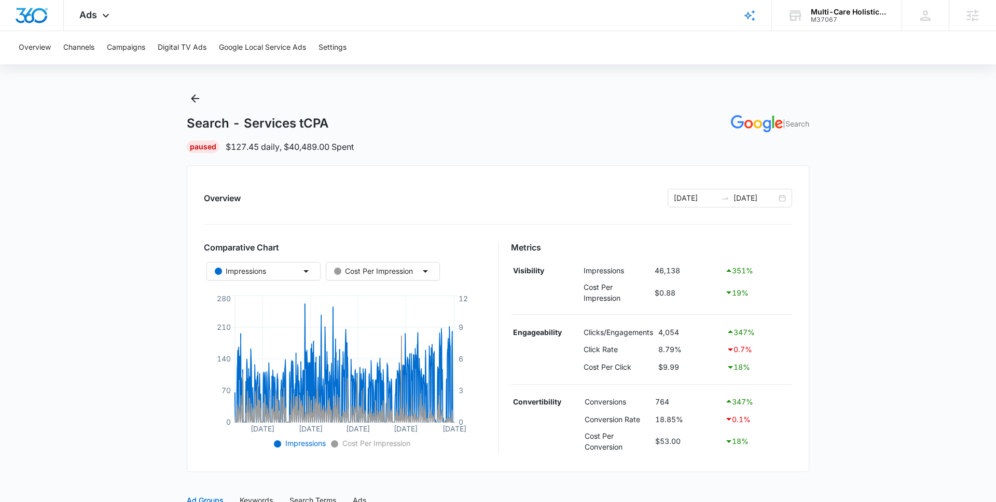
scroll to position [0, 0]
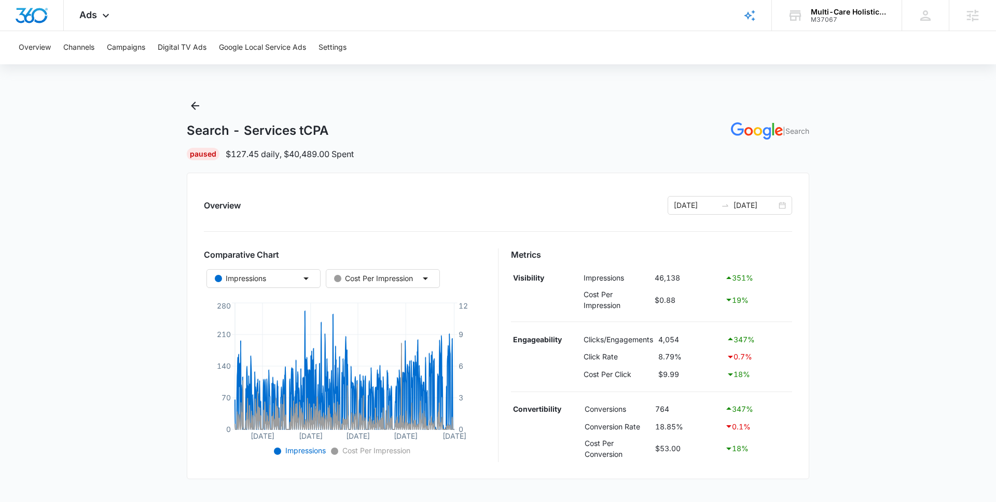
click at [250, 124] on h1 "Search - Services tCPA" at bounding box center [258, 131] width 142 height 16
click at [247, 125] on h1 "Search - Services tCPA" at bounding box center [258, 131] width 142 height 16
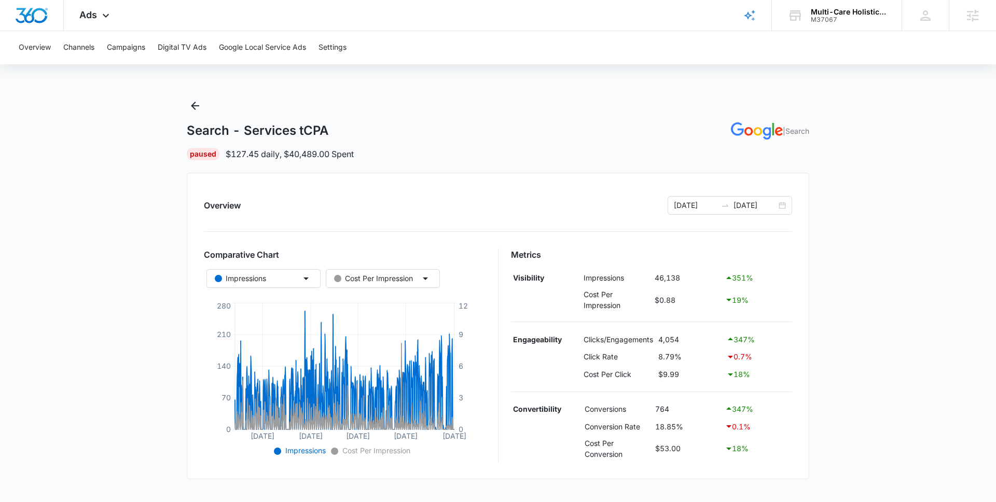
click at [147, 250] on main "Search - Services tCPA | Search Paused $127.45 daily , $40,489.00 Spent Overvie…" at bounding box center [498, 494] width 996 height 795
click at [198, 109] on icon "Back" at bounding box center [195, 106] width 12 height 12
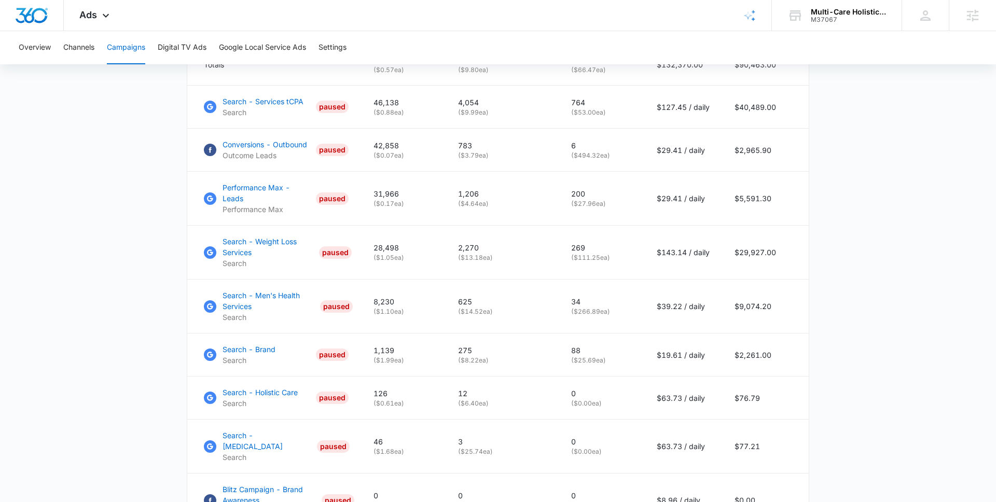
scroll to position [496, 0]
click at [241, 289] on p "Search - Men's Health Services" at bounding box center [268, 300] width 93 height 22
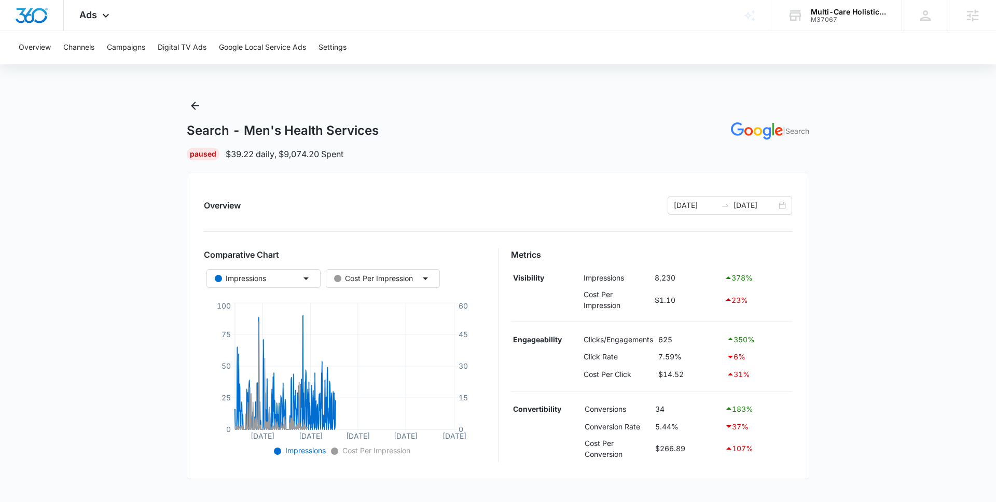
scroll to position [264, 0]
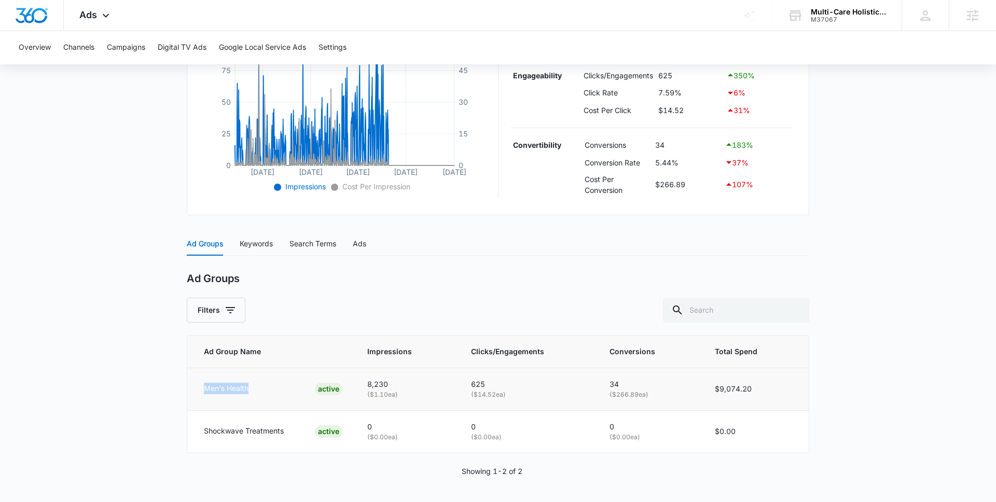
drag, startPoint x: 200, startPoint y: 388, endPoint x: 252, endPoint y: 384, distance: 52.0
type textarea "Men's Health"
click at [253, 385] on td "Men's Health ACTIVE" at bounding box center [270, 389] width 167 height 43
click at [253, 240] on div "Keywords" at bounding box center [256, 243] width 33 height 11
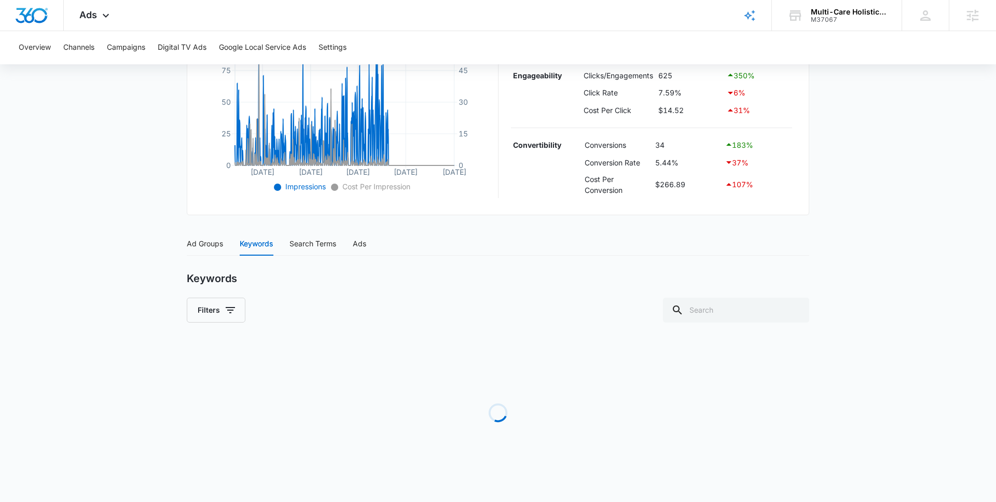
scroll to position [355, 0]
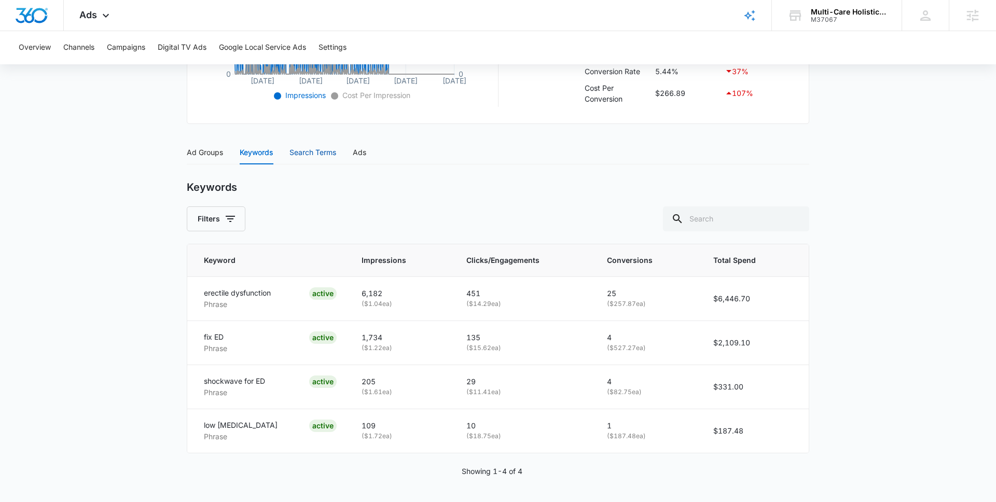
click at [311, 152] on div "Search Terms" at bounding box center [312, 152] width 47 height 11
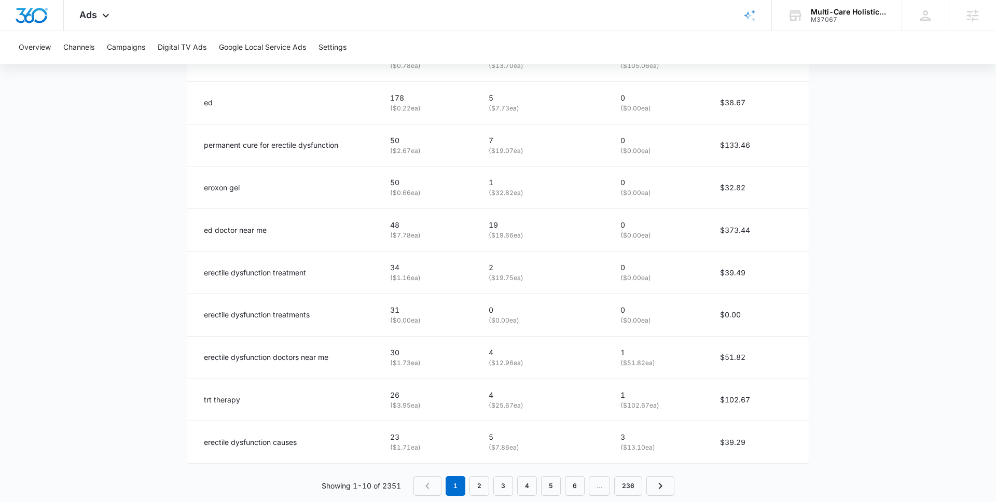
scroll to position [611, 0]
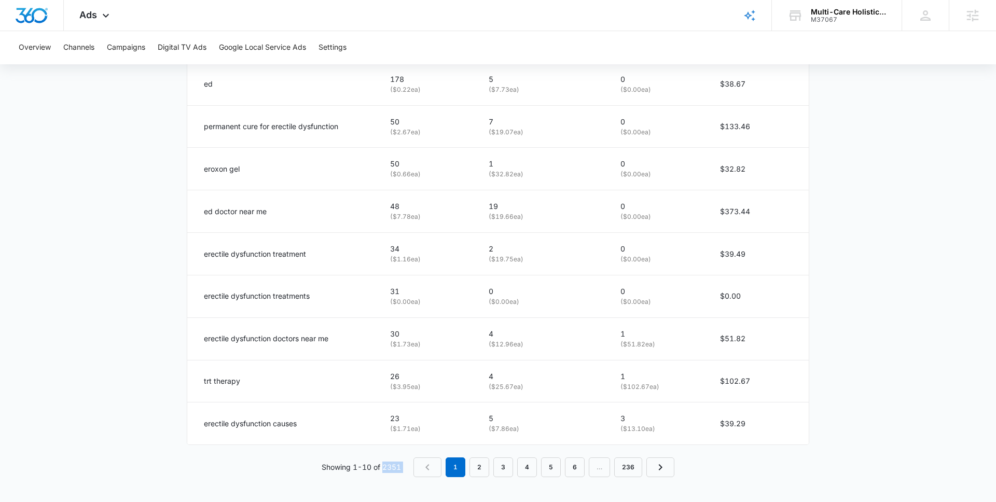
drag, startPoint x: 383, startPoint y: 466, endPoint x: 418, endPoint y: 466, distance: 35.3
click at [418, 466] on div "Showing 1-10 of 2351 1 2 3 4 5 6 … 236" at bounding box center [498, 467] width 622 height 20
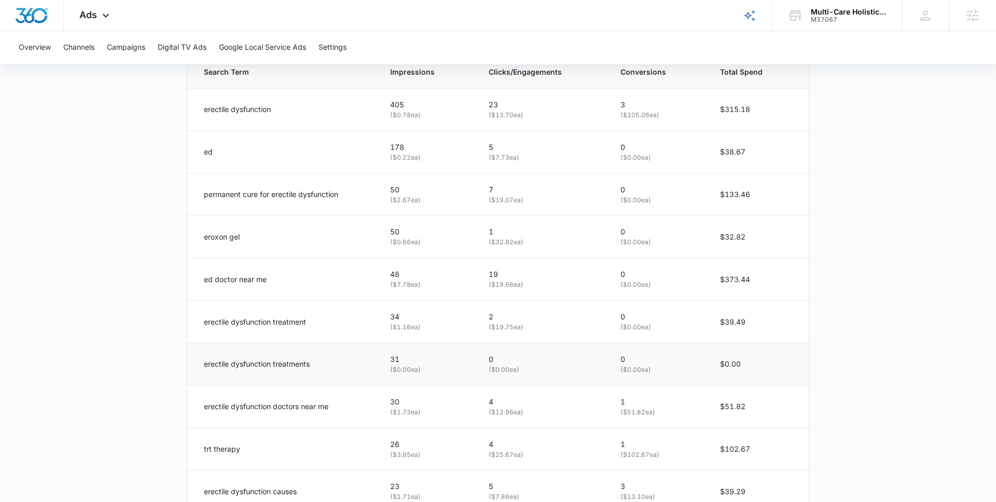
scroll to position [546, 0]
drag, startPoint x: 201, startPoint y: 404, endPoint x: 328, endPoint y: 414, distance: 127.4
click at [328, 414] on td "erectile dysfunction doctors near me" at bounding box center [282, 404] width 190 height 43
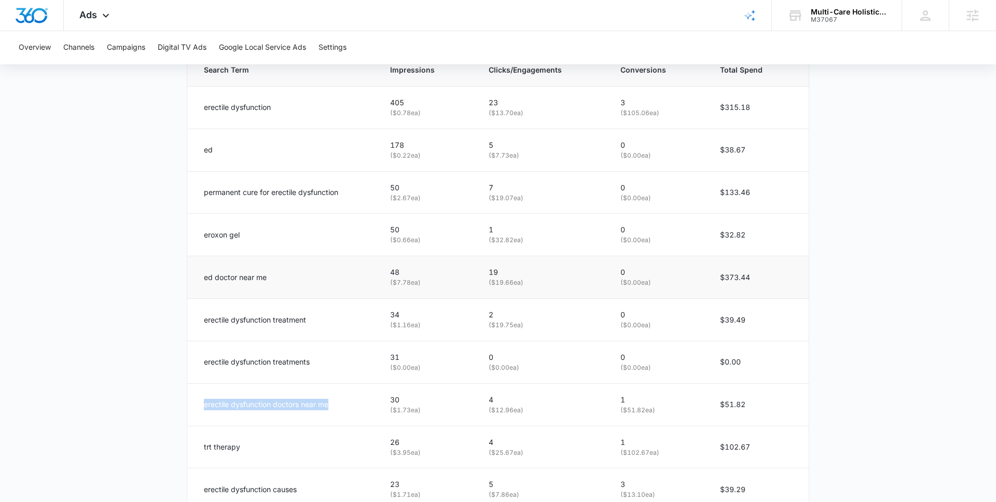
scroll to position [611, 0]
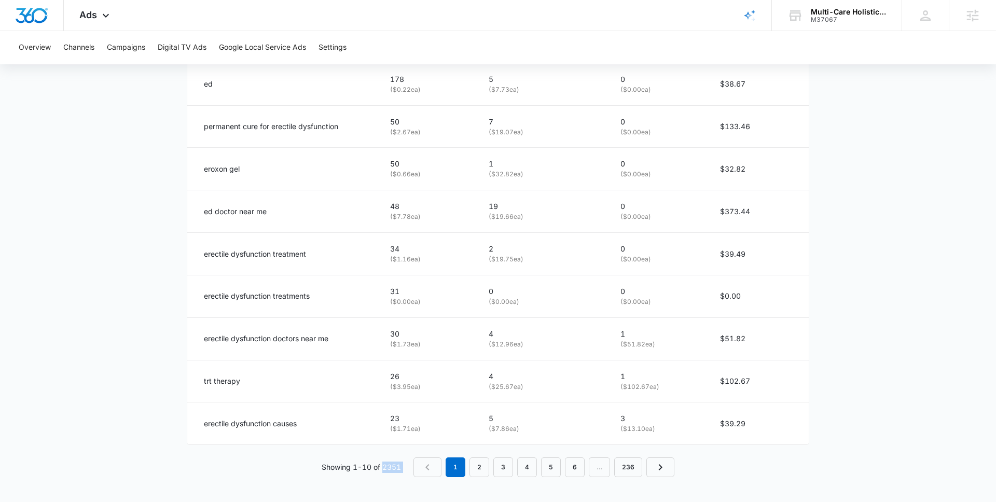
drag, startPoint x: 383, startPoint y: 469, endPoint x: 416, endPoint y: 467, distance: 33.2
click at [416, 468] on div "Showing 1-10 of 2351 1 2 3 4 5 6 … 236" at bounding box center [498, 467] width 622 height 20
click at [398, 473] on p "Showing 1-10 of 2351" at bounding box center [361, 467] width 79 height 11
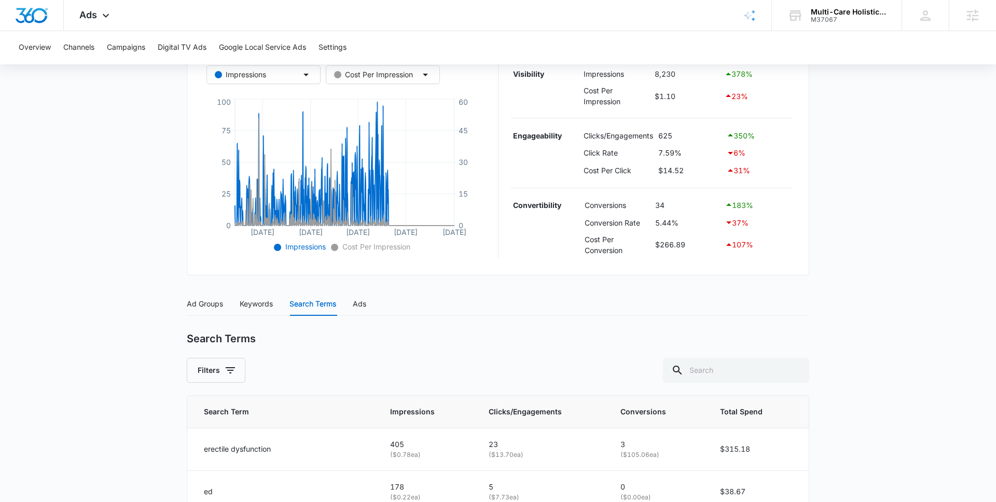
scroll to position [194, 0]
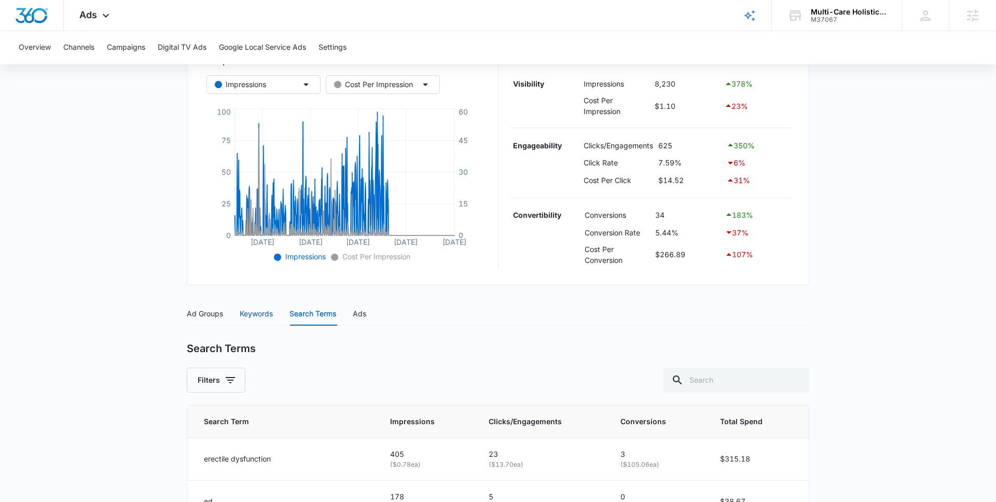
click at [260, 316] on div "Keywords" at bounding box center [256, 313] width 33 height 11
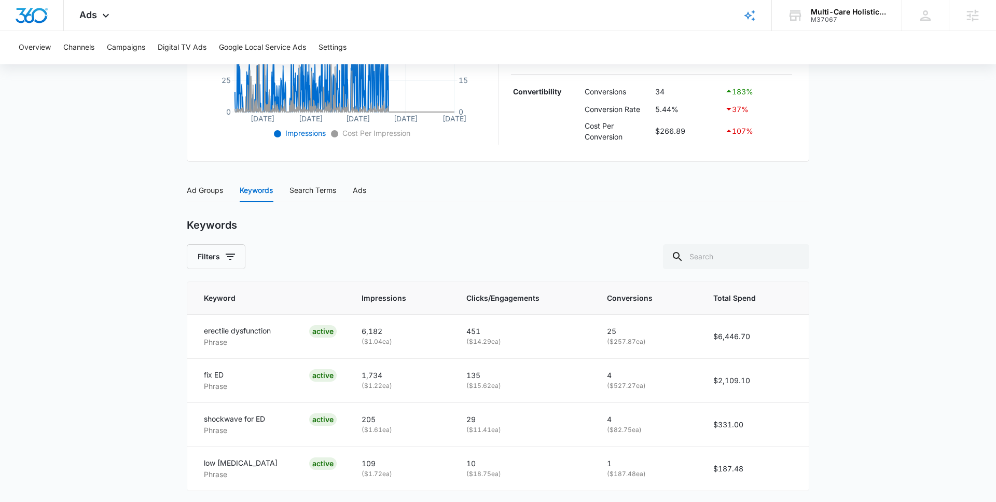
scroll to position [331, 0]
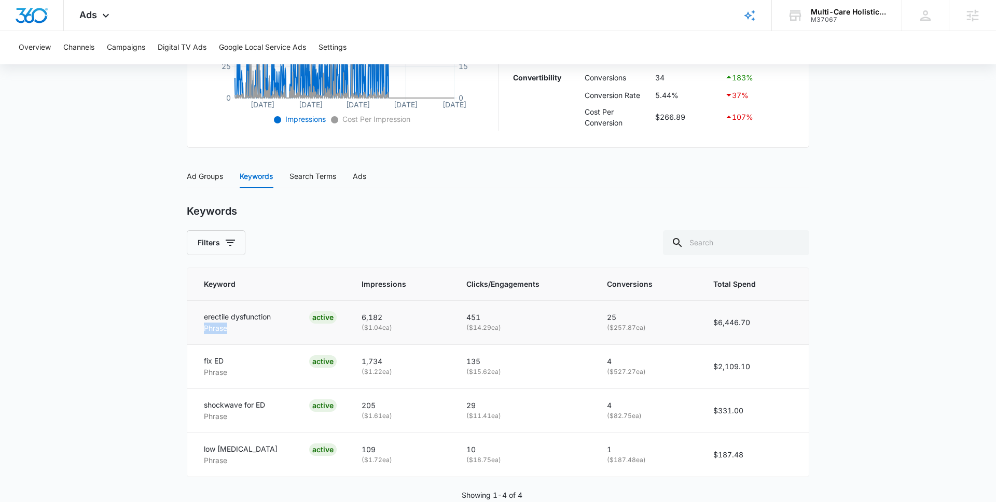
drag, startPoint x: 204, startPoint y: 329, endPoint x: 230, endPoint y: 329, distance: 25.9
click at [230, 329] on p "Phrase" at bounding box center [237, 328] width 67 height 11
drag, startPoint x: 203, startPoint y: 369, endPoint x: 227, endPoint y: 369, distance: 23.9
click at [227, 369] on td "fix ED Phrase ACTIVE" at bounding box center [268, 366] width 162 height 44
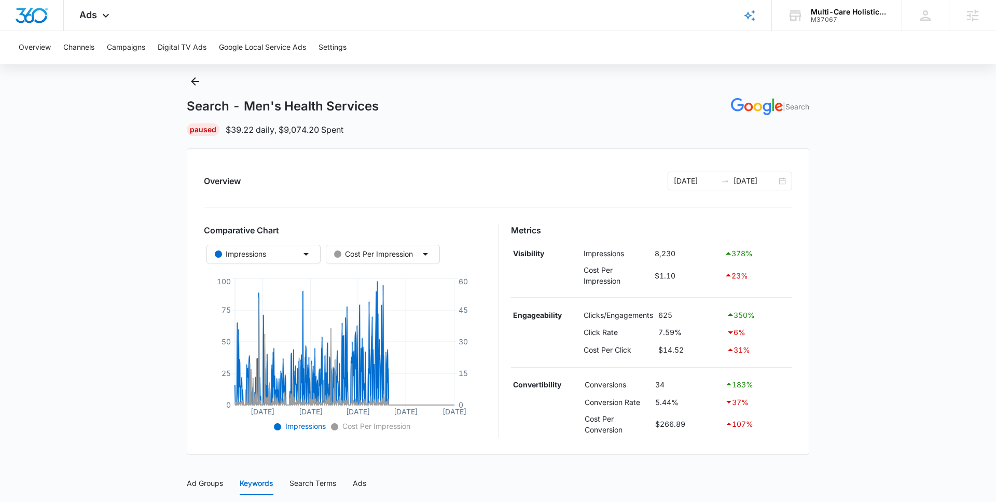
scroll to position [0, 0]
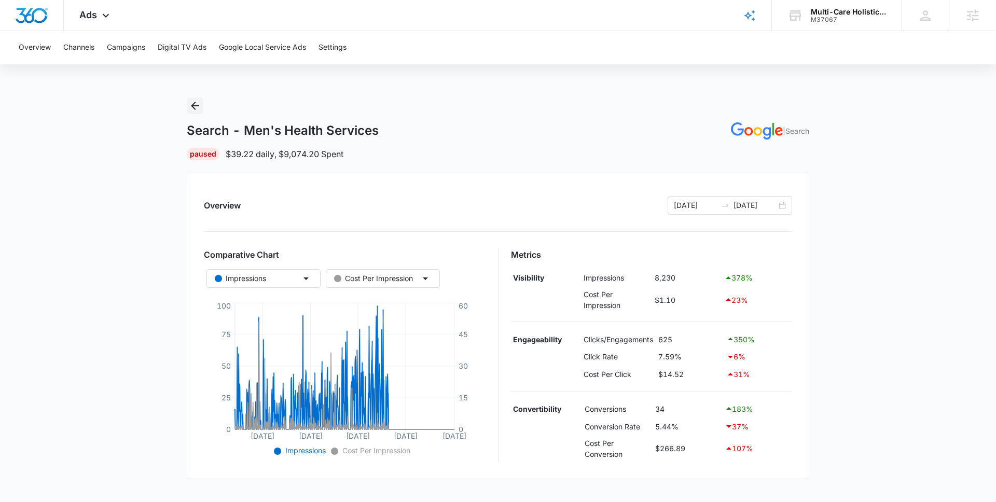
click at [195, 110] on icon "Back" at bounding box center [195, 106] width 12 height 12
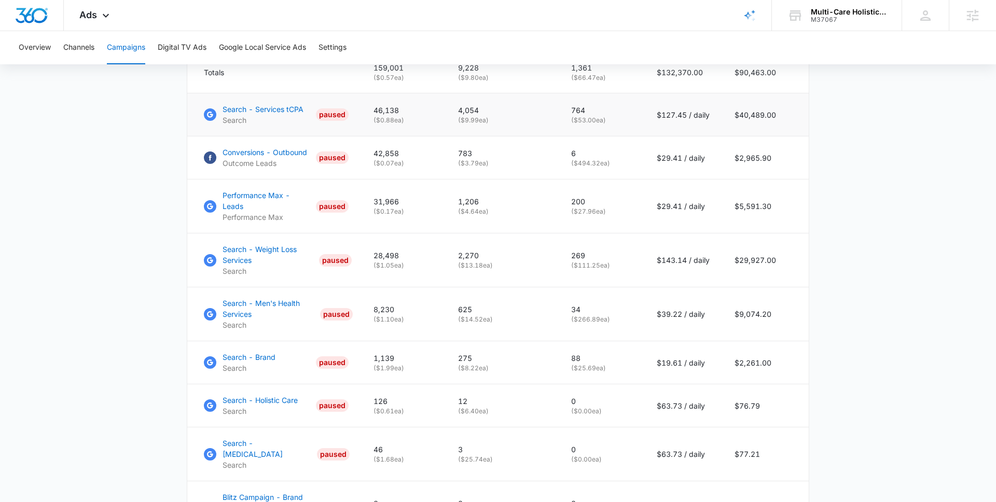
scroll to position [491, 0]
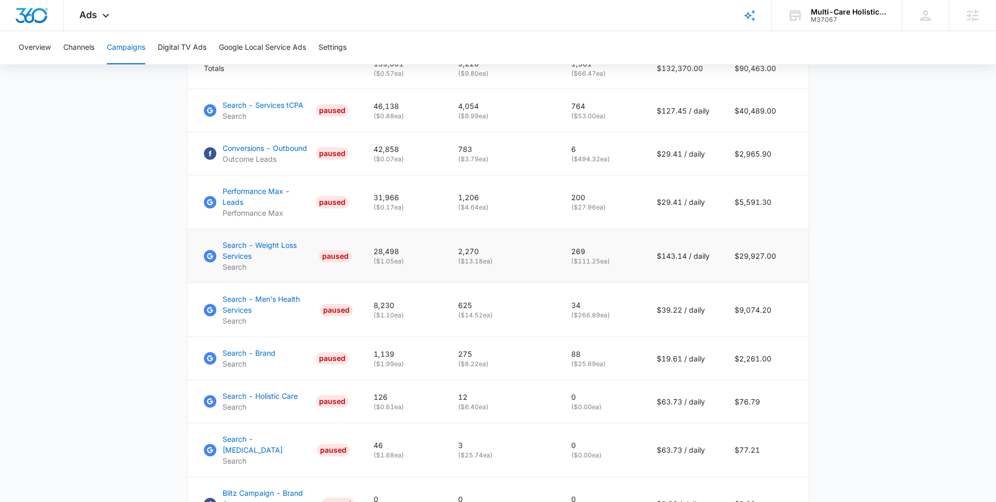
drag, startPoint x: 656, startPoint y: 246, endPoint x: 696, endPoint y: 252, distance: 39.8
type textarea "$143.14 / daily"
click at [696, 253] on td "$143.14 / daily" at bounding box center [683, 256] width 78 height 54
click at [669, 339] on td "$19.61 / daily" at bounding box center [683, 358] width 78 height 43
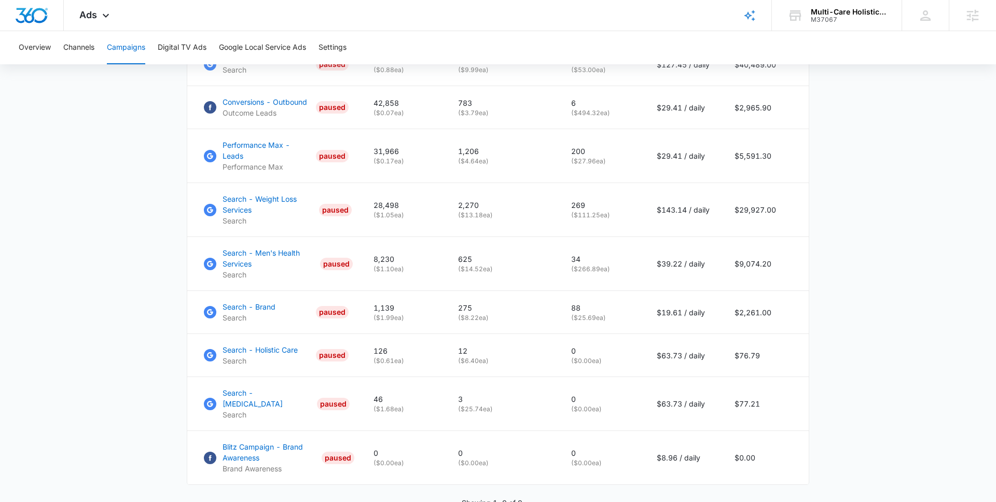
scroll to position [539, 0]
drag, startPoint x: 659, startPoint y: 300, endPoint x: 691, endPoint y: 300, distance: 32.2
click at [691, 305] on p "$19.61 / daily" at bounding box center [682, 310] width 53 height 11
drag, startPoint x: 458, startPoint y: 306, endPoint x: 496, endPoint y: 305, distance: 37.9
click at [496, 305] on td "275 ( $8.22 ea)" at bounding box center [501, 310] width 113 height 43
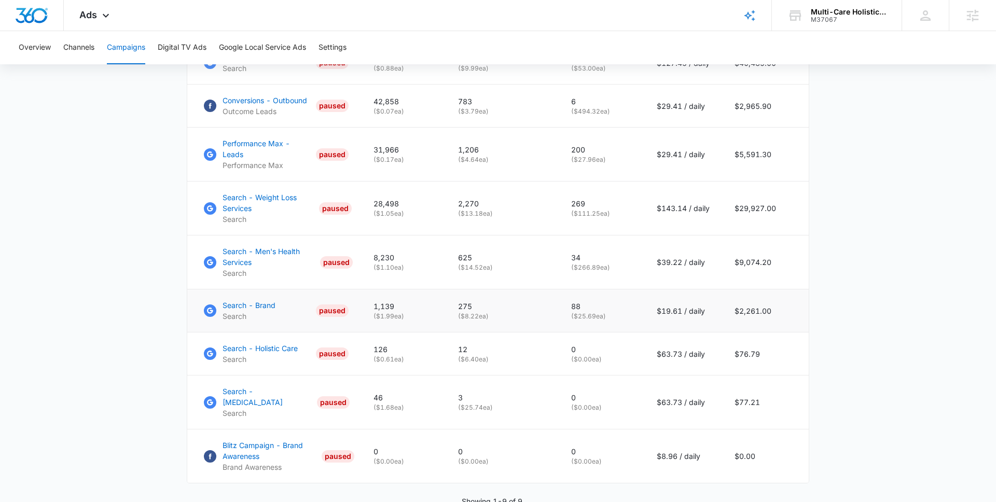
click at [520, 312] on p "( $8.22 ea)" at bounding box center [502, 316] width 88 height 9
drag, startPoint x: 458, startPoint y: 392, endPoint x: 502, endPoint y: 392, distance: 43.6
click at [502, 392] on td "3 ( $25.74 ea)" at bounding box center [501, 402] width 113 height 54
drag, startPoint x: 378, startPoint y: 380, endPoint x: 390, endPoint y: 380, distance: 12.4
click at [390, 392] on p "46" at bounding box center [403, 397] width 60 height 11
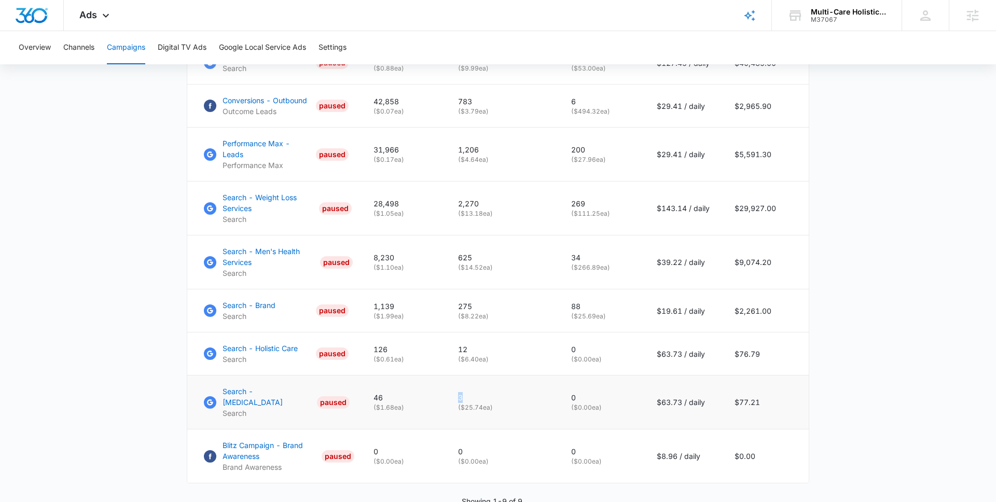
drag, startPoint x: 457, startPoint y: 383, endPoint x: 483, endPoint y: 382, distance: 25.4
click at [483, 383] on td "3 ( $25.74 ea)" at bounding box center [501, 402] width 113 height 54
drag, startPoint x: 461, startPoint y: 346, endPoint x: 510, endPoint y: 344, distance: 49.3
click at [510, 355] on p "( $6.40 ea)" at bounding box center [502, 359] width 88 height 9
drag, startPoint x: 652, startPoint y: 342, endPoint x: 704, endPoint y: 340, distance: 51.9
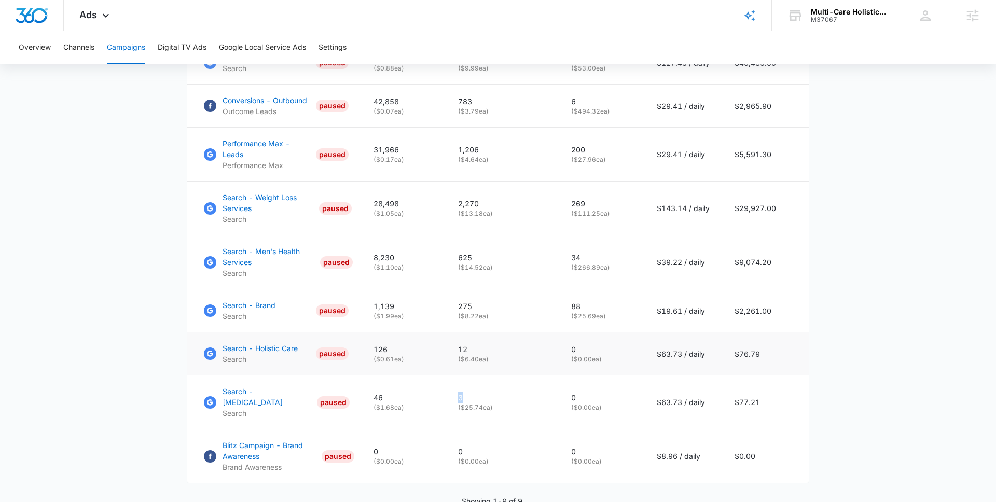
click at [704, 340] on td "$63.73 / daily" at bounding box center [683, 353] width 78 height 43
drag, startPoint x: 460, startPoint y: 348, endPoint x: 496, endPoint y: 348, distance: 35.8
click at [496, 355] on p "( $6.40 ea)" at bounding box center [502, 359] width 88 height 9
drag, startPoint x: 658, startPoint y: 344, endPoint x: 682, endPoint y: 345, distance: 24.4
click at [682, 348] on p "$63.73 / daily" at bounding box center [682, 353] width 53 height 11
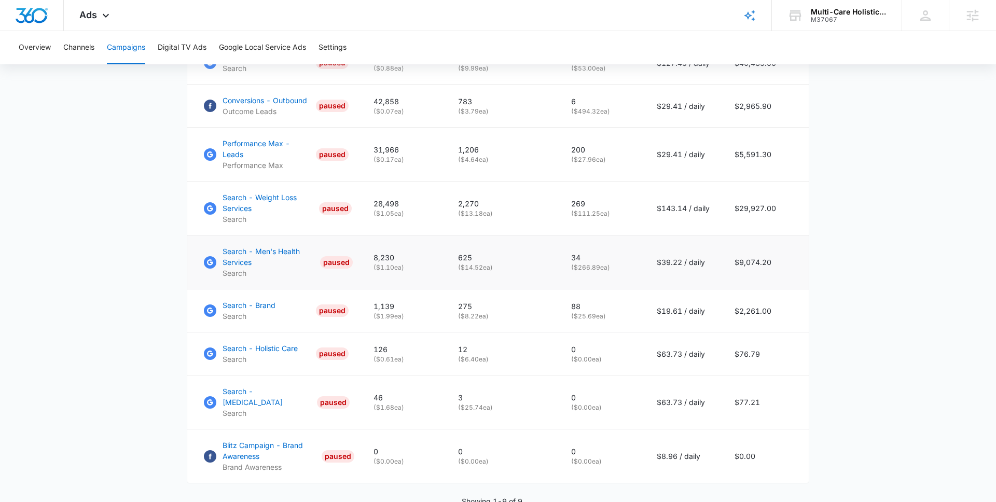
drag, startPoint x: 462, startPoint y: 258, endPoint x: 492, endPoint y: 258, distance: 29.6
click at [492, 263] on p "( $14.52 ea)" at bounding box center [502, 267] width 88 height 9
drag, startPoint x: 658, startPoint y: 249, endPoint x: 687, endPoint y: 250, distance: 28.5
click at [687, 257] on p "$39.22 / daily" at bounding box center [682, 262] width 53 height 11
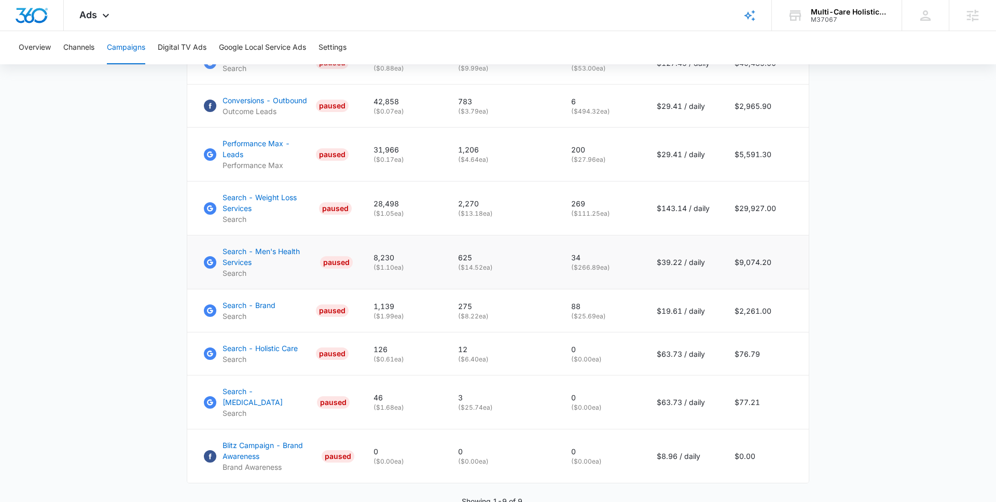
click at [658, 257] on p "$39.22 / daily" at bounding box center [682, 262] width 53 height 11
drag, startPoint x: 650, startPoint y: 251, endPoint x: 709, endPoint y: 249, distance: 58.6
click at [709, 249] on td "$39.22 / daily" at bounding box center [683, 262] width 78 height 54
click at [660, 188] on td "$143.14 / daily" at bounding box center [683, 208] width 78 height 54
drag, startPoint x: 462, startPoint y: 204, endPoint x: 500, endPoint y: 204, distance: 38.9
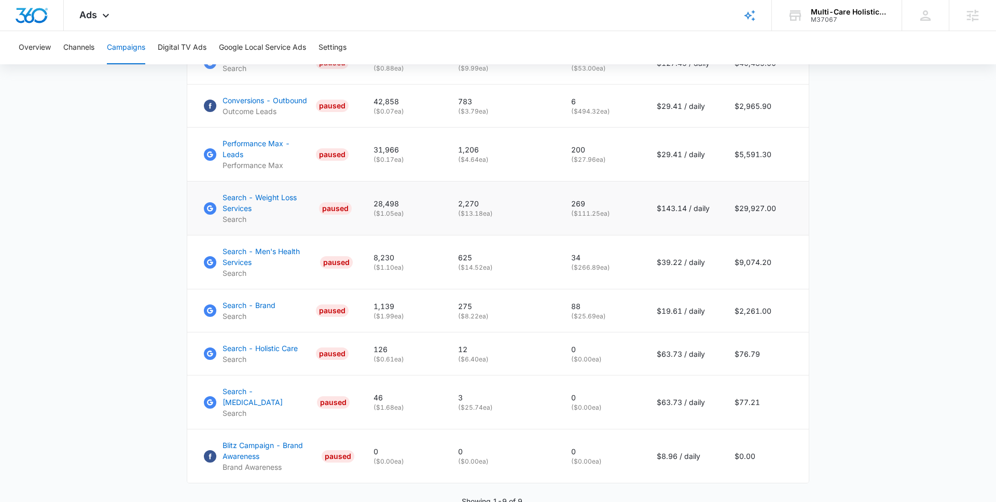
click at [500, 209] on p "( $13.18 ea)" at bounding box center [502, 213] width 88 height 9
drag, startPoint x: 654, startPoint y: 195, endPoint x: 716, endPoint y: 197, distance: 61.2
click at [716, 197] on td "$143.14 / daily" at bounding box center [683, 208] width 78 height 54
click at [819, 244] on main "Campaigns Filters 08/01/2023 09/04/2025 Overall Results Impressions 159k 64.64%…" at bounding box center [498, 58] width 996 height 998
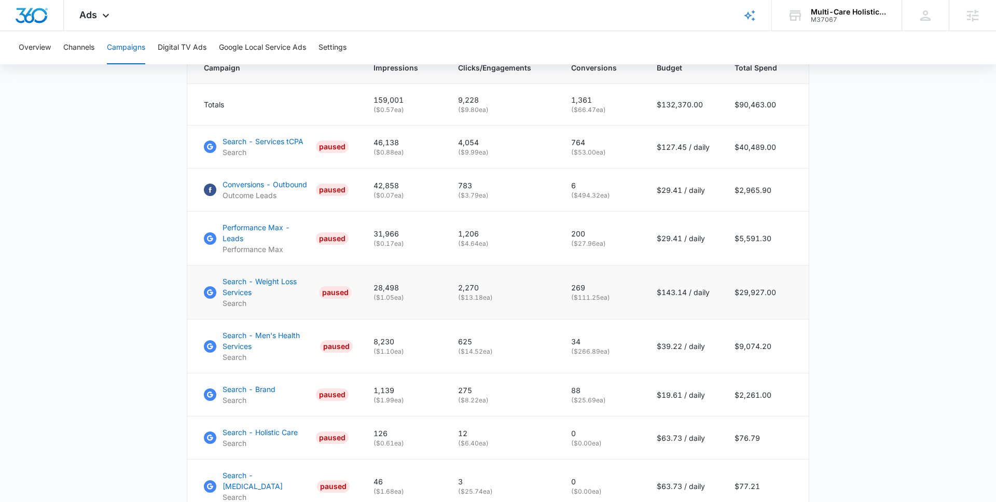
scroll to position [0, 0]
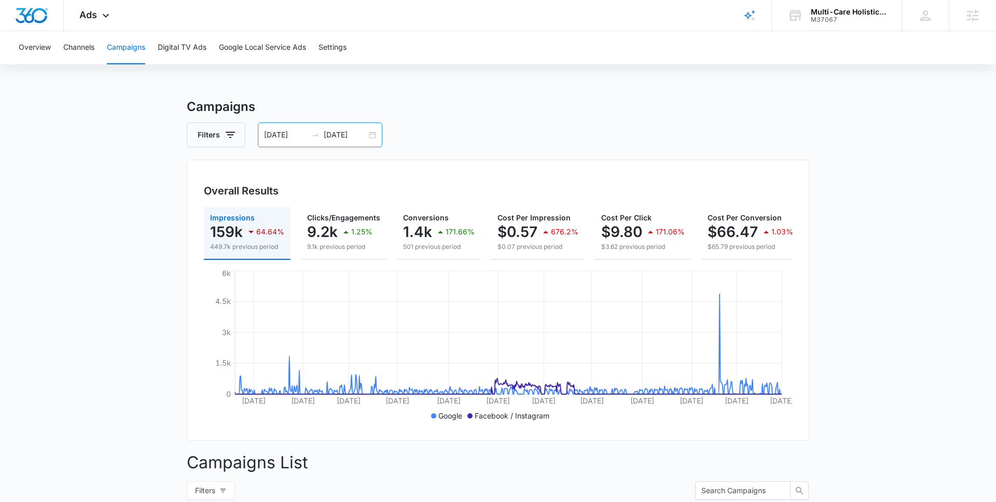
click at [366, 134] on div "08/01/2023 09/04/2025" at bounding box center [320, 134] width 124 height 25
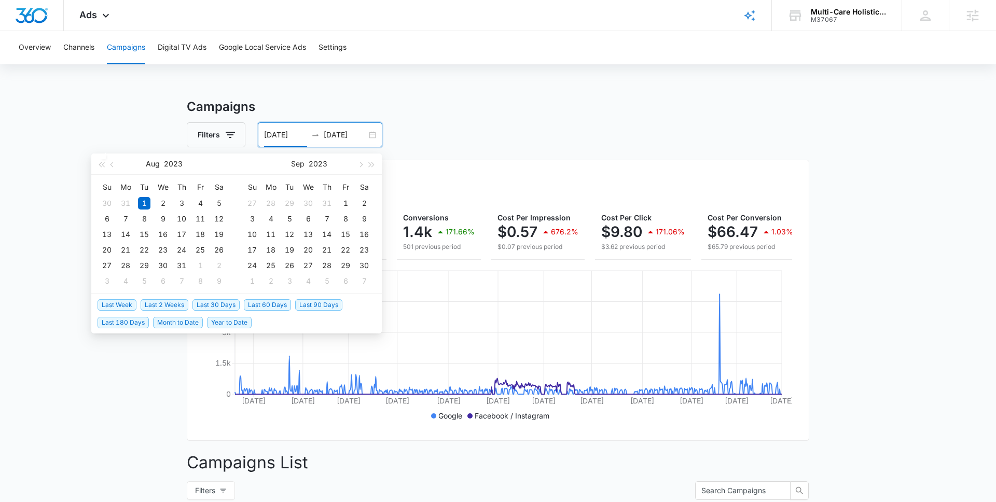
click at [217, 308] on span "Last 30 Days" at bounding box center [215, 304] width 47 height 11
type input "[DATE]"
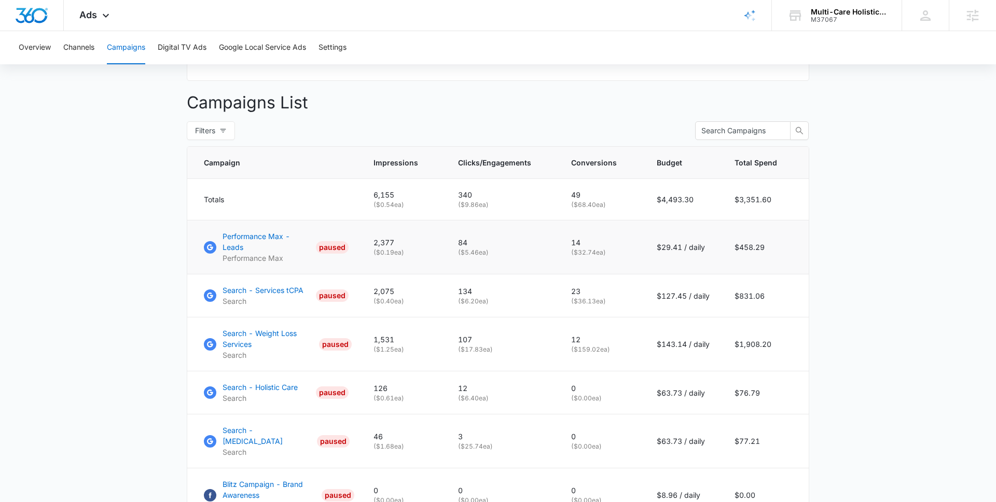
scroll to position [361, 0]
drag, startPoint x: 734, startPoint y: 197, endPoint x: 783, endPoint y: 197, distance: 48.2
click at [783, 197] on td "$3,351.60" at bounding box center [765, 198] width 87 height 41
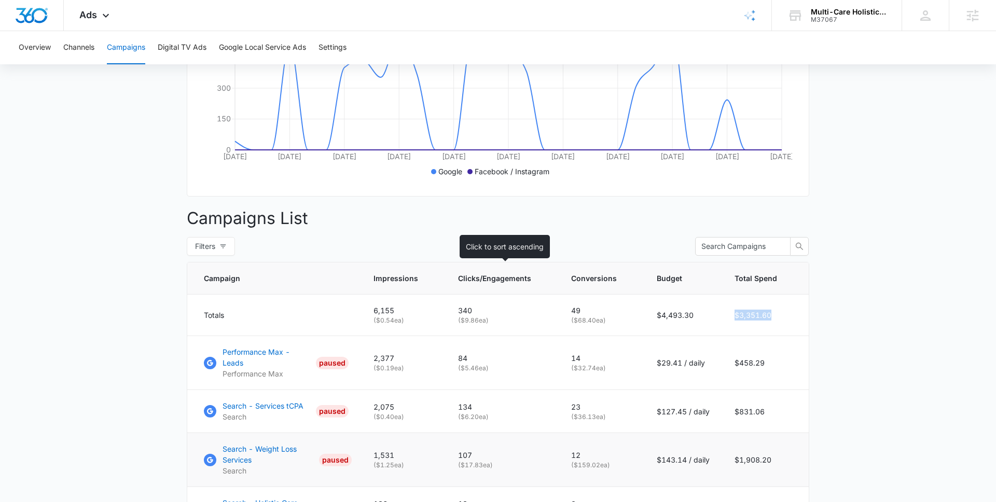
scroll to position [110, 0]
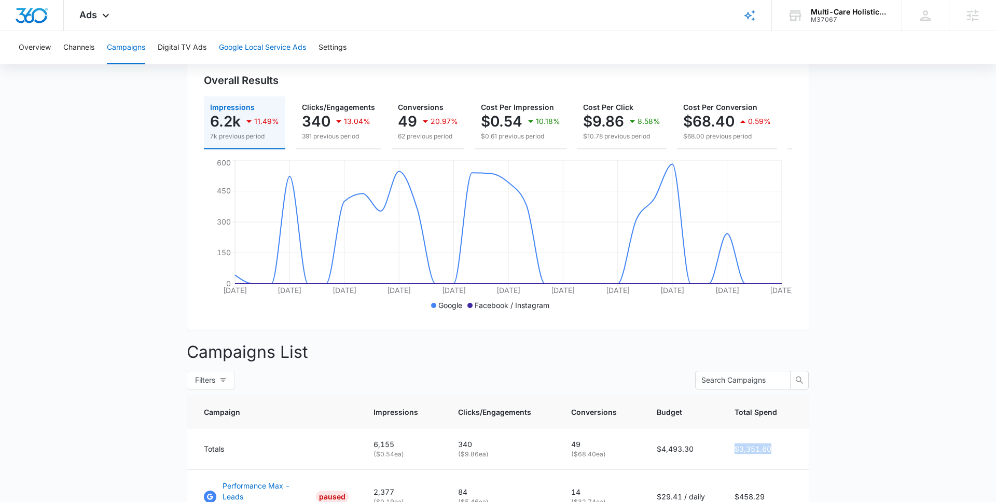
click at [274, 49] on button "Google Local Service Ads" at bounding box center [262, 47] width 87 height 33
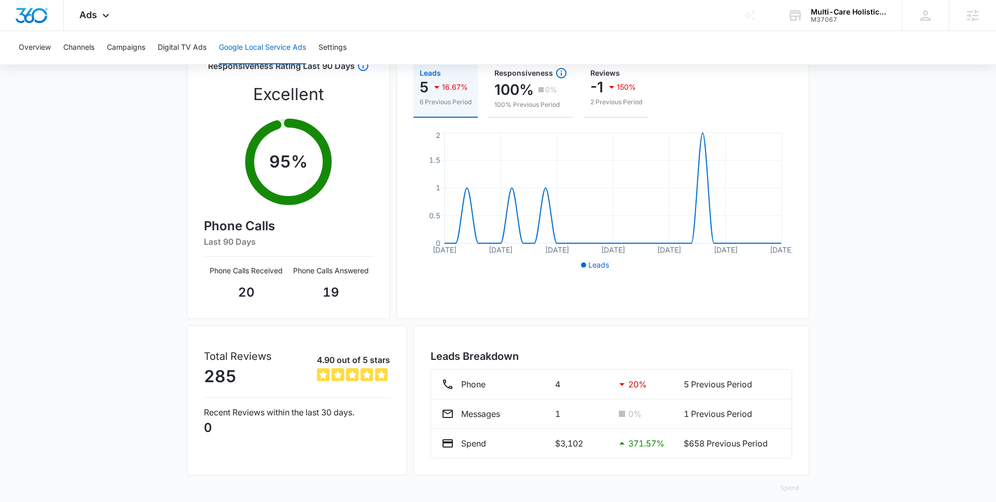
scroll to position [135, 0]
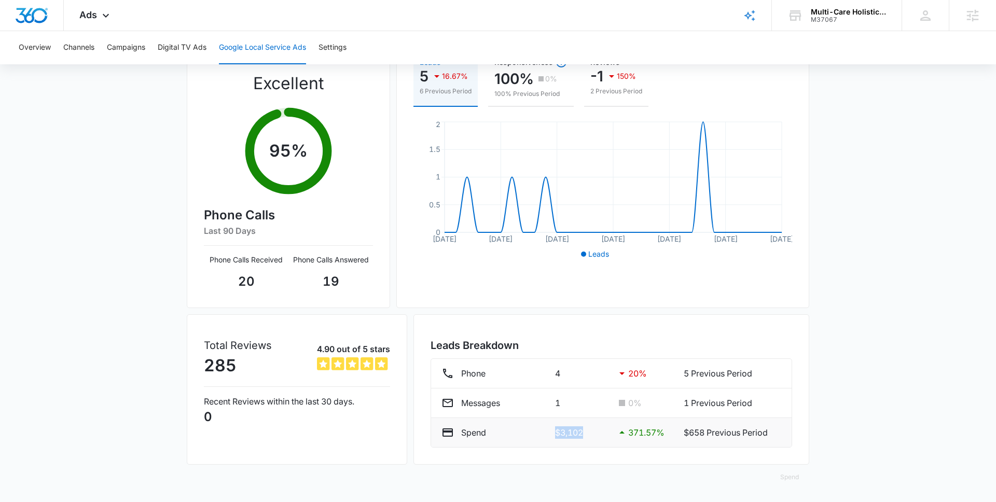
drag, startPoint x: 554, startPoint y: 434, endPoint x: 605, endPoint y: 434, distance: 51.3
type textarea "$3,102"
click at [605, 434] on p "$3,102" at bounding box center [581, 432] width 52 height 12
click at [598, 435] on p "$3,102" at bounding box center [581, 432] width 52 height 12
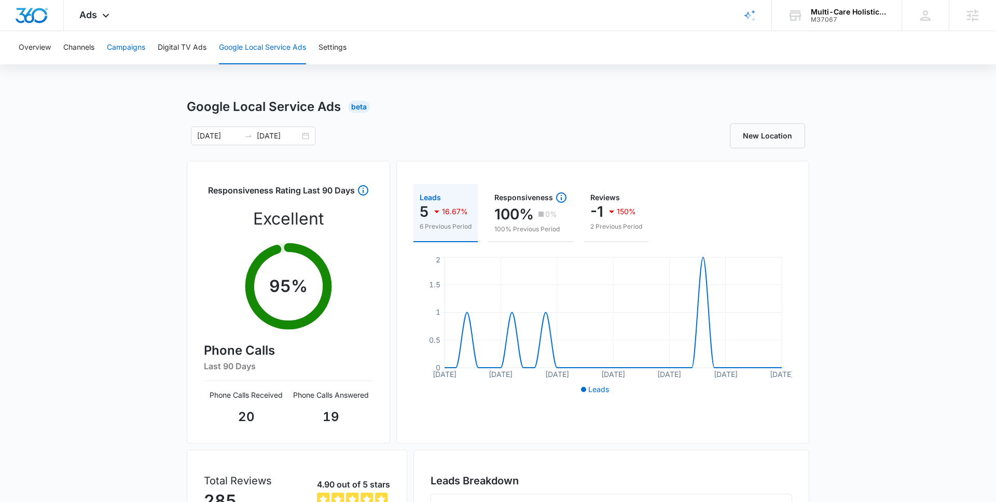
click at [137, 50] on button "Campaigns" at bounding box center [126, 47] width 38 height 33
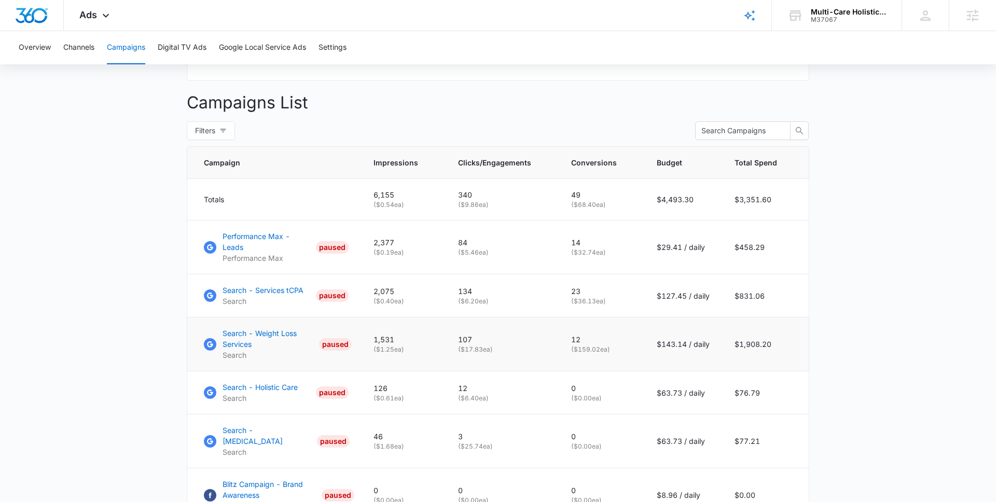
scroll to position [431, 0]
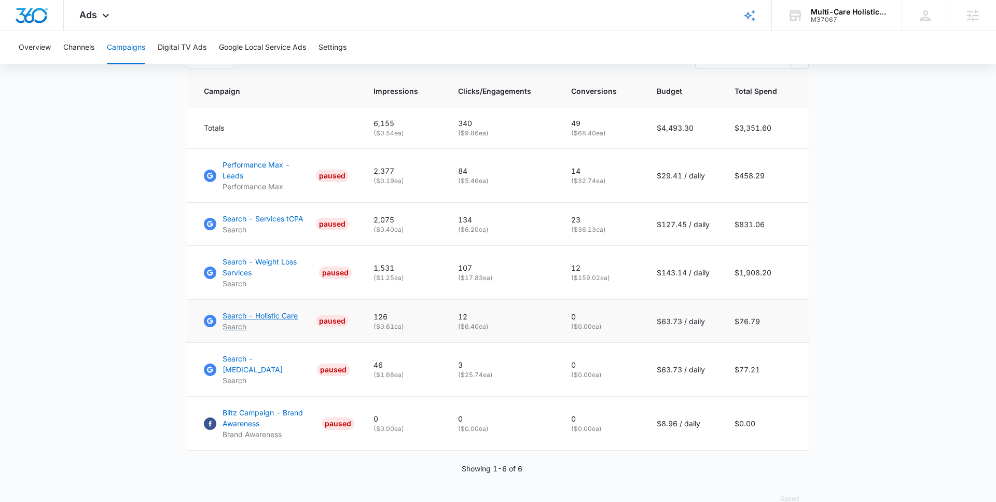
click at [264, 310] on p "Search - Holistic Care" at bounding box center [259, 315] width 75 height 11
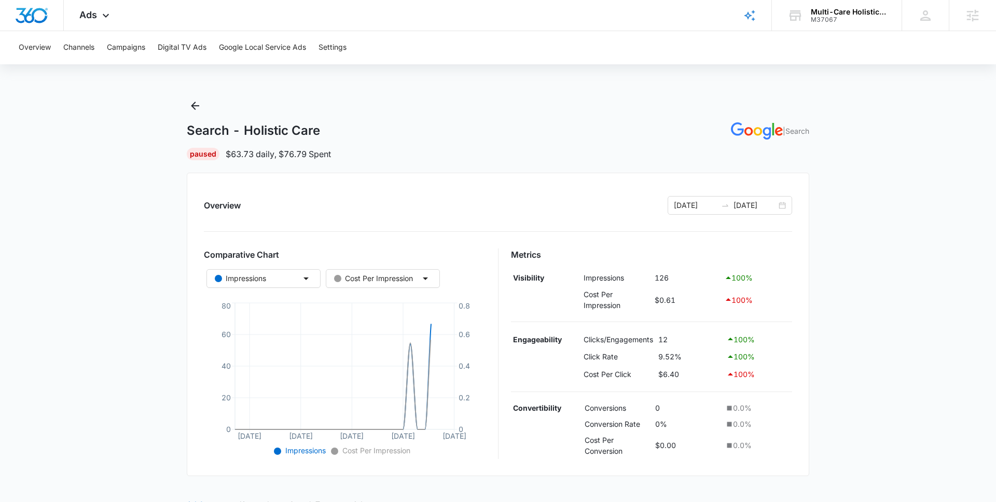
scroll to position [218, 0]
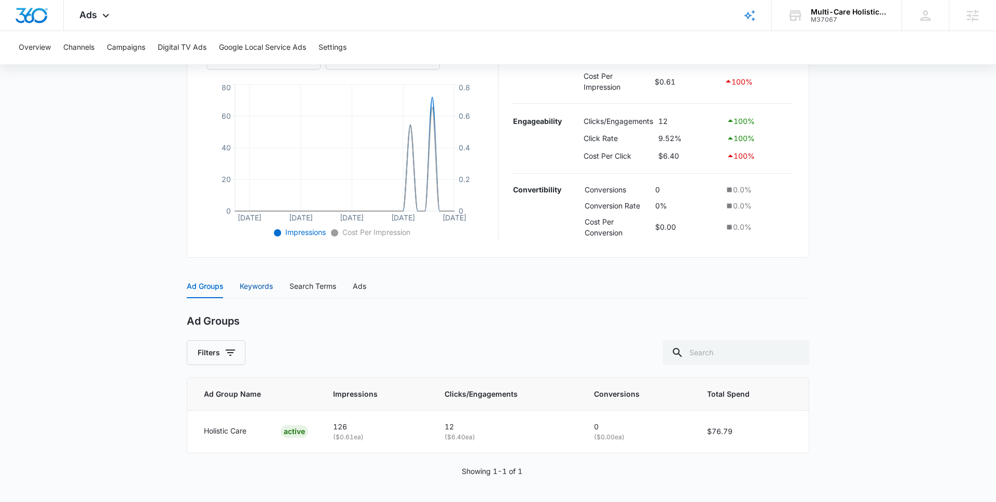
click at [256, 290] on div "Keywords" at bounding box center [256, 286] width 33 height 11
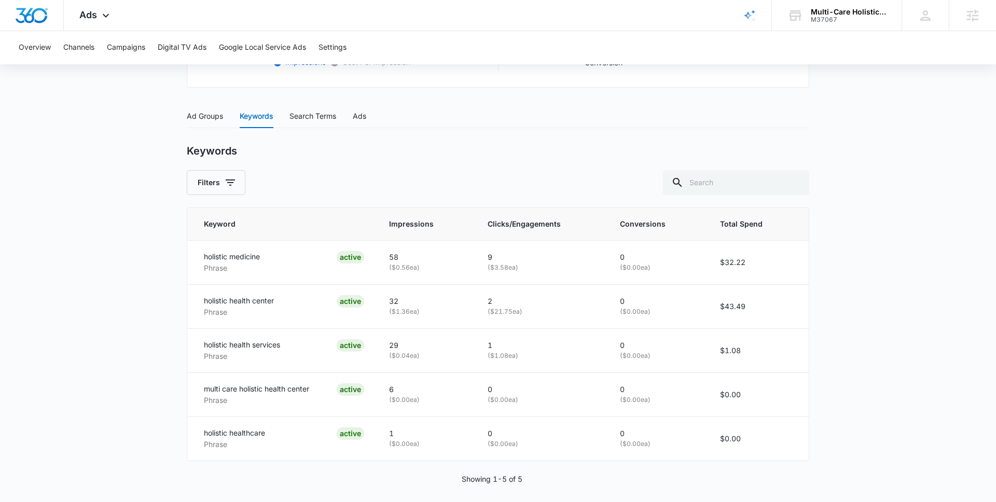
scroll to position [396, 0]
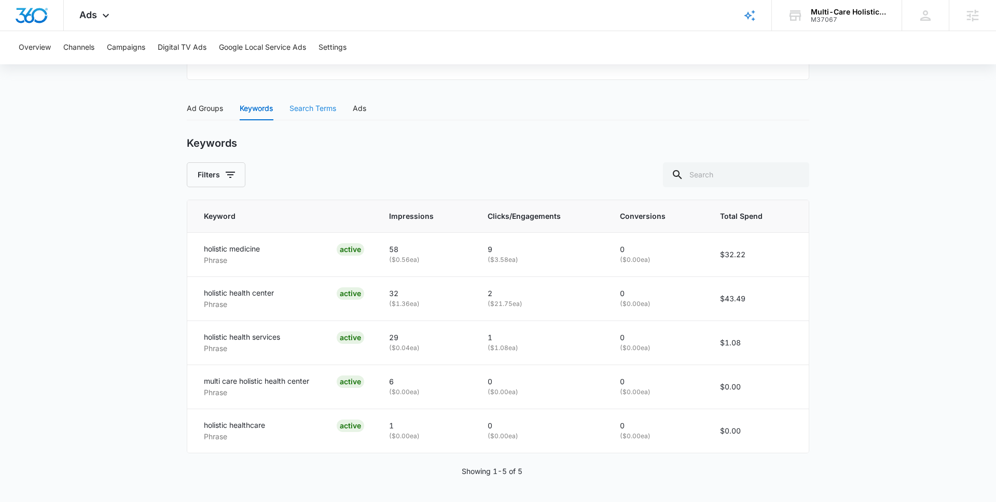
click at [308, 115] on div "Search Terms" at bounding box center [312, 108] width 47 height 24
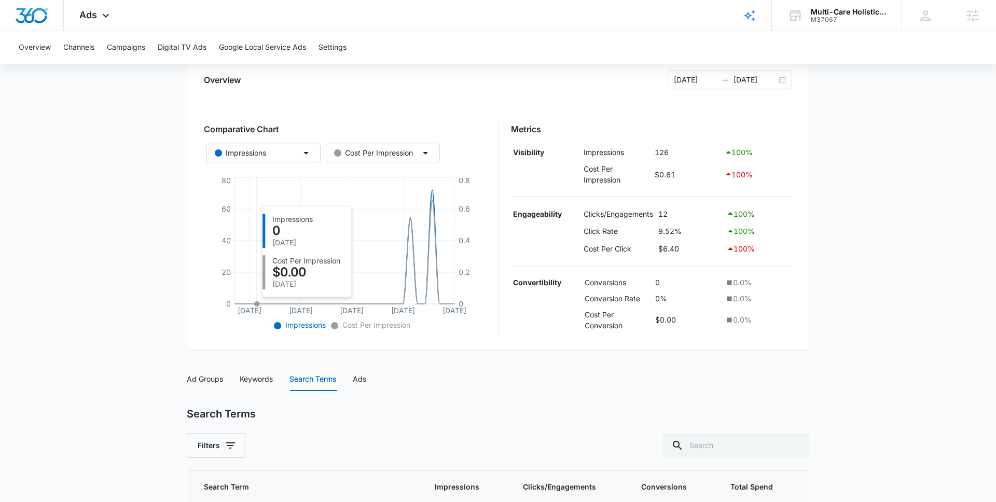
scroll to position [0, 0]
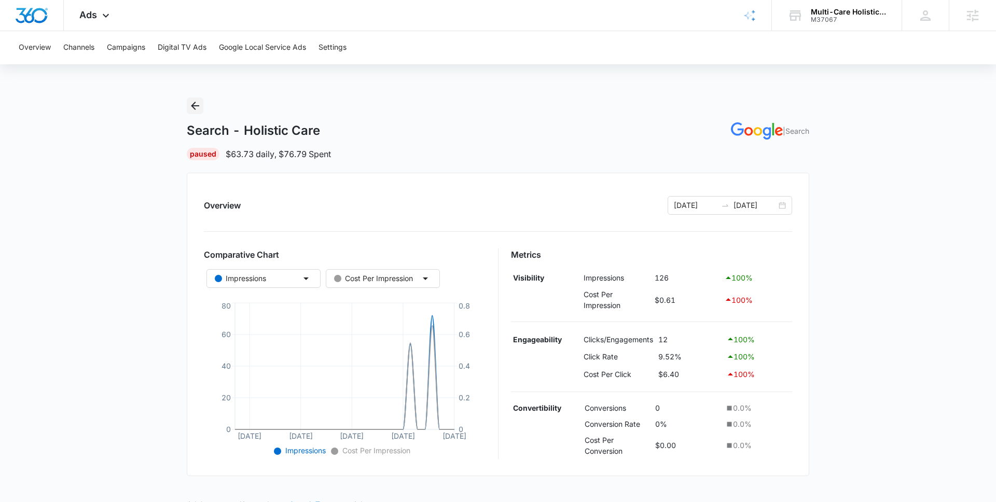
click at [192, 106] on icon "Back" at bounding box center [195, 106] width 8 height 8
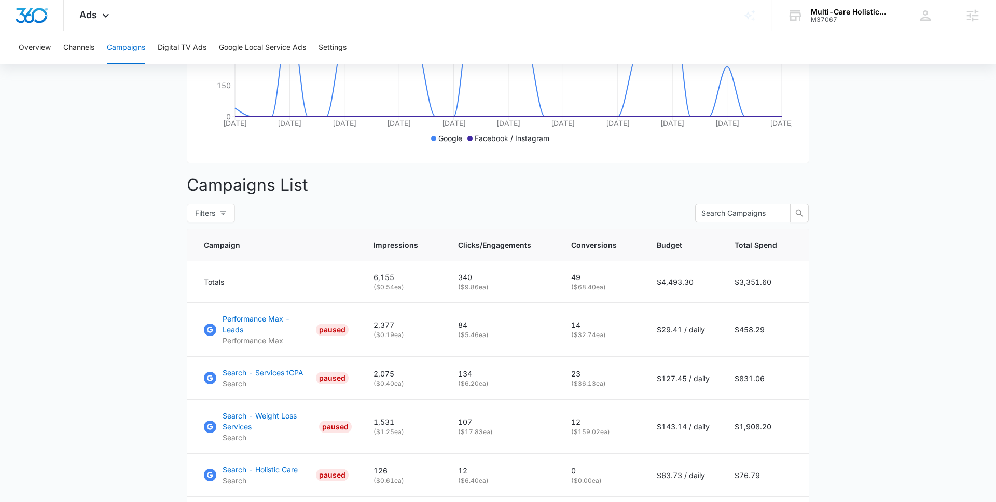
scroll to position [278, 0]
click at [270, 366] on p "Search - Services tCPA" at bounding box center [262, 371] width 81 height 11
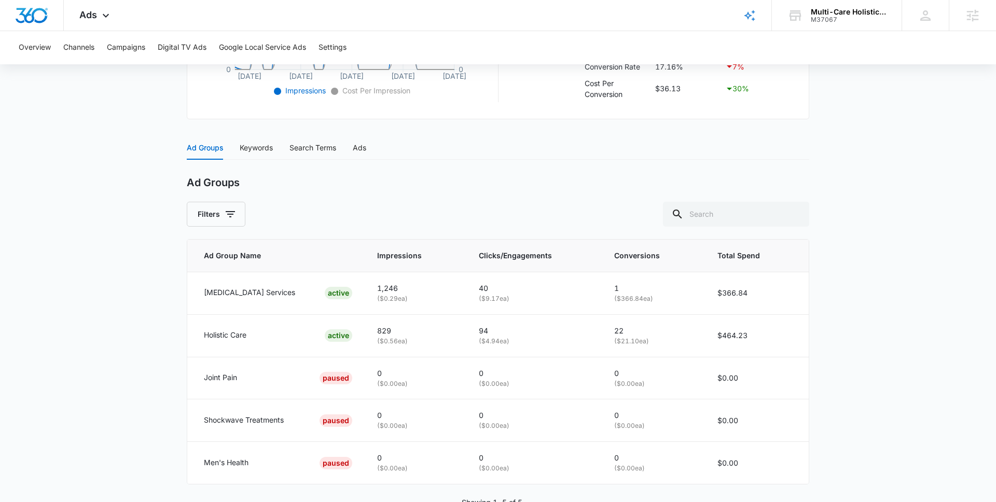
scroll to position [360, 0]
click at [809, 20] on div "Multi-Care Holistic Health Center M37067 Your Accounts View All" at bounding box center [837, 15] width 130 height 31
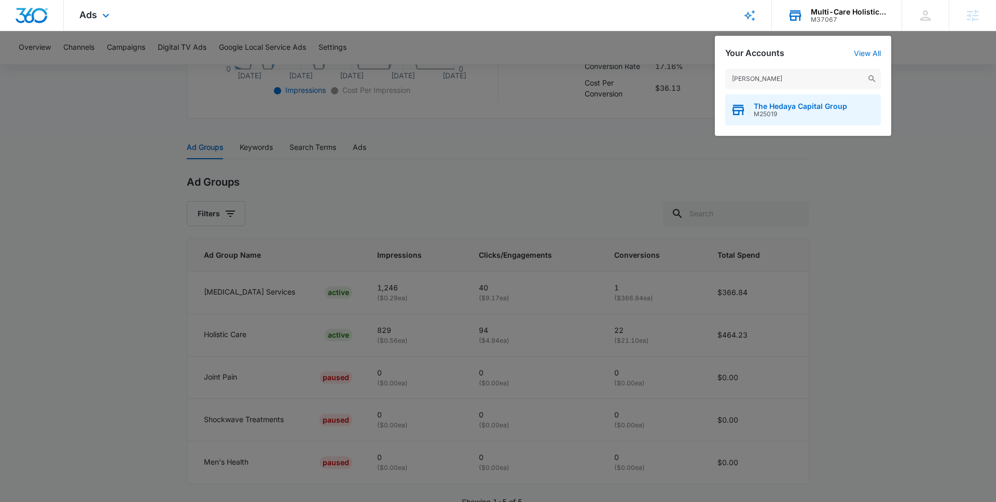
type input "[PERSON_NAME]"
click at [821, 109] on span "The Hedaya Capital Group" at bounding box center [799, 106] width 93 height 8
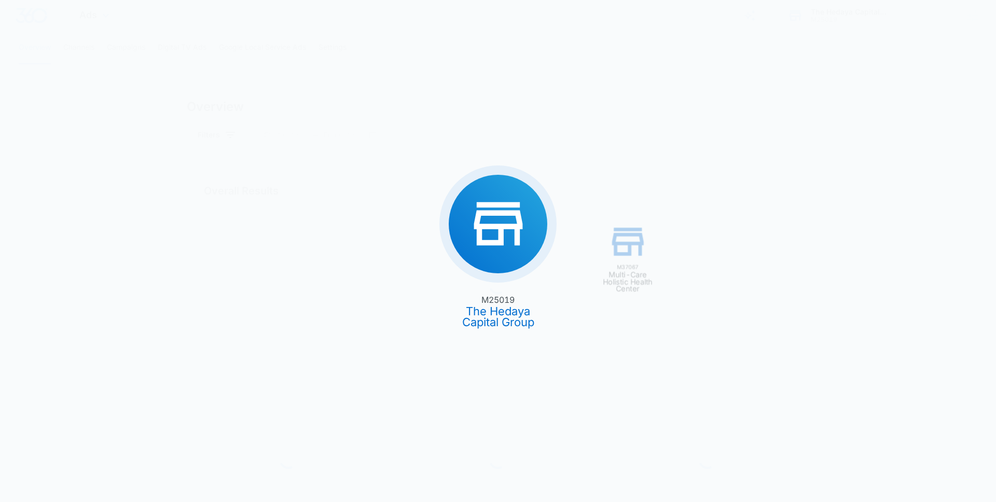
type input "[DATE]"
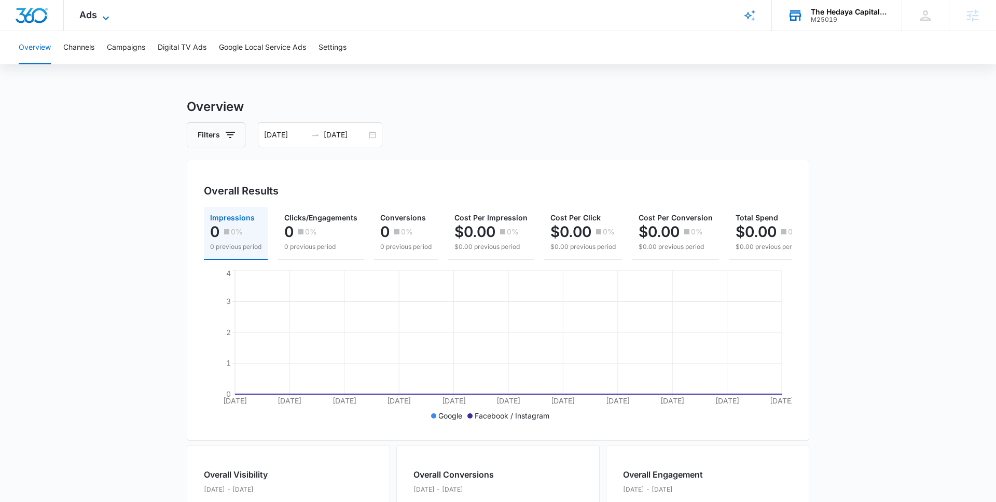
click at [104, 16] on icon at bounding box center [106, 18] width 12 height 12
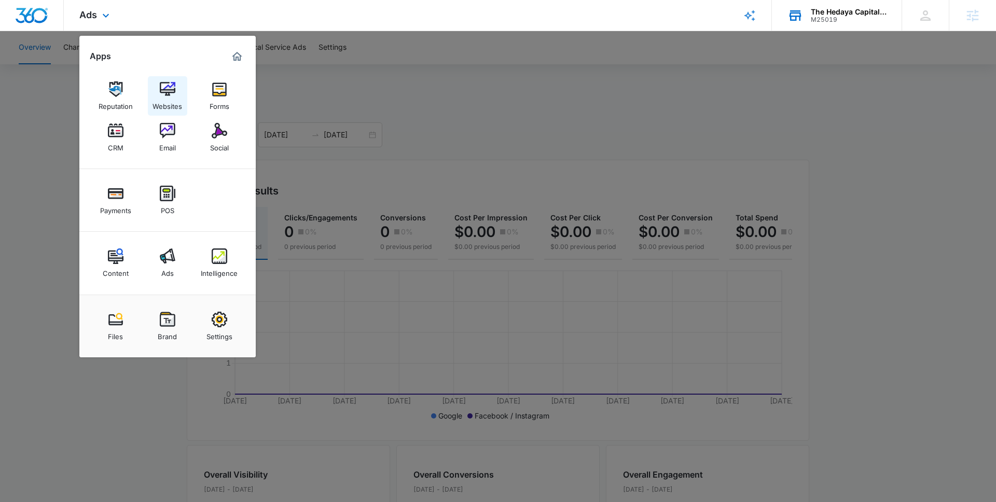
click at [171, 93] on img at bounding box center [168, 89] width 16 height 16
